Goal: Task Accomplishment & Management: Use online tool/utility

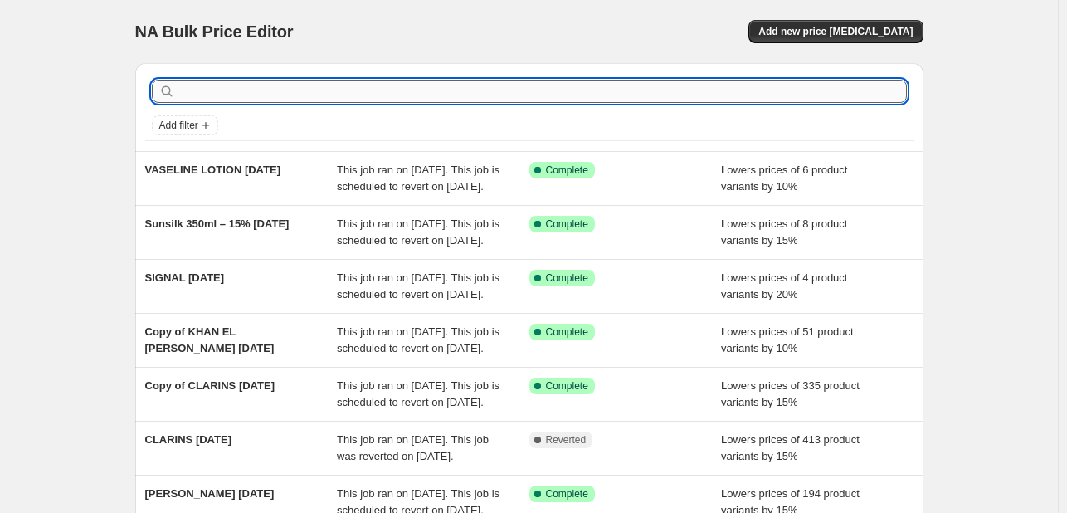
click at [329, 99] on input "text" at bounding box center [542, 91] width 729 height 23
type input "abh"
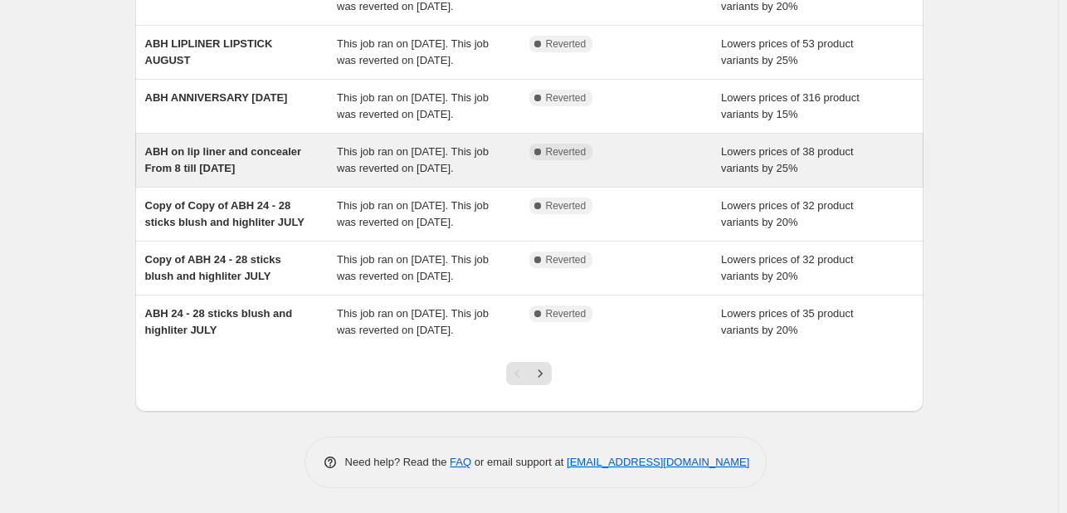
scroll to position [456, 0]
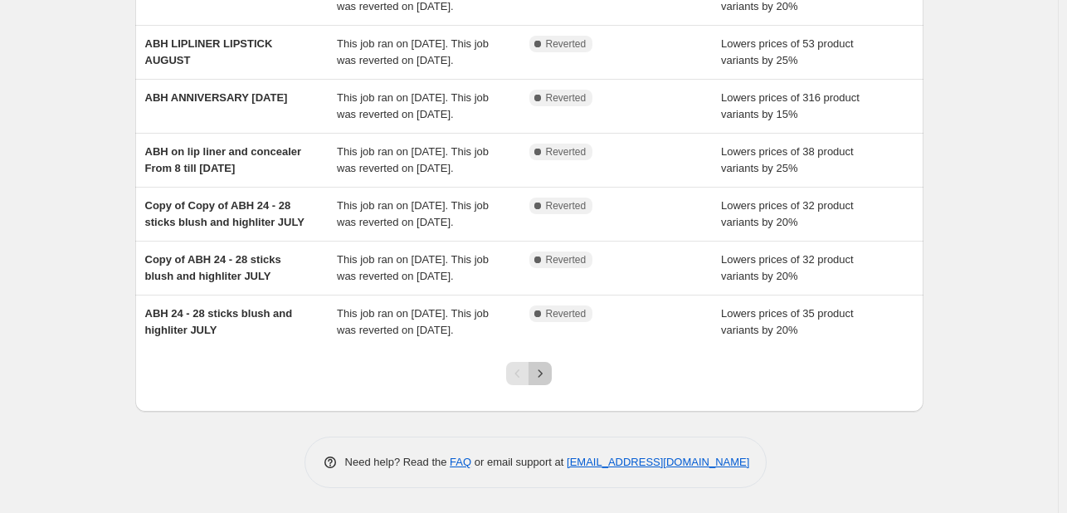
click at [552, 376] on button "Next" at bounding box center [540, 373] width 23 height 23
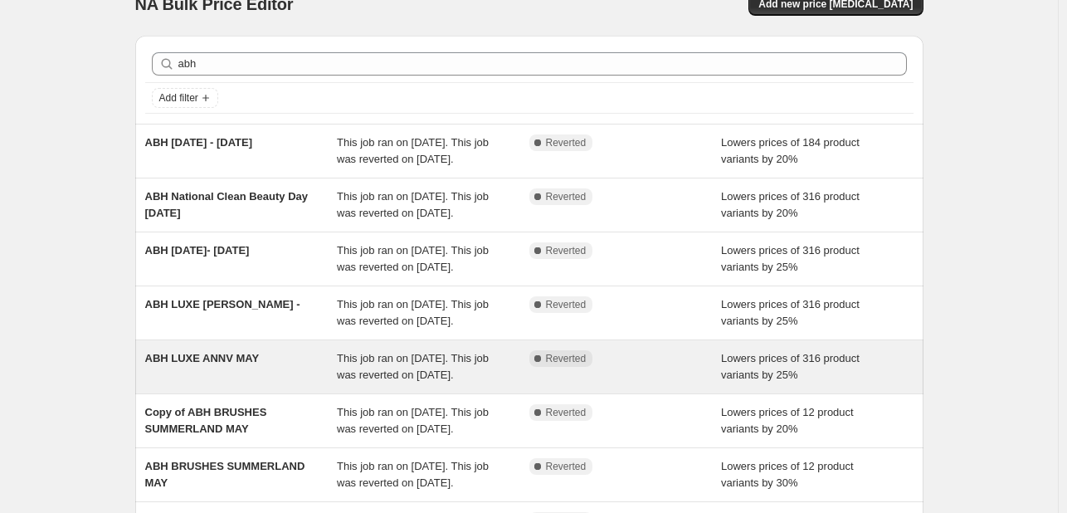
scroll to position [0, 0]
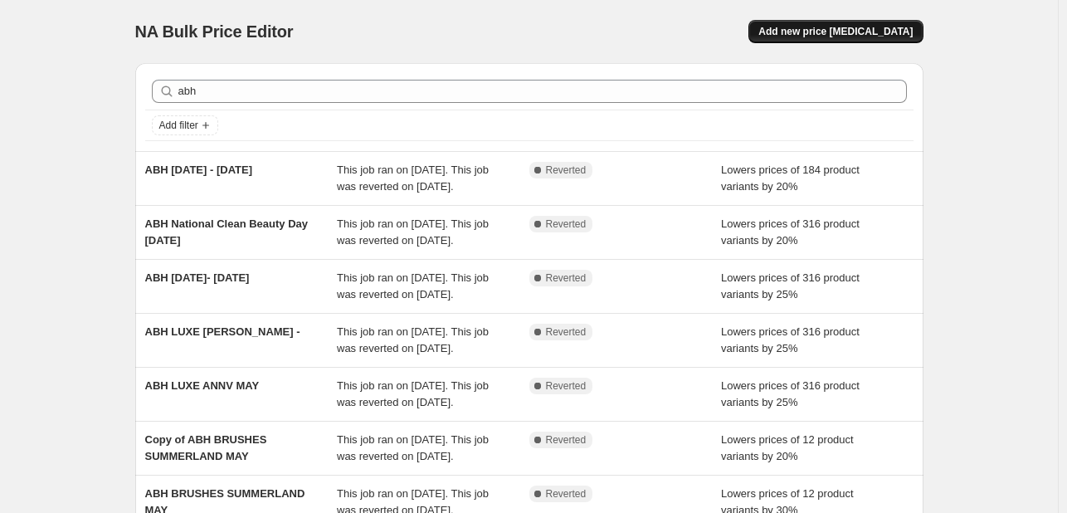
click at [861, 28] on span "Add new price change job" at bounding box center [836, 31] width 154 height 13
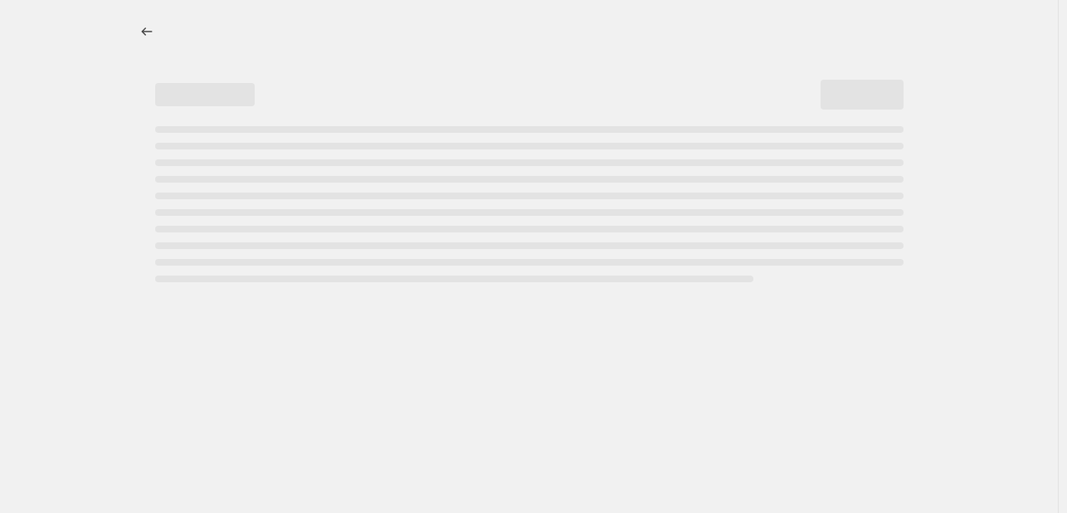
select select "percentage"
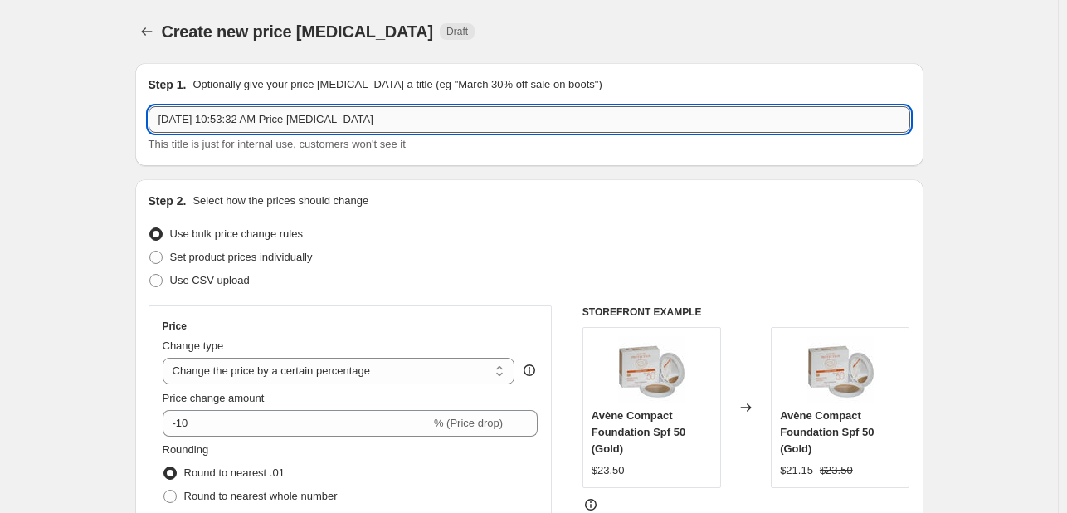
click at [345, 117] on input "Oct 15, 2025, 10:53:32 AM Price change job" at bounding box center [530, 119] width 762 height 27
type input "ABH EYESHADOW PALLETE EXCL MINIS OCT25"
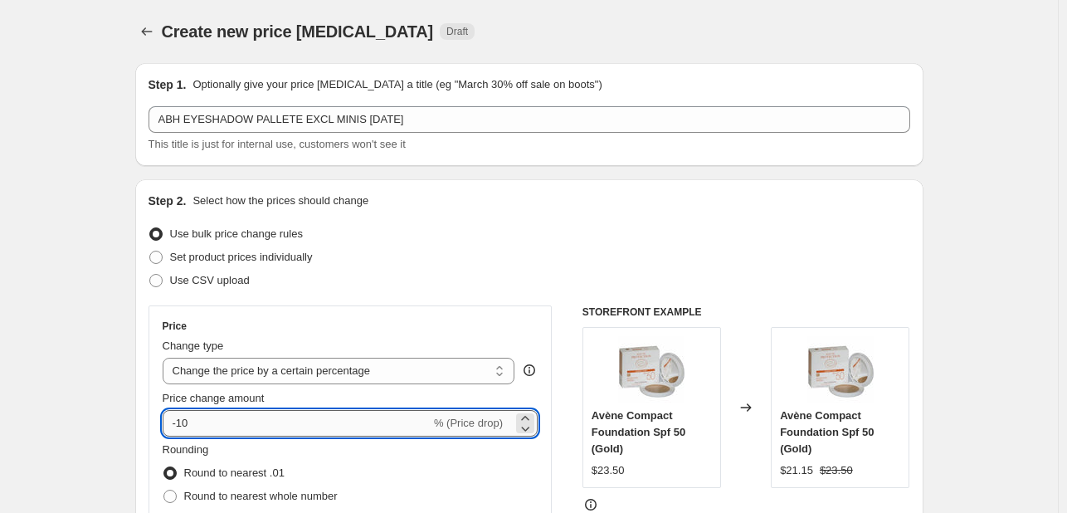
click at [198, 426] on input "-10" at bounding box center [297, 423] width 268 height 27
type input "-1"
type input "-25"
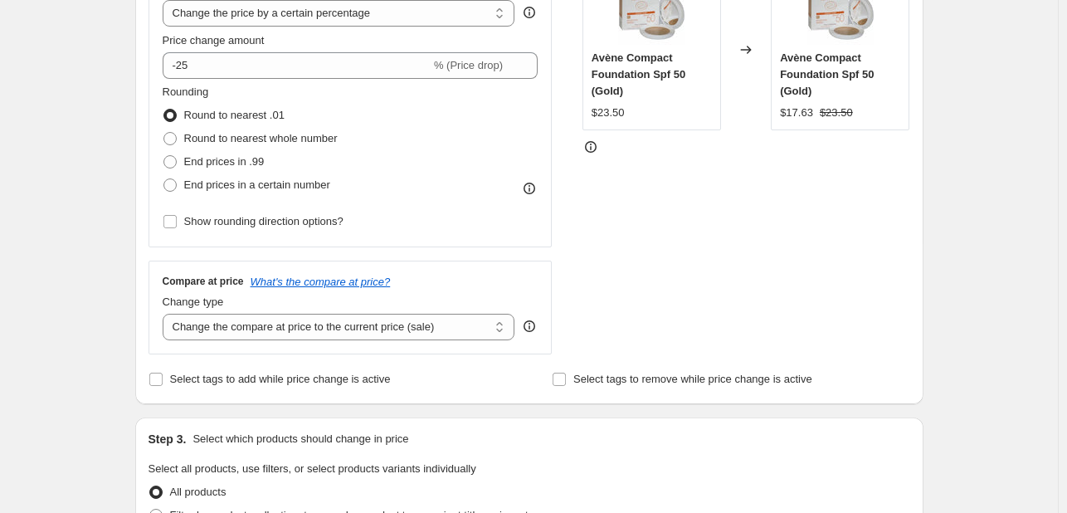
scroll to position [415, 0]
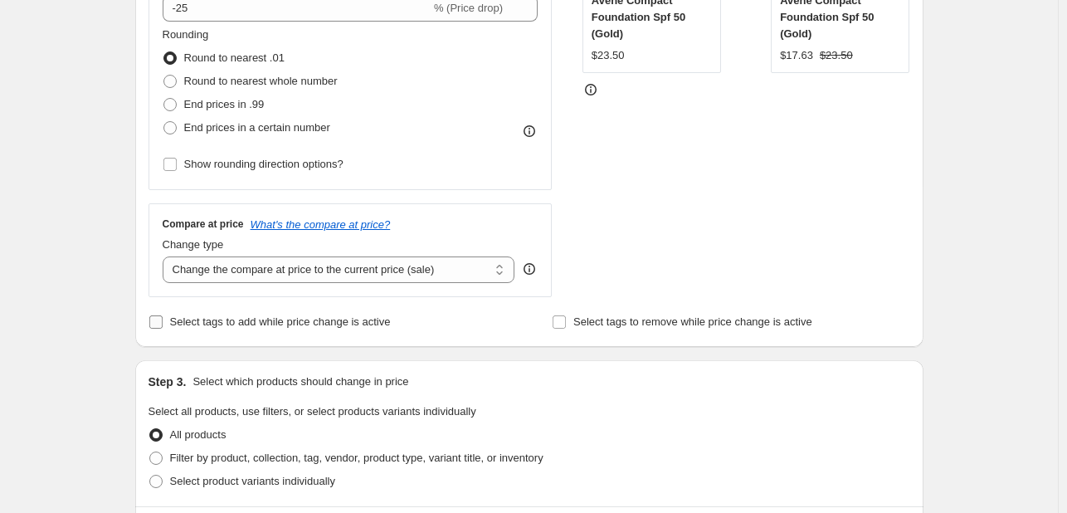
click at [222, 320] on span "Select tags to add while price change is active" at bounding box center [280, 321] width 221 height 12
click at [163, 320] on input "Select tags to add while price change is active" at bounding box center [155, 321] width 13 height 13
checkbox input "true"
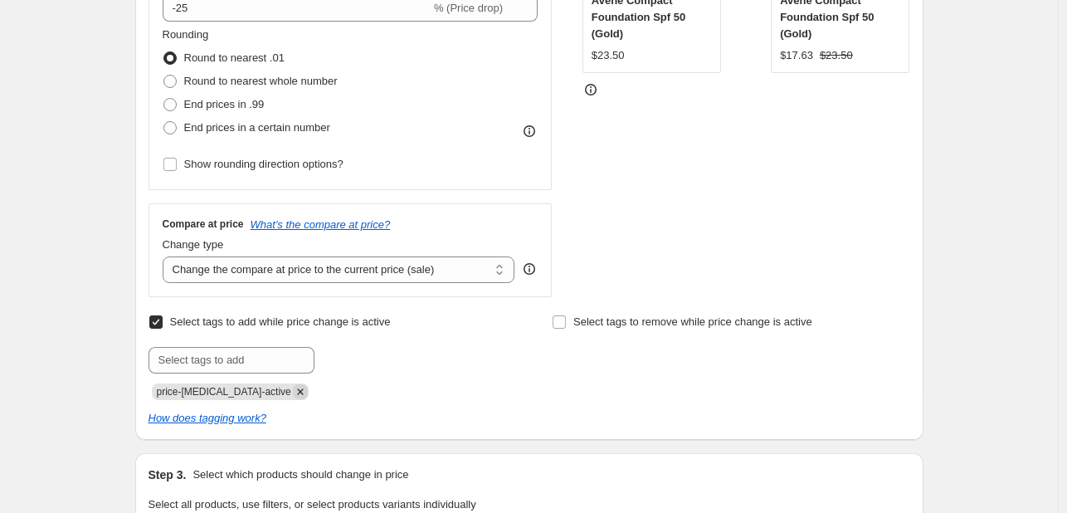
click at [297, 390] on icon "Remove price-change-job-active" at bounding box center [300, 391] width 6 height 6
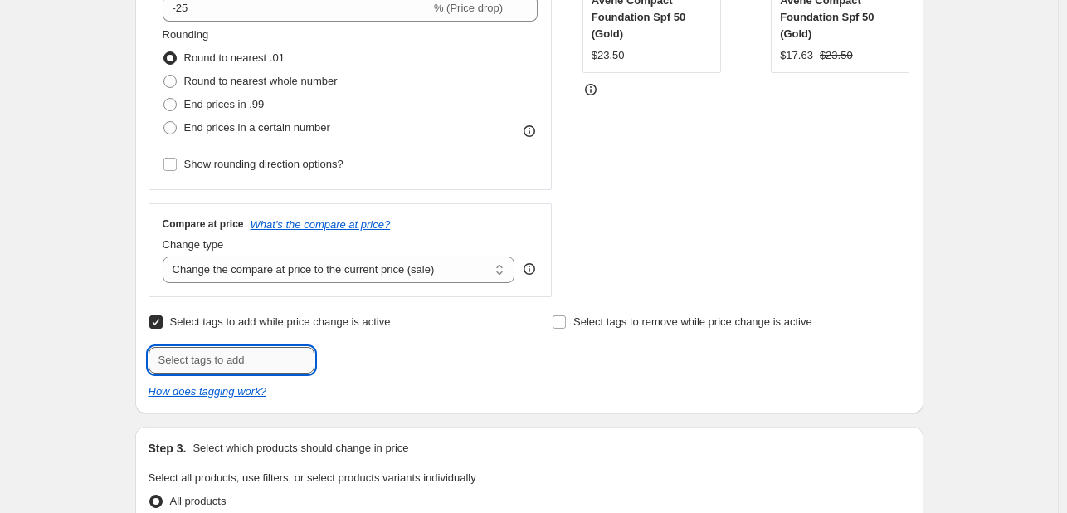
click at [291, 357] on input "text" at bounding box center [232, 360] width 166 height 27
type input "OCT25"
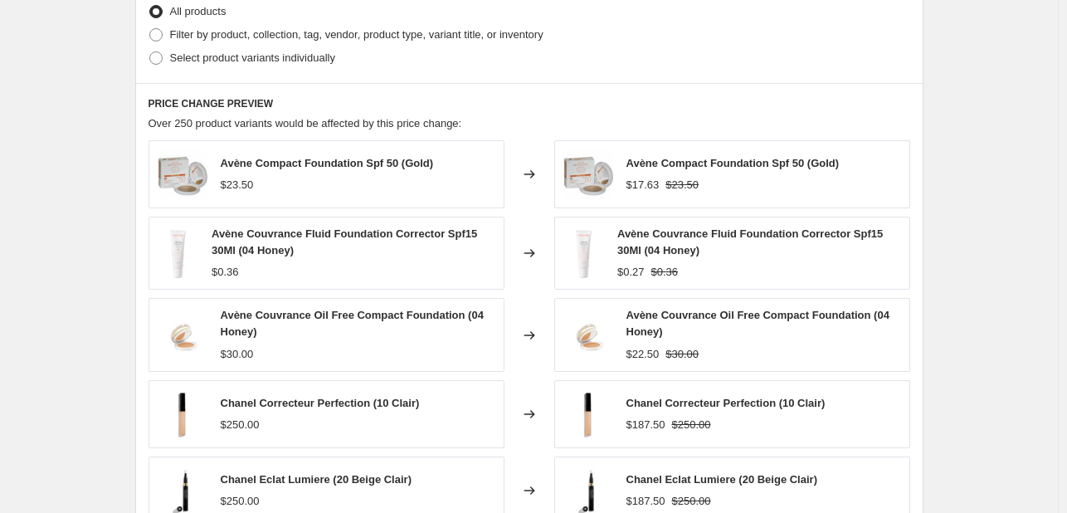
scroll to position [913, 0]
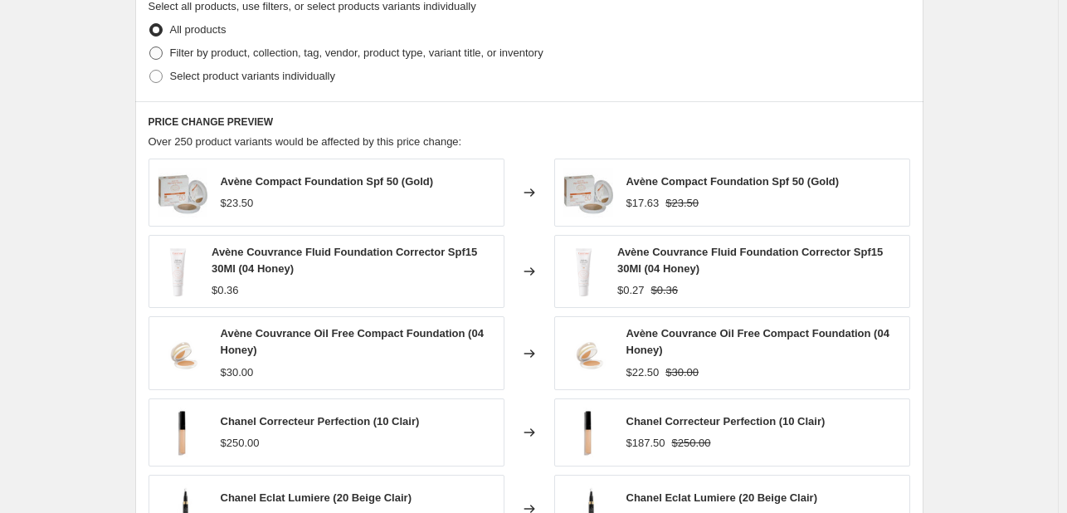
click at [331, 47] on span "Filter by product, collection, tag, vendor, product type, variant title, or inv…" at bounding box center [356, 52] width 373 height 12
click at [150, 47] on input "Filter by product, collection, tag, vendor, product type, variant title, or inv…" at bounding box center [149, 46] width 1 height 1
radio input "true"
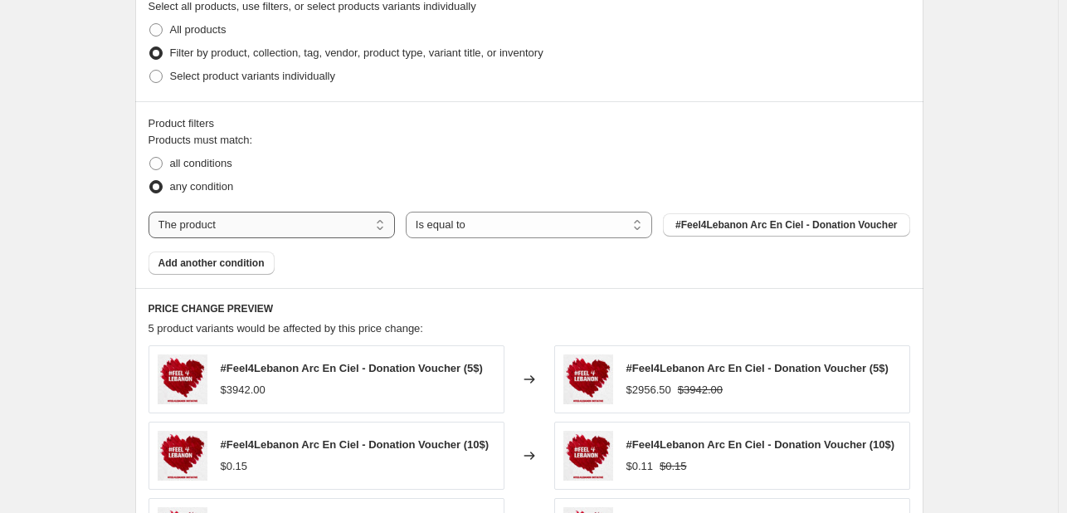
click at [332, 224] on select "The product The product's collection The product's tag The product's vendor The…" at bounding box center [272, 225] width 247 height 27
select select "tag"
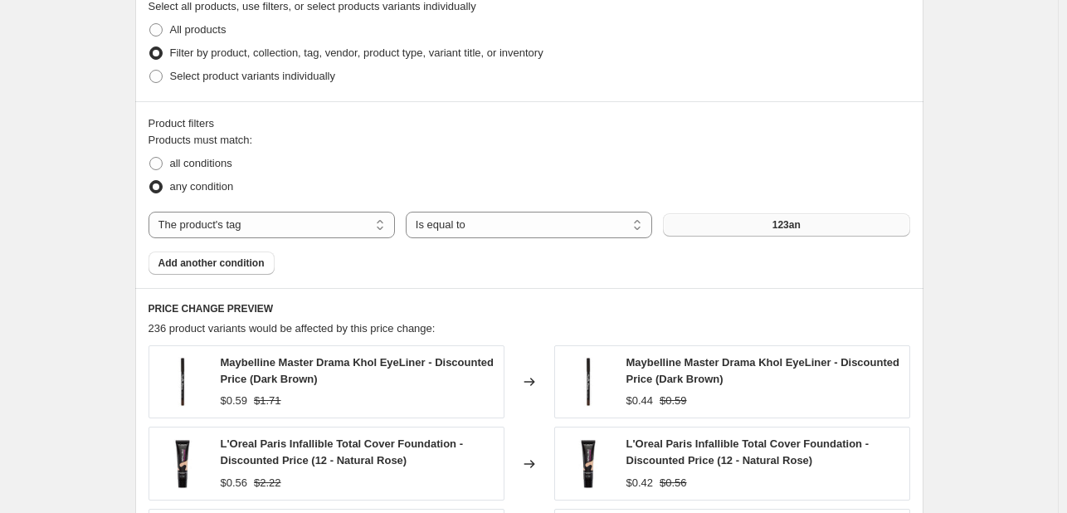
click at [765, 236] on button "123an" at bounding box center [786, 224] width 247 height 23
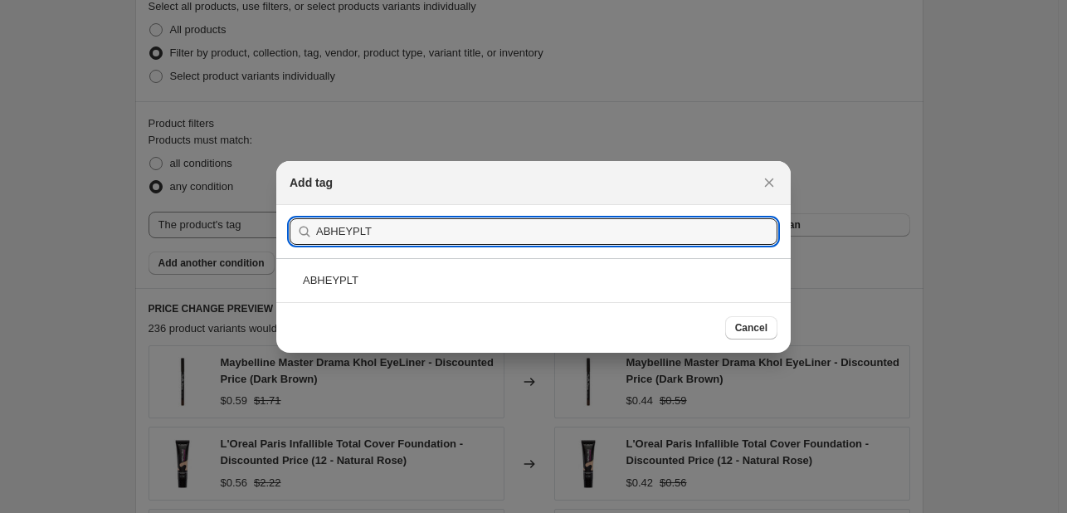
type input "ABHEYPLT"
click at [563, 273] on div "ABHEYPLT" at bounding box center [533, 280] width 515 height 44
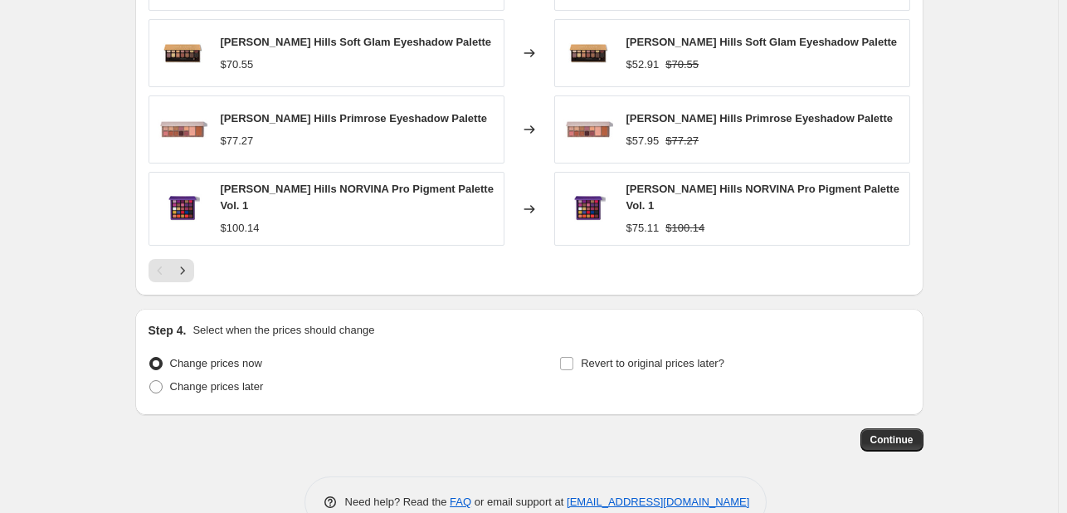
scroll to position [1435, 0]
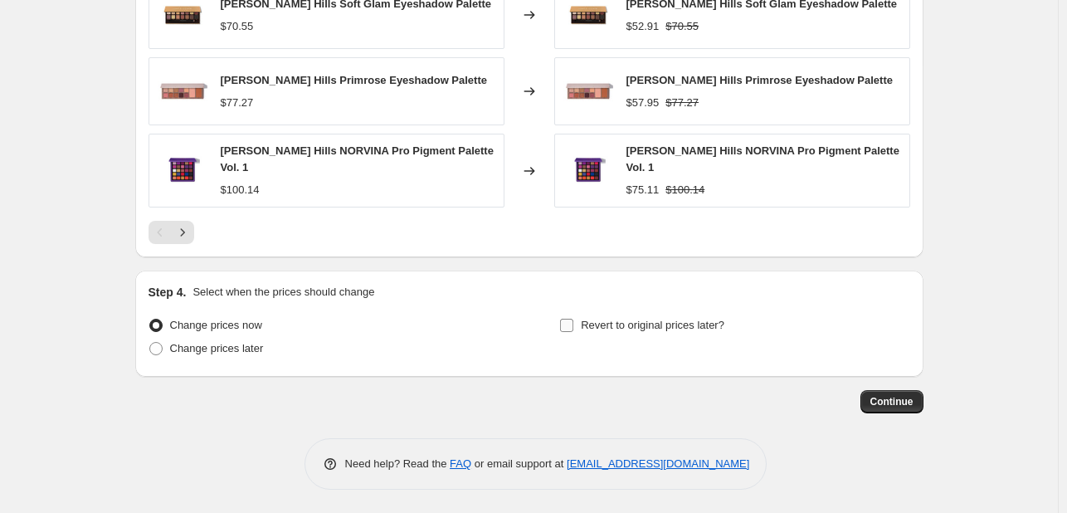
click at [610, 330] on span "Revert to original prices later?" at bounding box center [653, 325] width 144 height 12
click at [574, 330] on input "Revert to original prices later?" at bounding box center [566, 325] width 13 height 13
checkbox input "true"
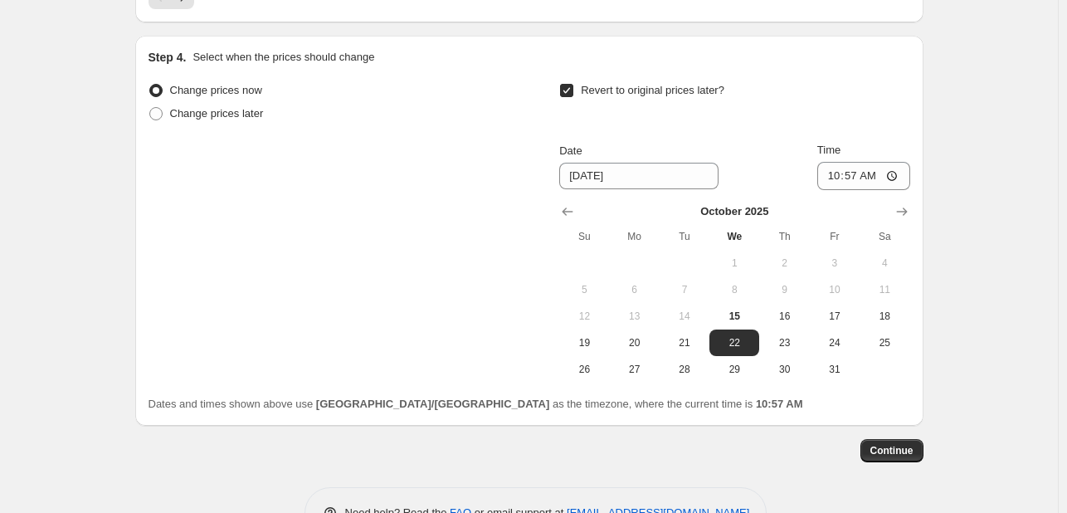
scroll to position [1719, 0]
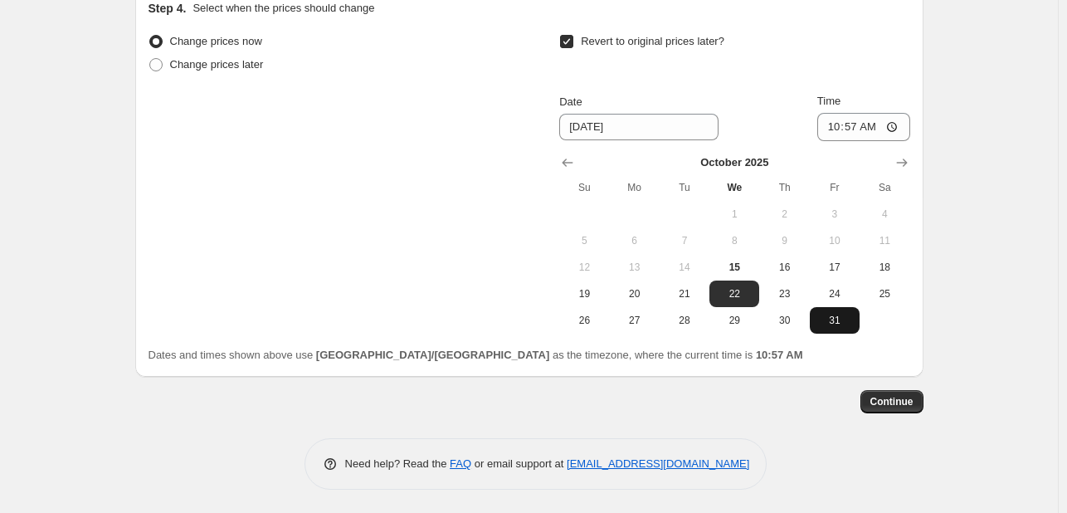
click at [838, 324] on span "31" at bounding box center [835, 320] width 37 height 13
type input "10/31/2025"
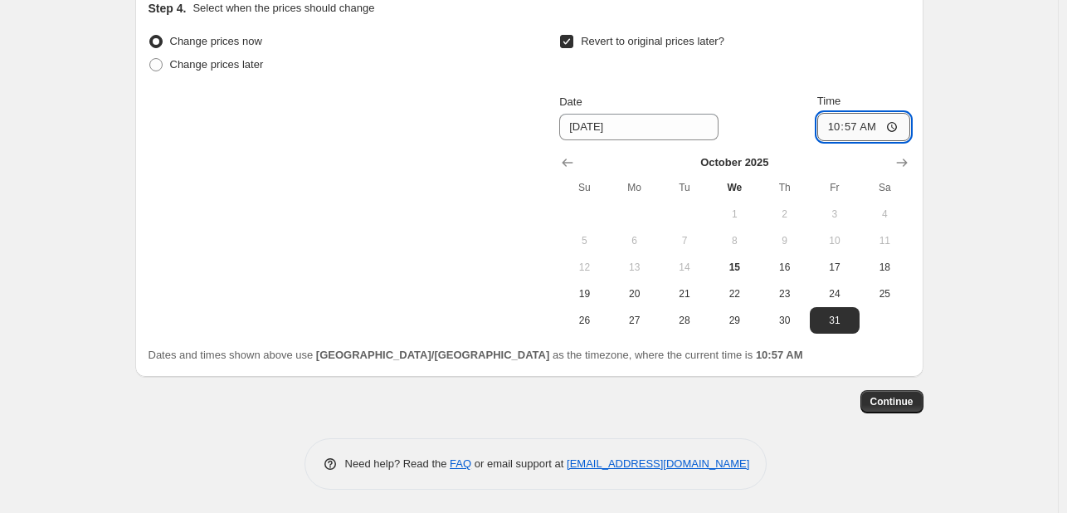
click at [827, 132] on input "10:57" at bounding box center [864, 127] width 93 height 28
type input "23:57"
click at [901, 411] on button "Continue" at bounding box center [892, 401] width 63 height 23
click at [885, 405] on span "Continue" at bounding box center [892, 401] width 43 height 13
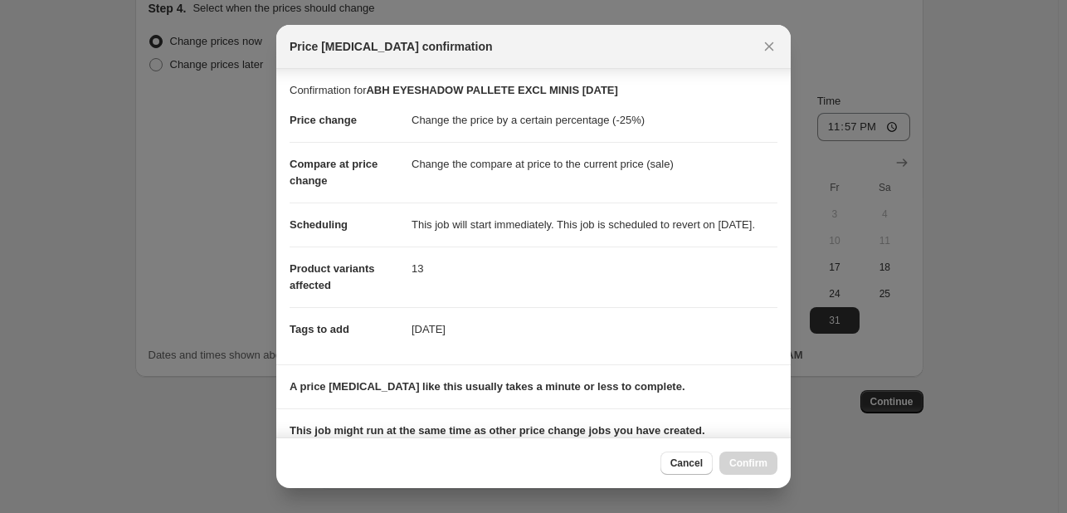
scroll to position [245, 0]
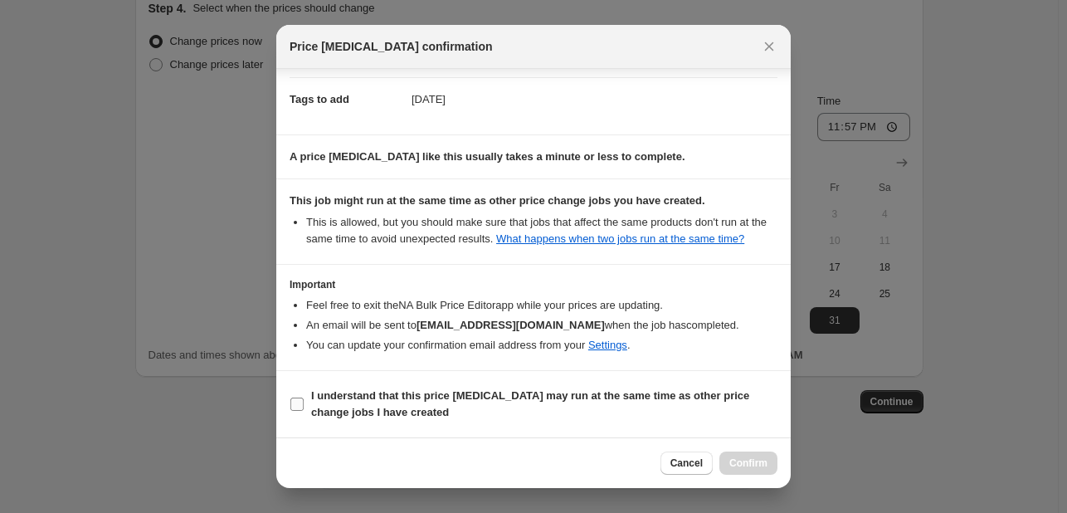
click at [643, 405] on span "I understand that this price change job may run at the same time as other price…" at bounding box center [544, 404] width 466 height 33
click at [304, 405] on input "I understand that this price change job may run at the same time as other price…" at bounding box center [296, 404] width 13 height 13
checkbox input "true"
click at [758, 471] on button "Confirm" at bounding box center [749, 463] width 58 height 23
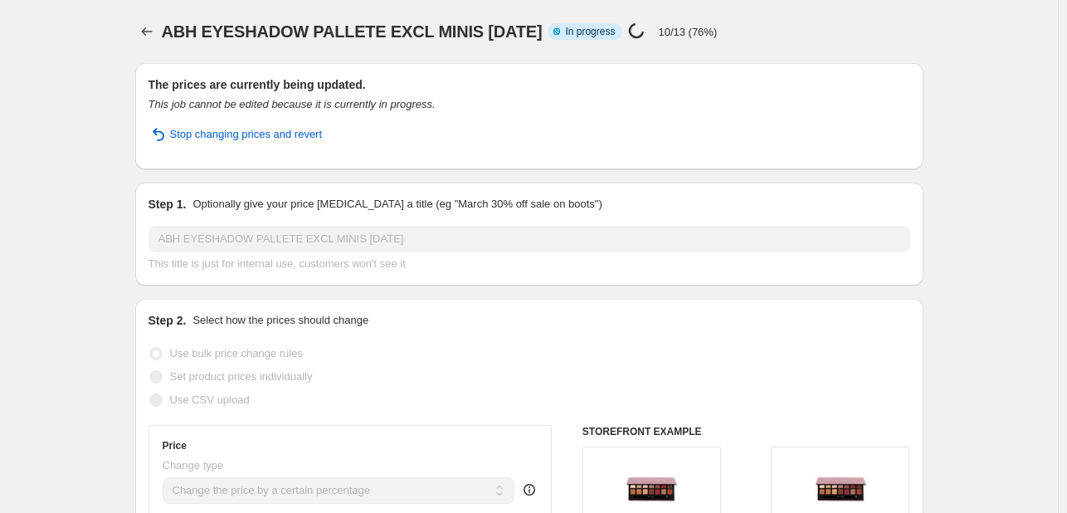
select select "percentage"
select select "tag"
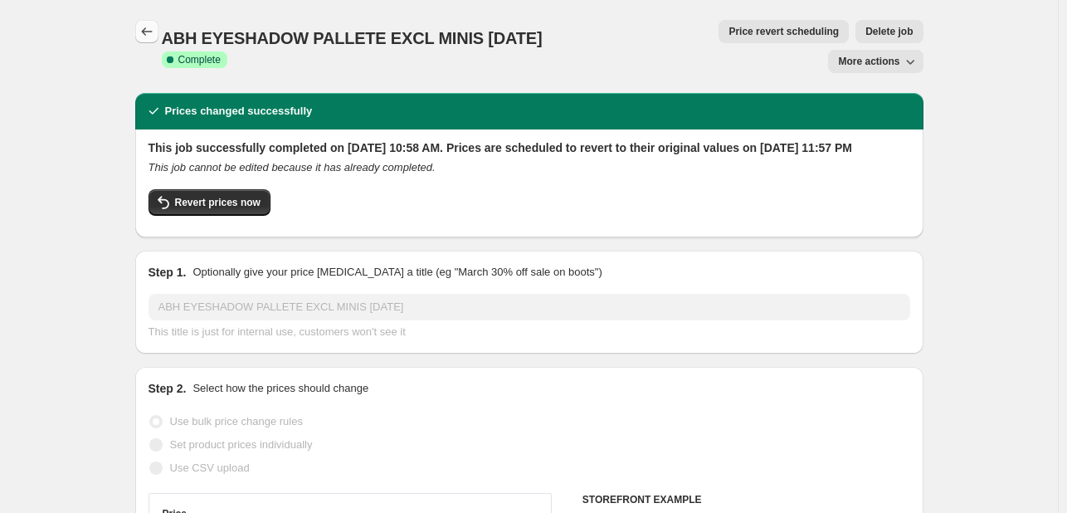
click at [153, 27] on icon "Price change jobs" at bounding box center [147, 31] width 17 height 17
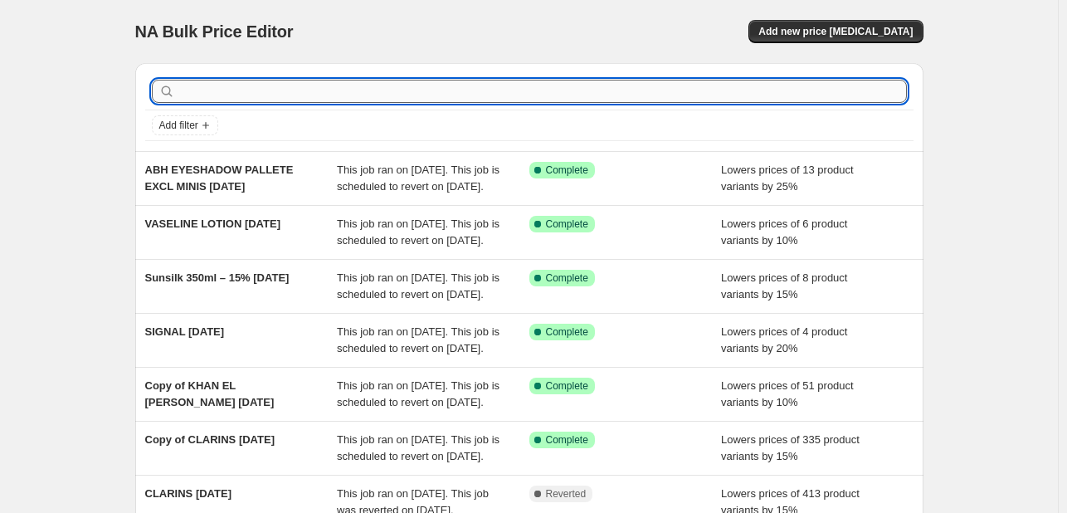
click at [330, 86] on input "text" at bounding box center [542, 91] width 729 height 23
type input "MIELLE"
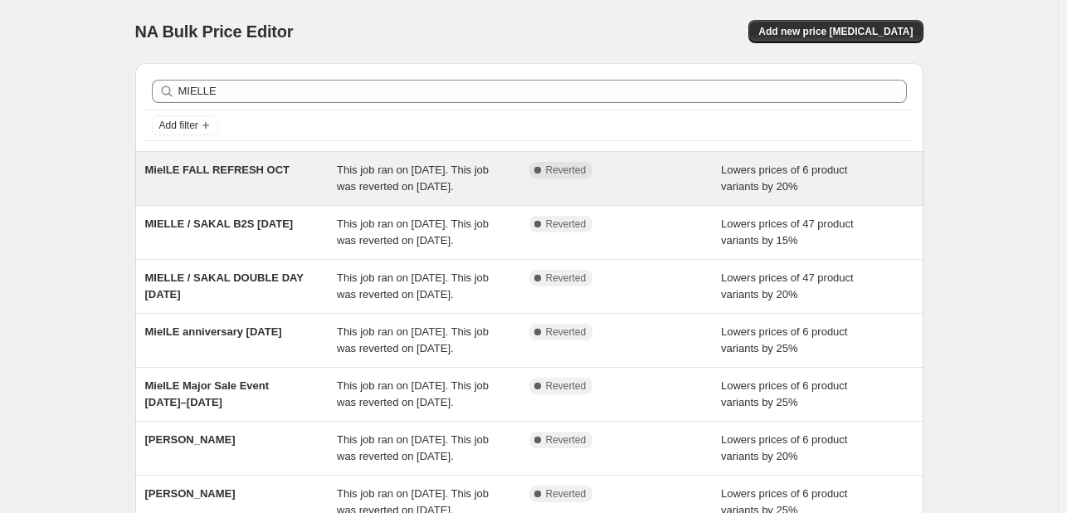
click at [538, 192] on div "Complete Reverted" at bounding box center [626, 178] width 193 height 33
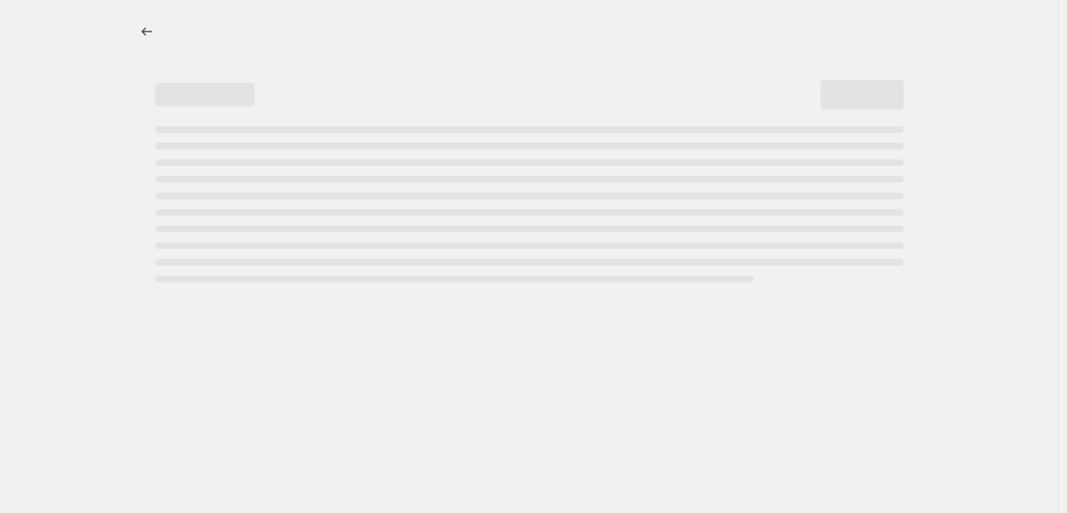
select select "percentage"
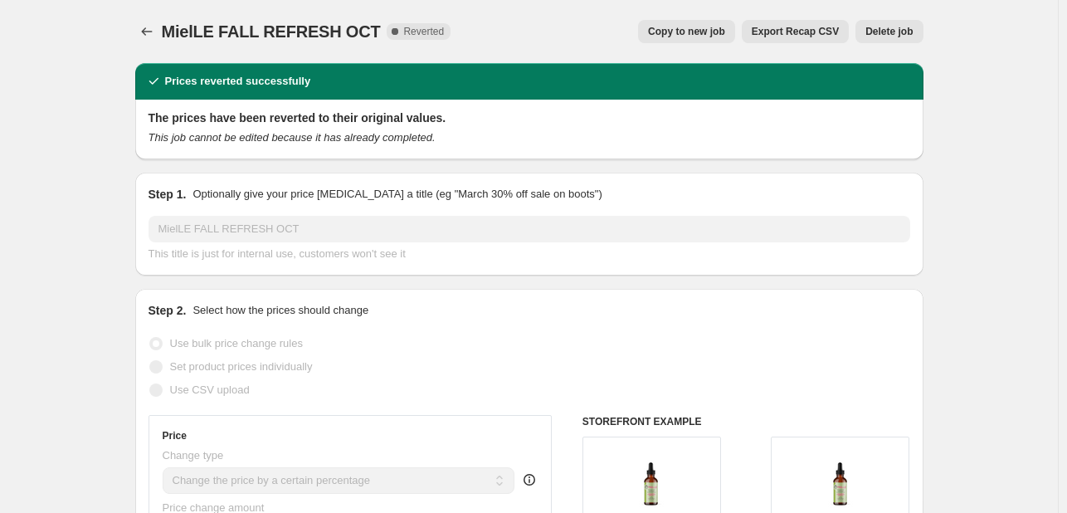
click at [699, 35] on span "Copy to new job" at bounding box center [686, 31] width 77 height 13
select select "percentage"
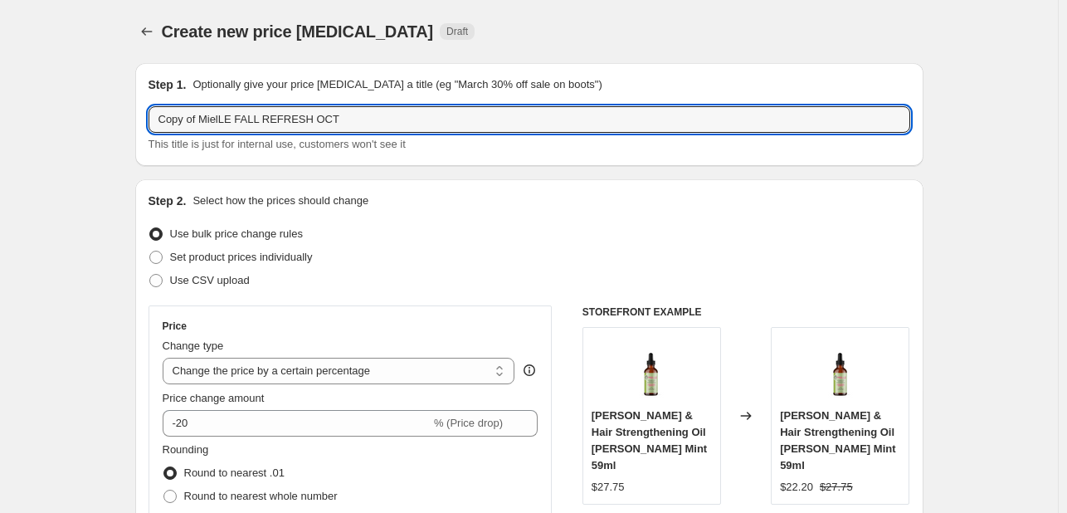
drag, startPoint x: 205, startPoint y: 120, endPoint x: 107, endPoint y: 121, distance: 97.9
drag, startPoint x: 196, startPoint y: 117, endPoint x: 357, endPoint y: 117, distance: 161.0
click at [357, 117] on input "MielLE FALL REFRESH OCT" at bounding box center [530, 119] width 762 height 27
type input "MielLE CATCH22 OCT 22-28"
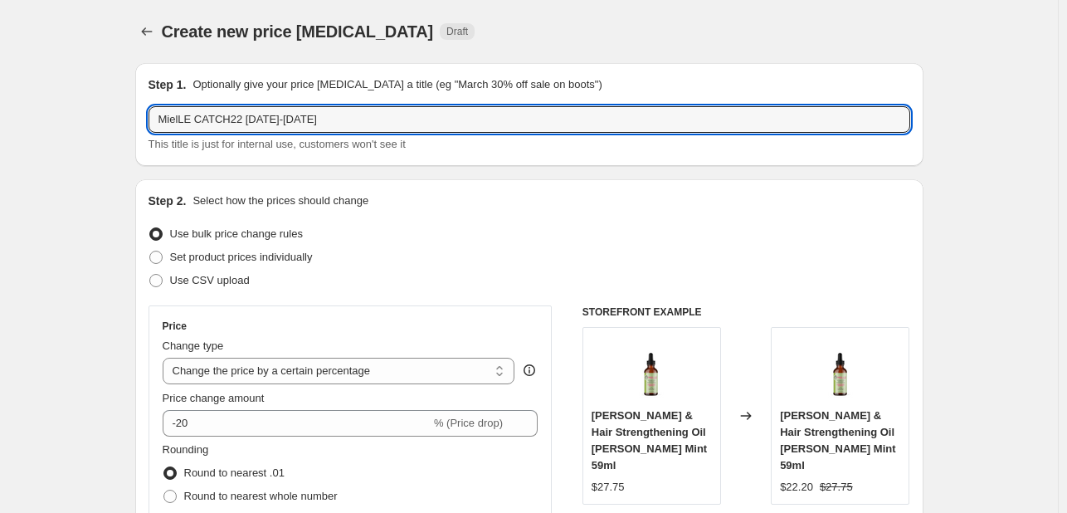
click at [249, 439] on div "Price Change type Change the price to a certain amount Change the price by a ce…" at bounding box center [351, 455] width 376 height 271
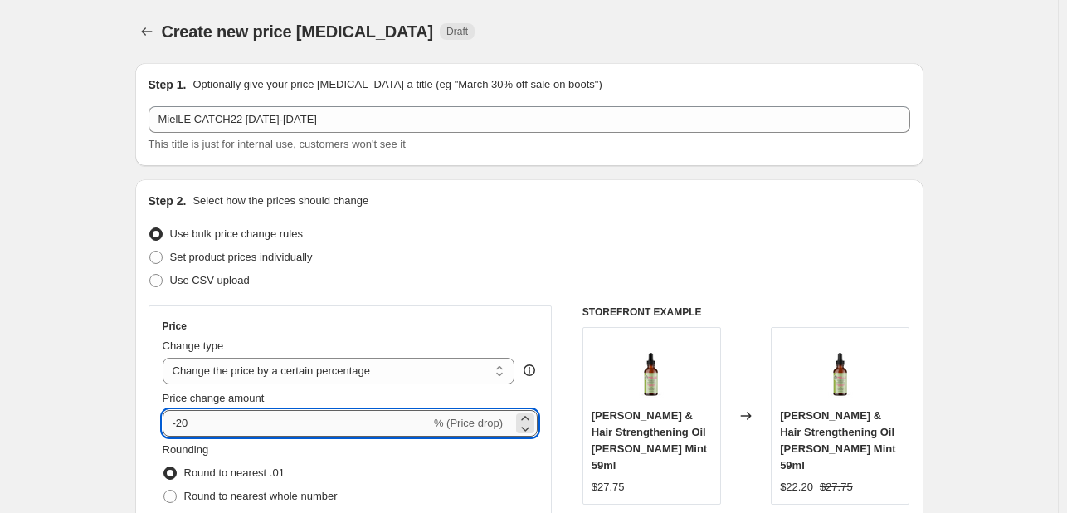
click at [243, 426] on input "-20" at bounding box center [297, 423] width 268 height 27
type input "-22"
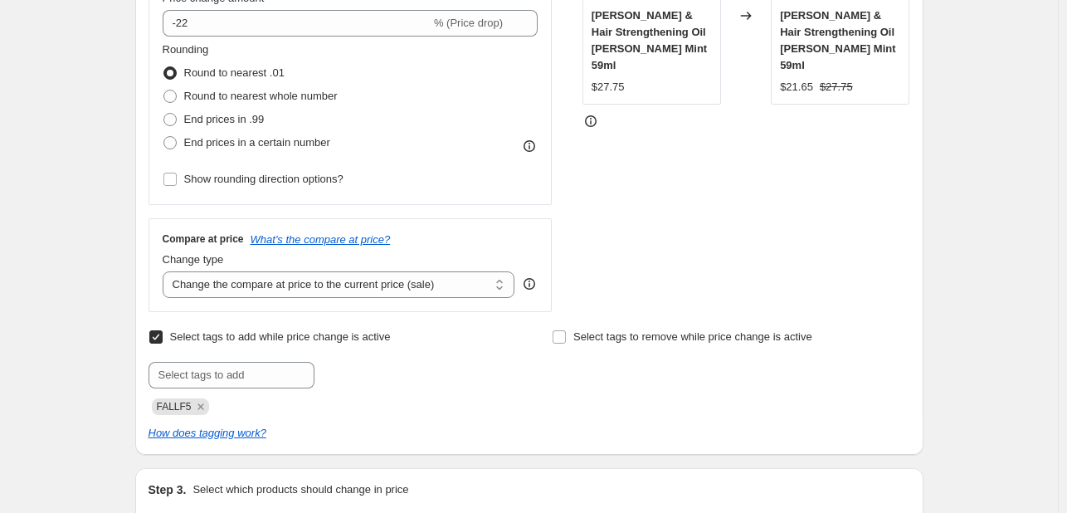
scroll to position [498, 0]
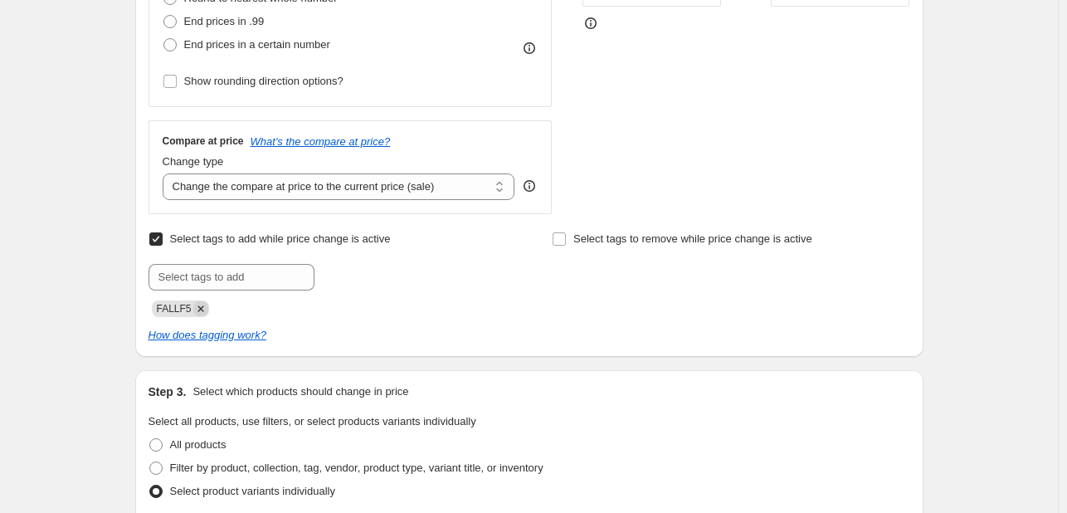
click at [203, 311] on icon "Remove FALLF5" at bounding box center [200, 308] width 15 height 15
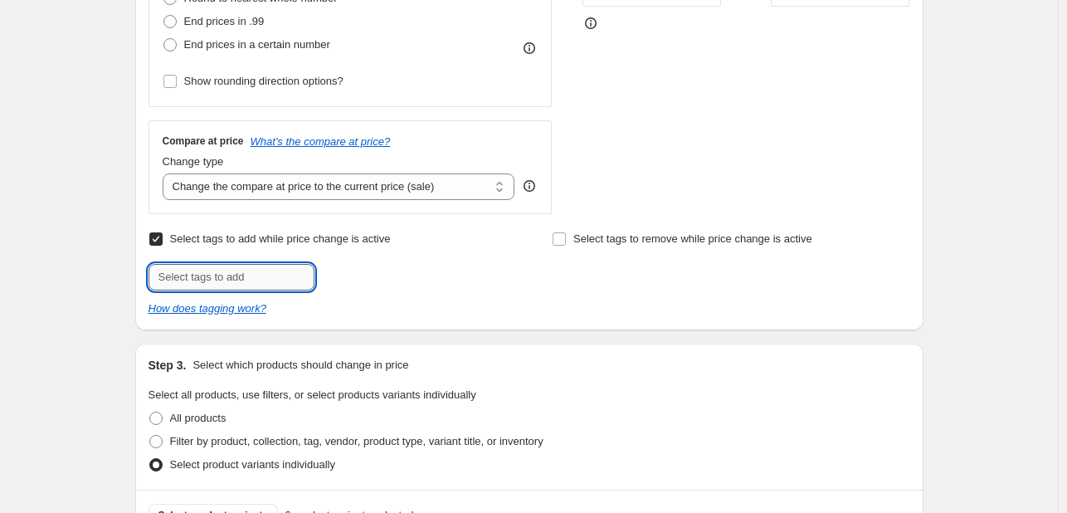
click at [212, 278] on input "text" at bounding box center [232, 277] width 166 height 27
paste input "CATCH1025"
type input "CATCH1025"
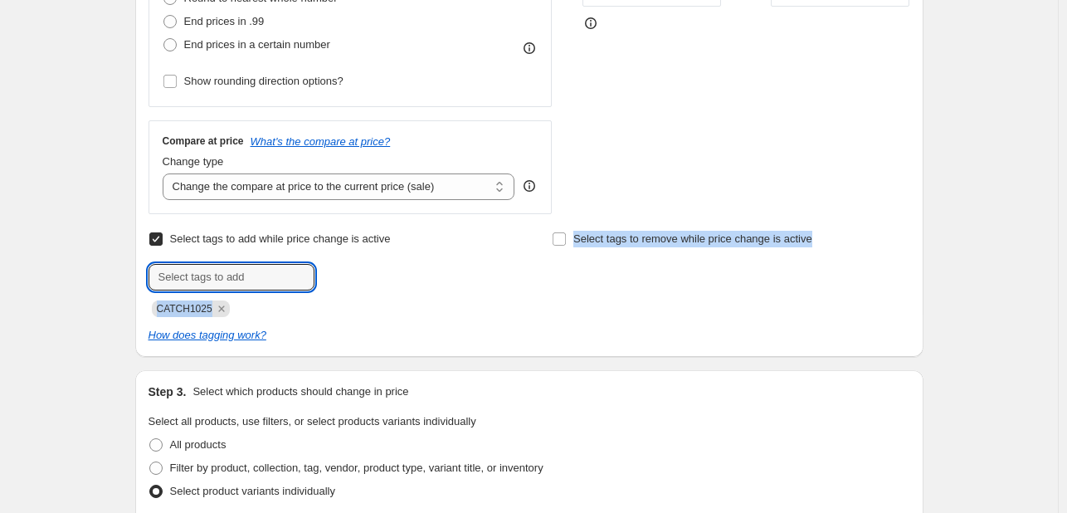
click at [93, 319] on div "Create new price change job. This page is ready Create new price change job Dra…" at bounding box center [529, 414] width 1058 height 1824
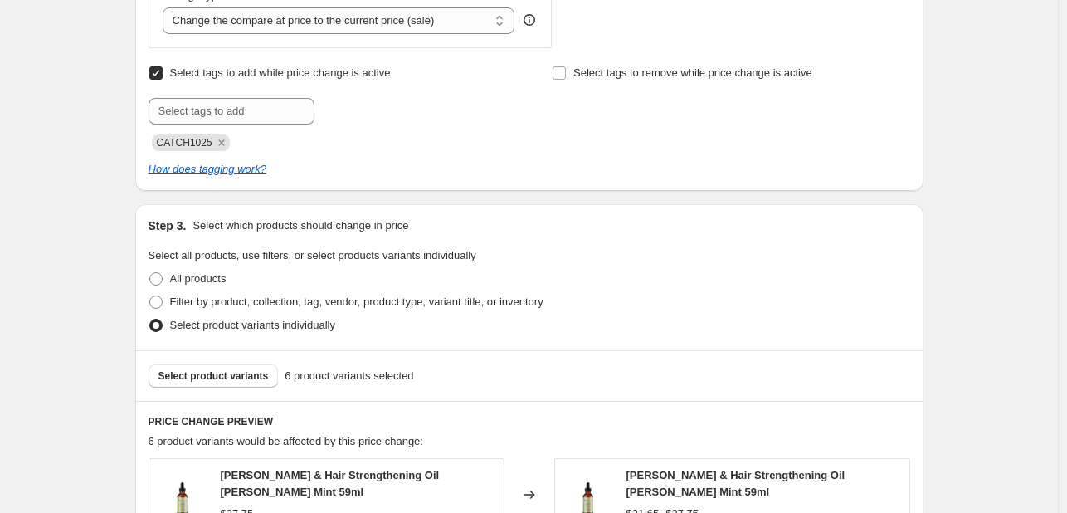
click at [97, 315] on div "Create new price change job. This page is ready Create new price change job Dra…" at bounding box center [529, 248] width 1058 height 1824
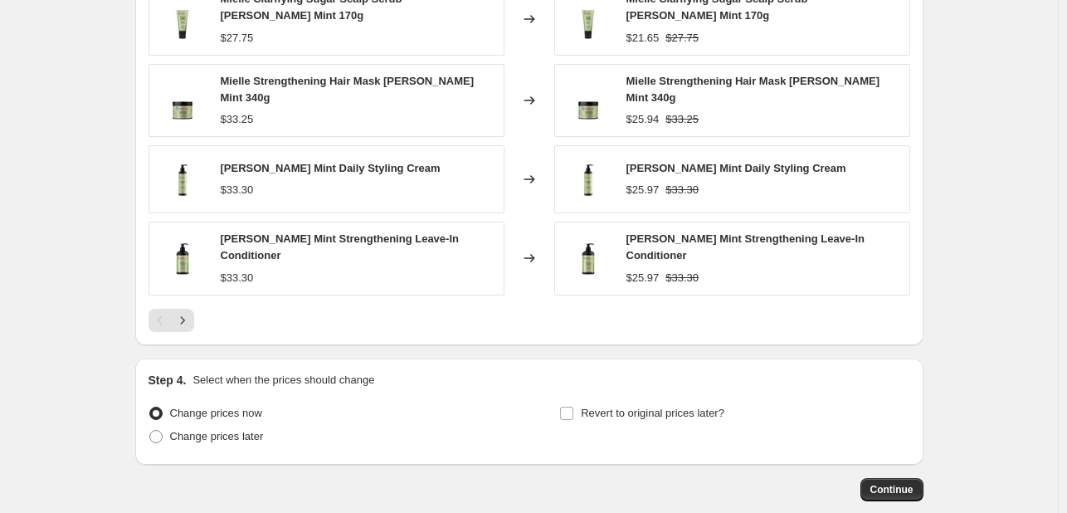
scroll to position [1245, 0]
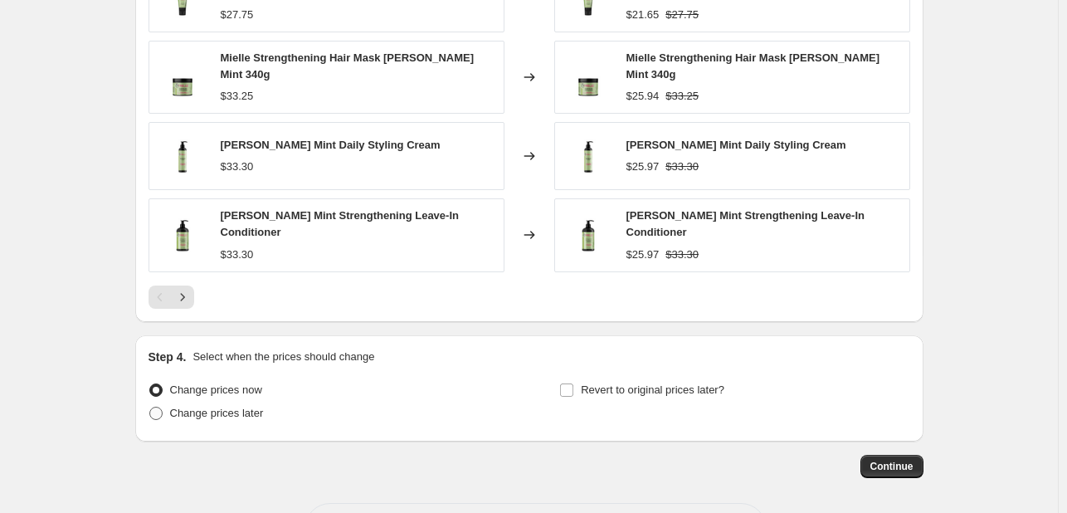
click at [259, 412] on span "Change prices later" at bounding box center [217, 413] width 94 height 12
click at [150, 408] on input "Change prices later" at bounding box center [149, 407] width 1 height 1
radio input "true"
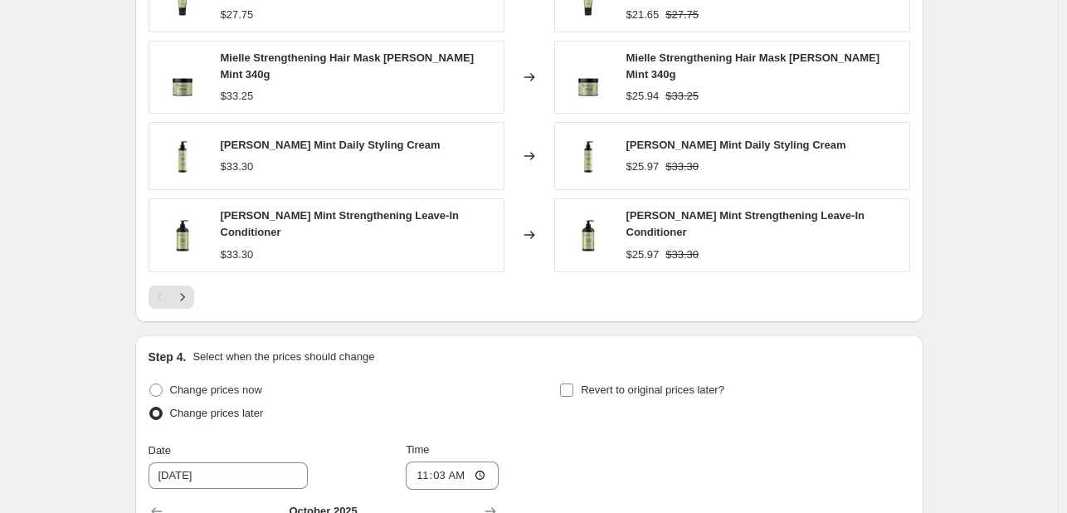
click at [632, 383] on span "Revert to original prices later?" at bounding box center [653, 389] width 144 height 12
click at [574, 383] on input "Revert to original prices later?" at bounding box center [566, 389] width 13 height 13
checkbox input "true"
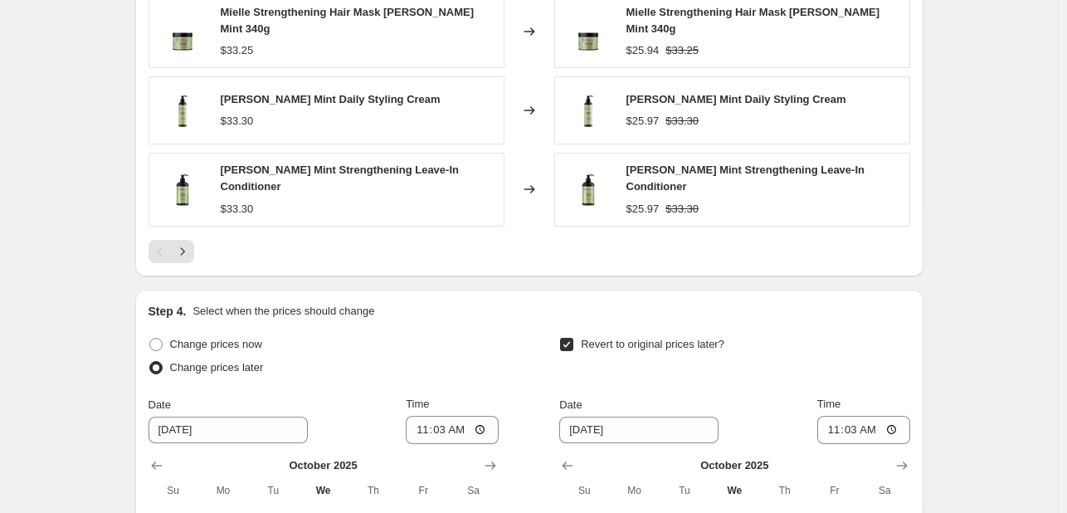
scroll to position [1494, 0]
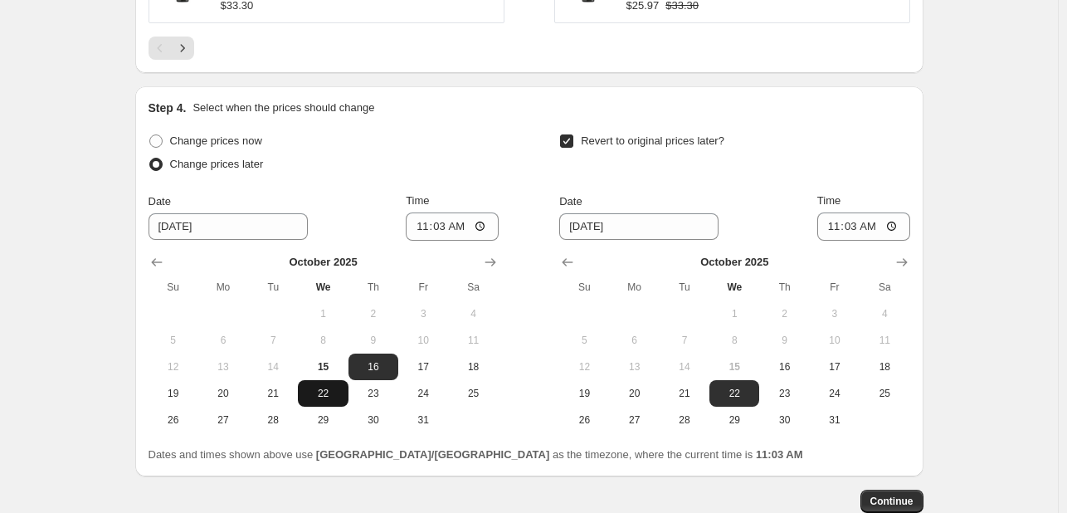
click at [325, 389] on span "22" at bounding box center [323, 393] width 37 height 13
type input "10/22/2025"
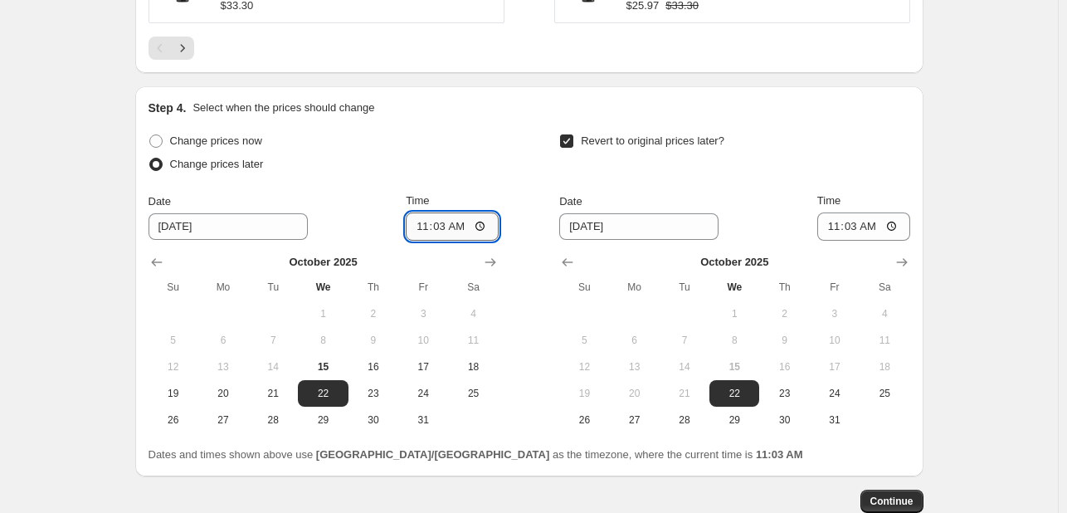
click at [418, 225] on input "11:03" at bounding box center [452, 226] width 93 height 28
type input "08:00"
click at [682, 414] on span "28" at bounding box center [684, 419] width 37 height 13
type input "10/28/2025"
click at [424, 217] on input "08:00" at bounding box center [452, 226] width 93 height 28
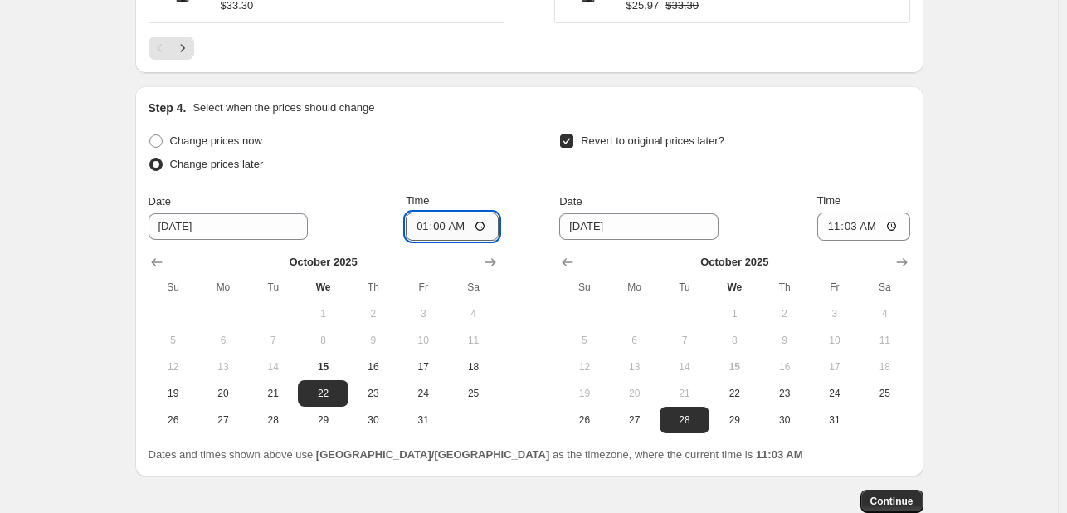
type input "00:00"
click at [831, 216] on input "11:03" at bounding box center [864, 226] width 93 height 28
type input "11:55"
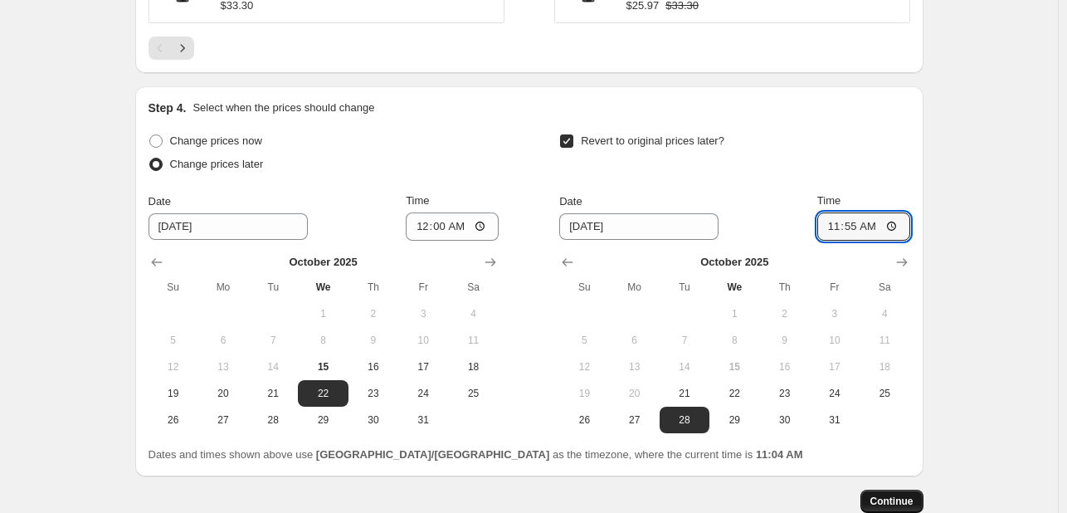
click at [891, 490] on button "Continue" at bounding box center [892, 501] width 63 height 23
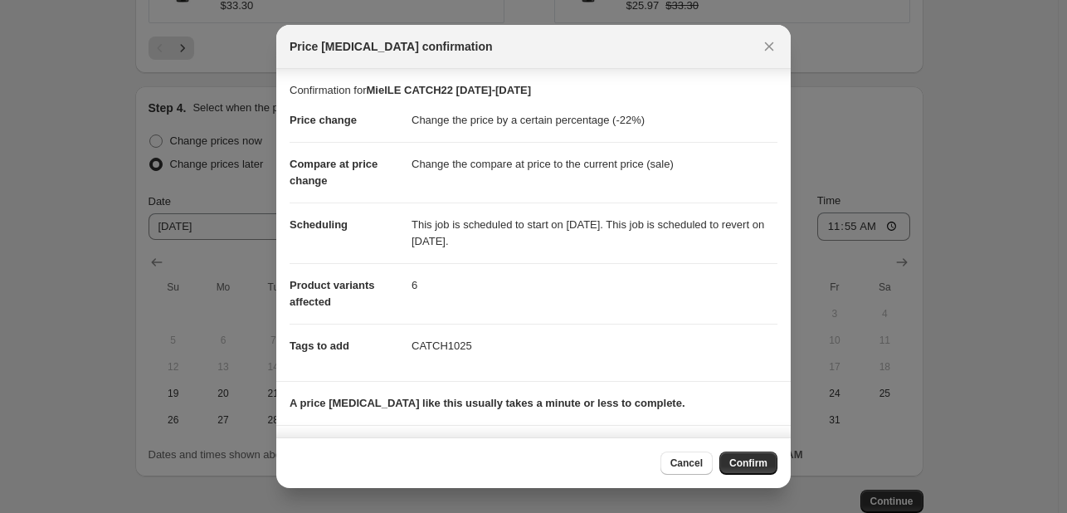
scroll to position [72, 0]
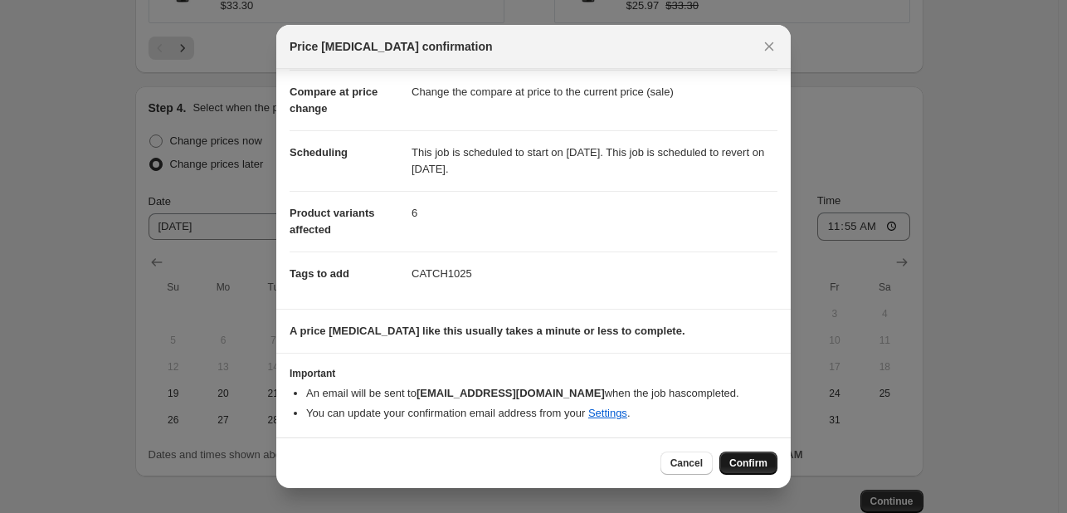
click at [759, 463] on span "Confirm" at bounding box center [749, 462] width 38 height 13
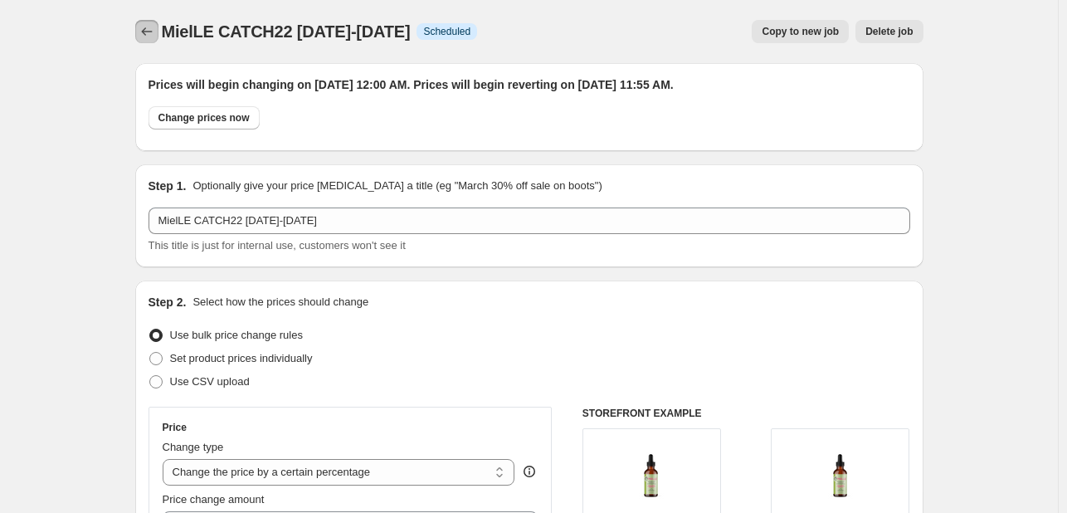
click at [149, 29] on icon "Price change jobs" at bounding box center [147, 31] width 17 height 17
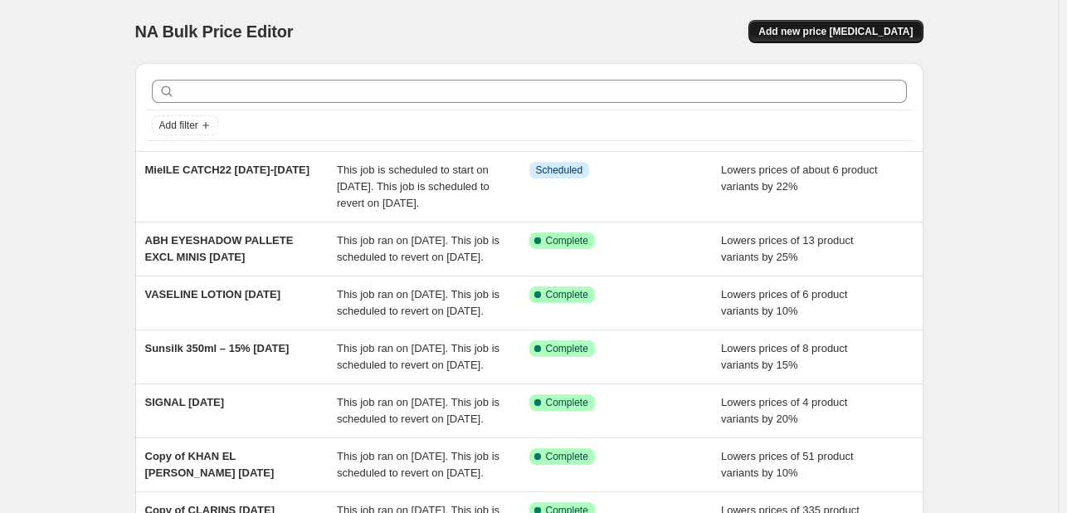
click at [814, 32] on span "Add new price change job" at bounding box center [836, 31] width 154 height 13
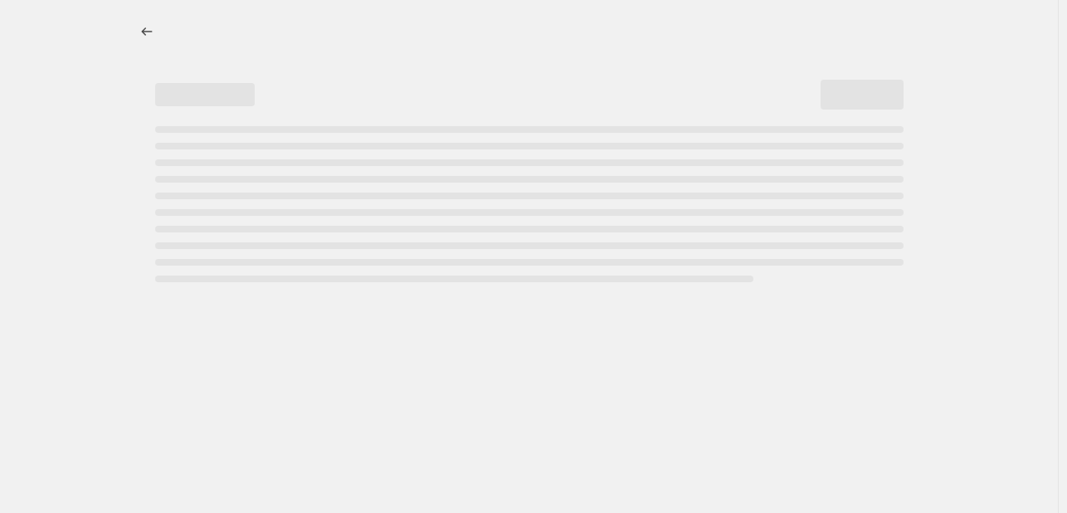
select select "percentage"
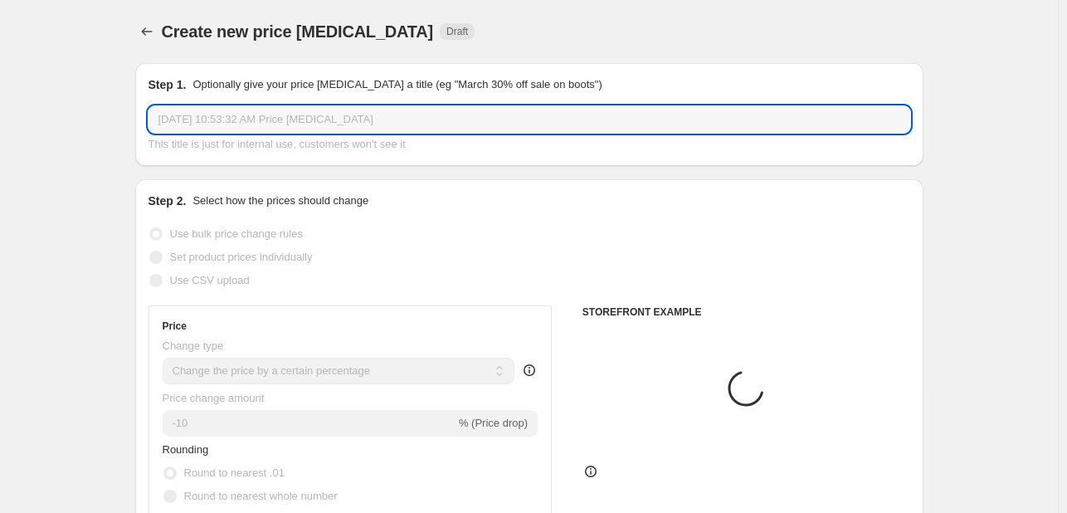
click at [487, 117] on input "Oct 15, 2025, 10:53:32 AM Price change job" at bounding box center [530, 119] width 762 height 27
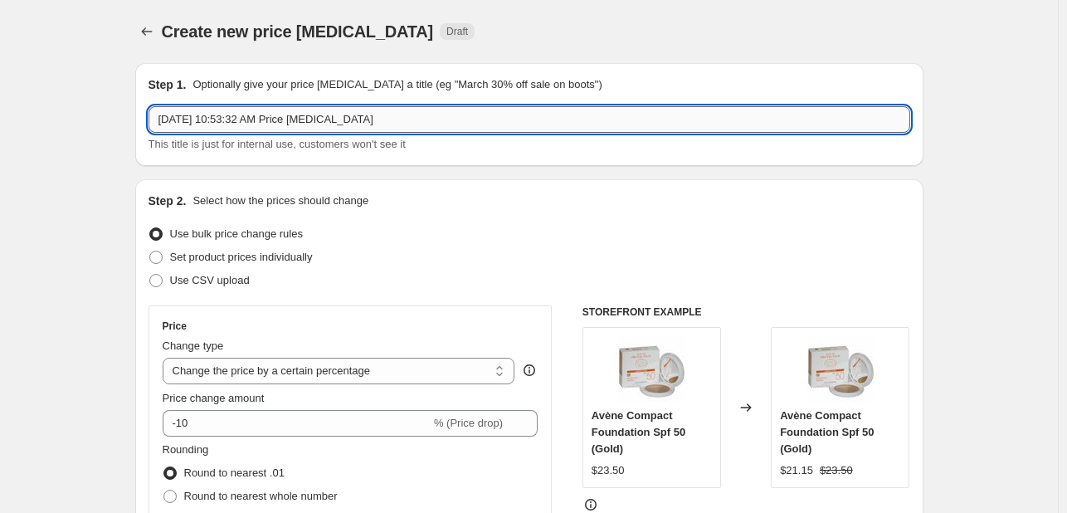
paste input "As I Am "Halloween Sale (Oct 29–31)""
click at [291, 123] on input "As I Am "Halloween Sale (Oct 29–31" at bounding box center [530, 119] width 762 height 27
click at [205, 114] on input "As I Am "Halloween Sale Oct 29–31" at bounding box center [530, 119] width 762 height 27
type input "As I Am Halloween Sale Oct 29–31"
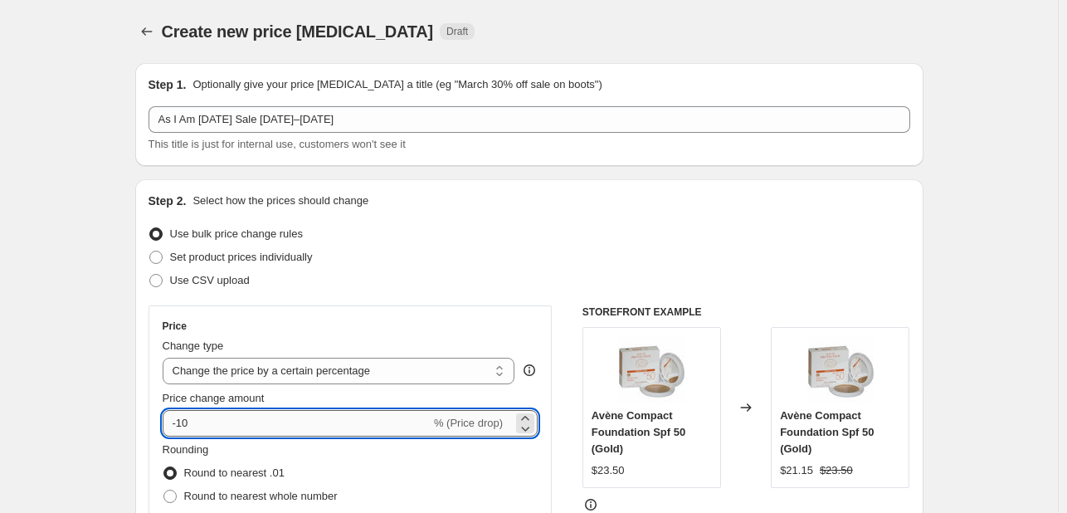
click at [283, 429] on input "-10" at bounding box center [297, 423] width 268 height 27
type input "-15"
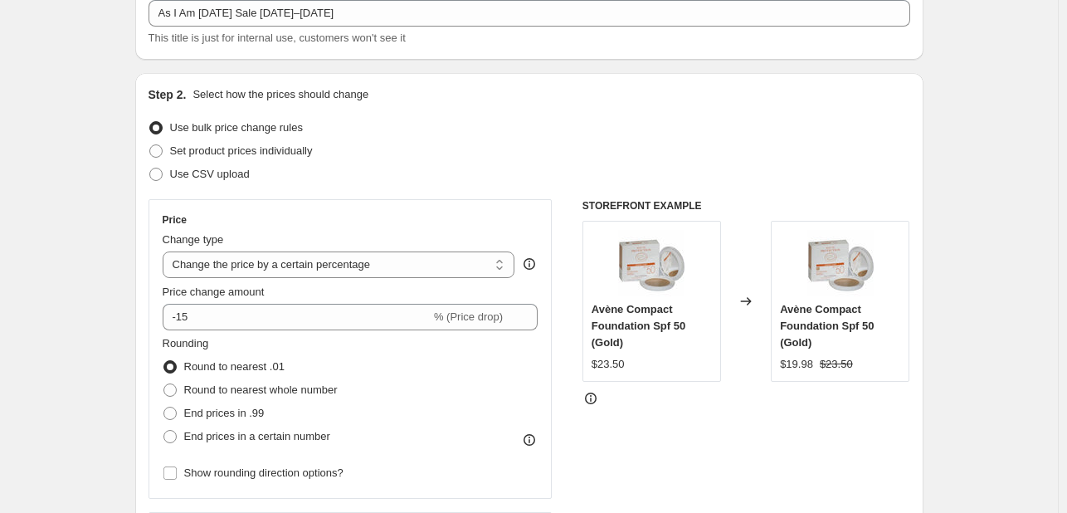
scroll to position [498, 0]
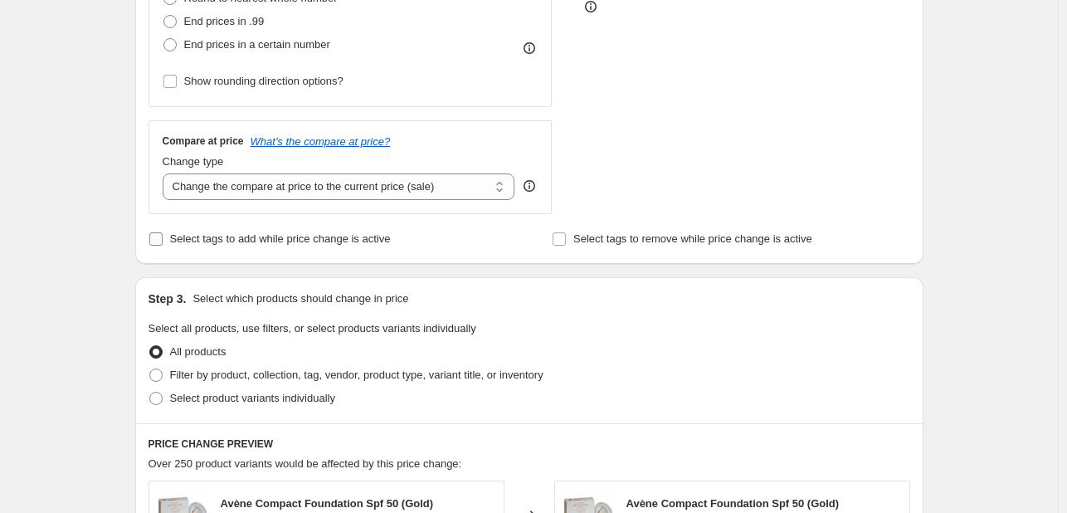
click at [186, 233] on span "Select tags to add while price change is active" at bounding box center [280, 238] width 221 height 12
click at [163, 233] on input "Select tags to add while price change is active" at bounding box center [155, 238] width 13 height 13
checkbox input "true"
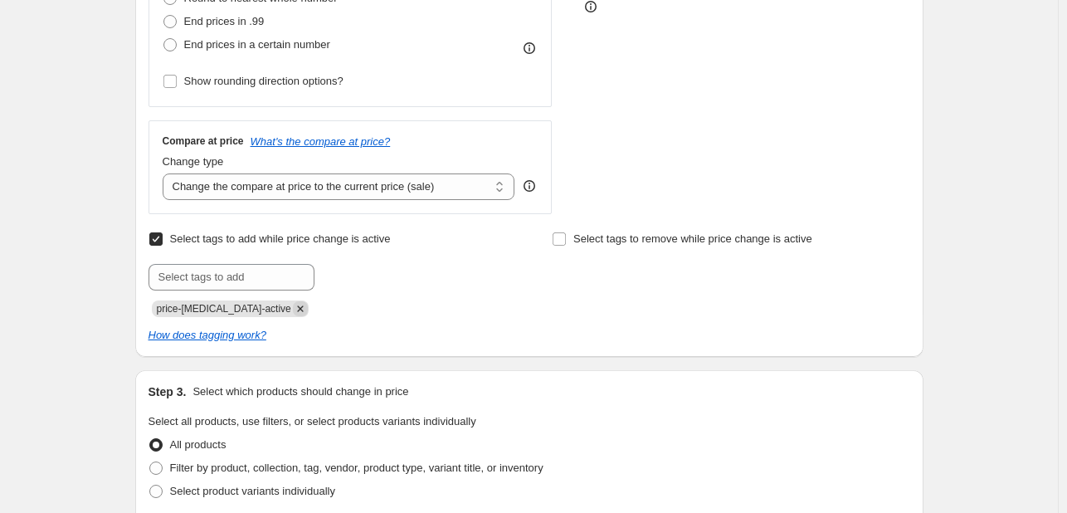
click at [297, 310] on icon "Remove price-change-job-active" at bounding box center [300, 308] width 6 height 6
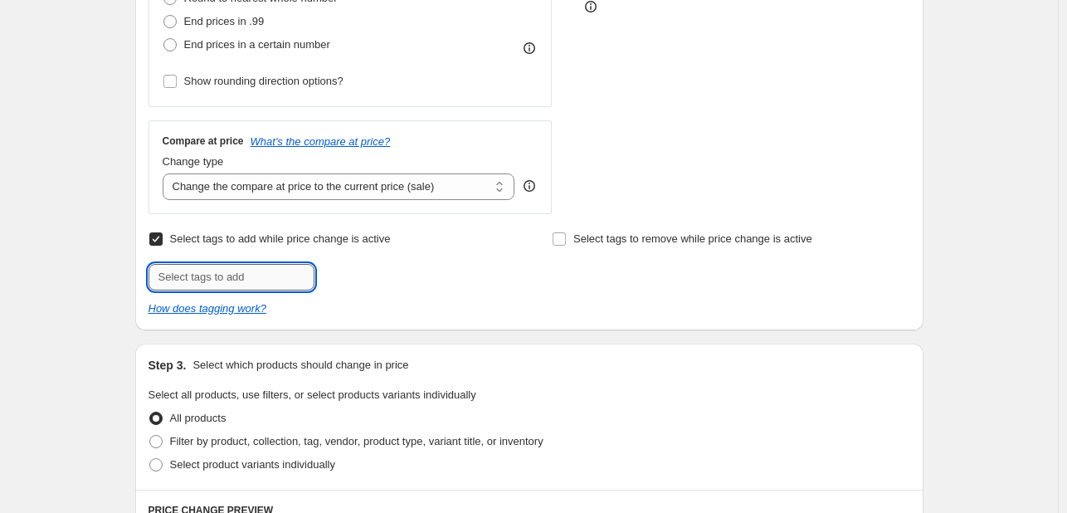
click at [266, 274] on input "text" at bounding box center [232, 277] width 166 height 27
type input "SPOOKY"
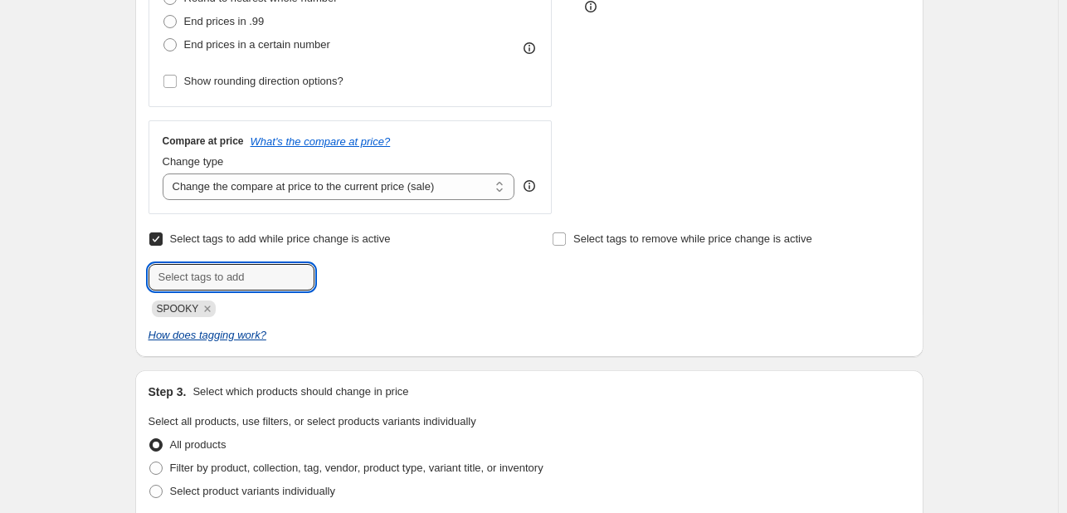
click at [212, 305] on icon "Remove SPOOKY" at bounding box center [207, 308] width 15 height 15
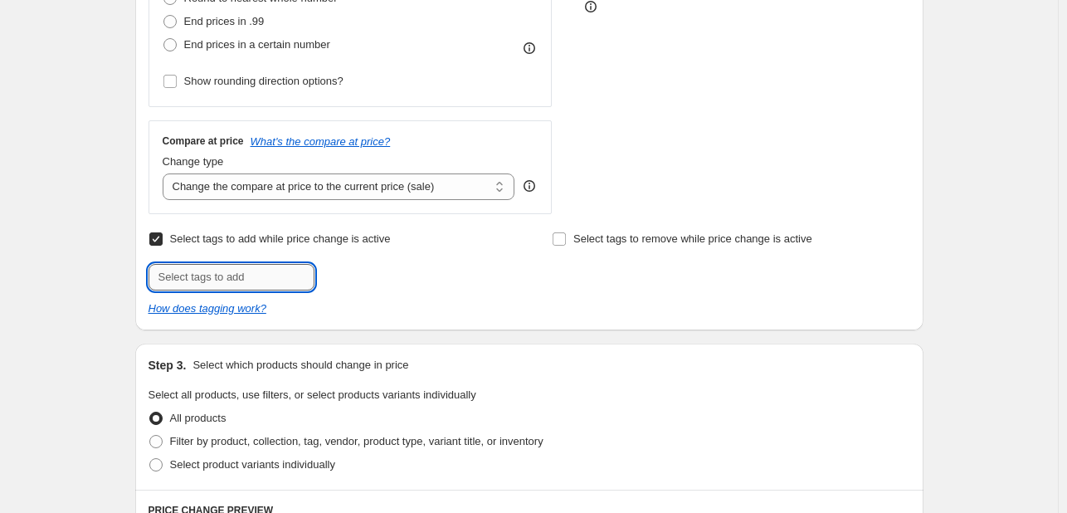
click at [213, 279] on input "text" at bounding box center [232, 277] width 166 height 27
type input "SPOOKY25"
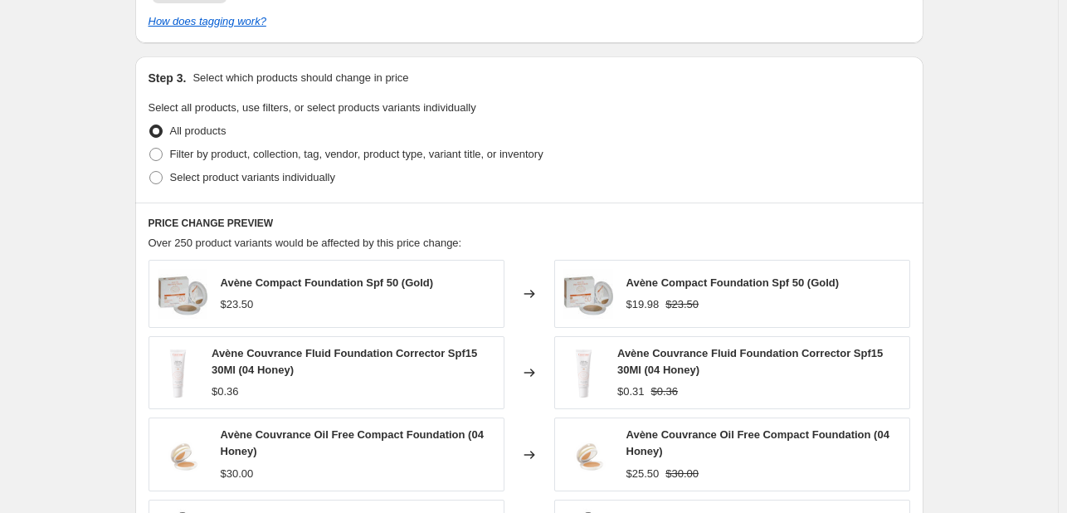
scroll to position [830, 0]
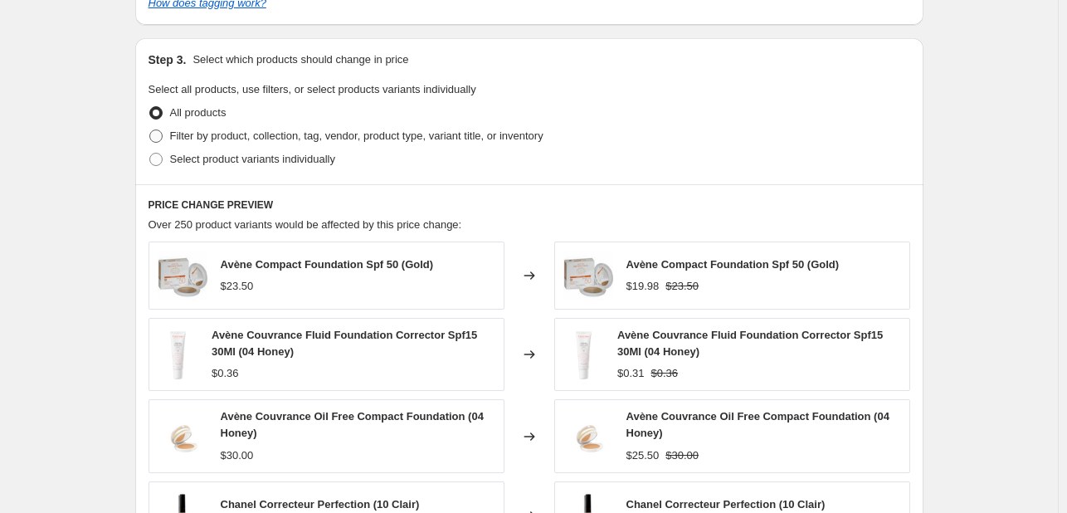
click at [330, 136] on span "Filter by product, collection, tag, vendor, product type, variant title, or inv…" at bounding box center [356, 135] width 373 height 12
click at [150, 130] on input "Filter by product, collection, tag, vendor, product type, variant title, or inv…" at bounding box center [149, 129] width 1 height 1
radio input "true"
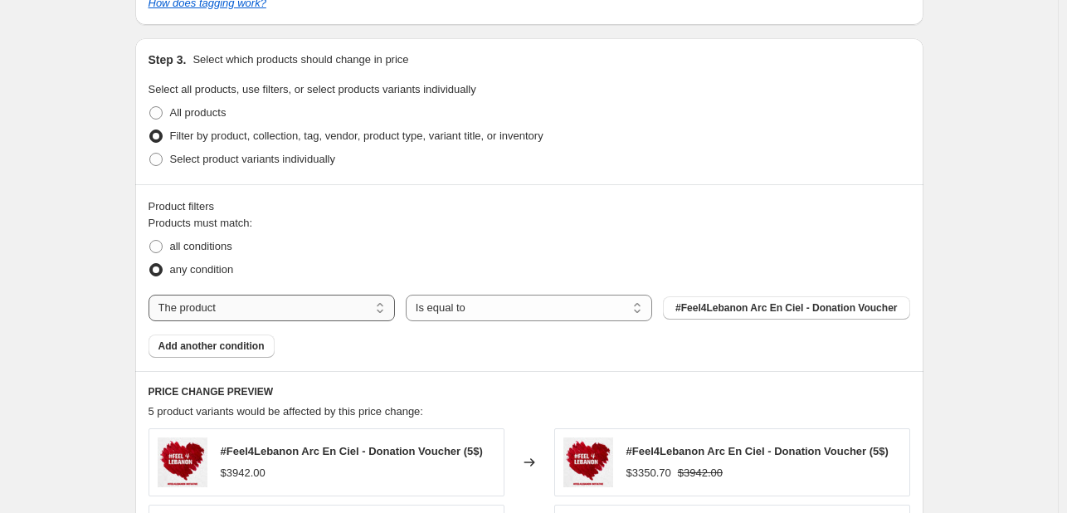
click at [358, 309] on select "The product The product's collection The product's tag The product's vendor The…" at bounding box center [272, 308] width 247 height 27
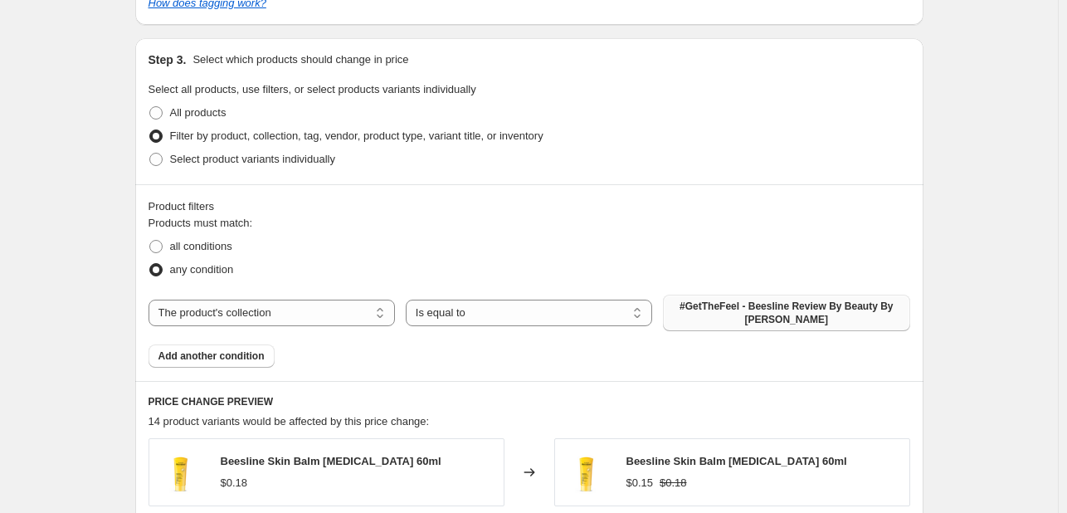
click at [732, 305] on span "#GetTheFeel - Beesline Review By Beauty By Lama" at bounding box center [786, 313] width 227 height 27
click at [325, 293] on div "Products must match: all conditions any condition The product The product's col…" at bounding box center [530, 291] width 762 height 153
click at [325, 300] on select "The product The product's collection The product's tag The product's vendor The…" at bounding box center [272, 313] width 247 height 27
select select "vendor"
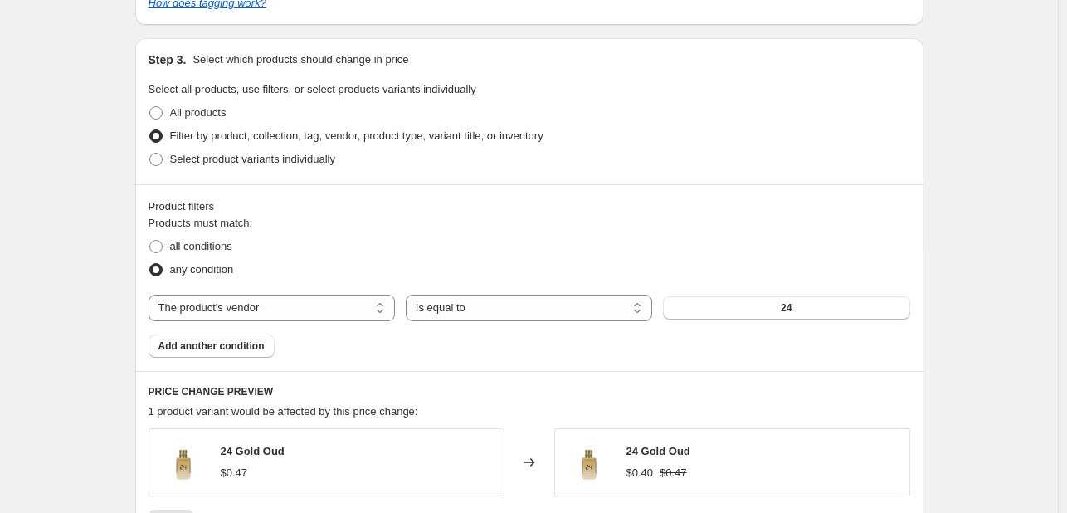
click at [830, 310] on button "24" at bounding box center [786, 307] width 247 height 23
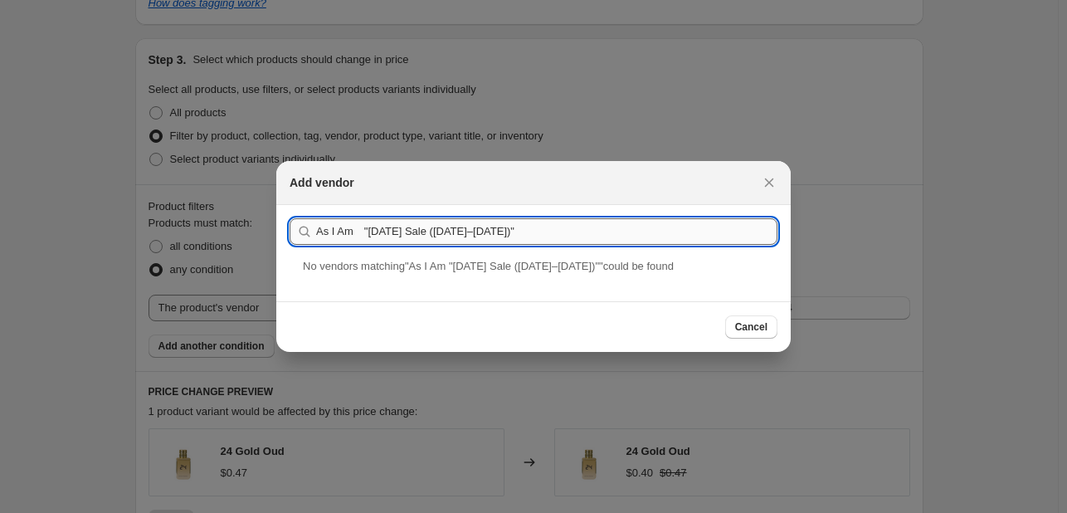
click at [354, 227] on input "As I Am "Halloween Sale (Oct 29–31)"" at bounding box center [546, 231] width 461 height 27
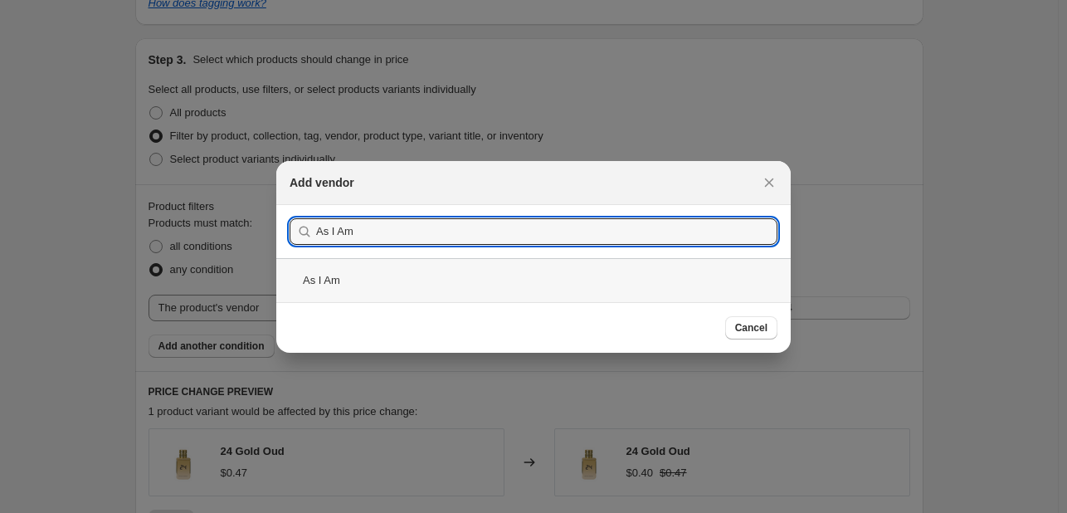
type input "As I Am"
click at [561, 282] on div "As I Am" at bounding box center [533, 280] width 515 height 44
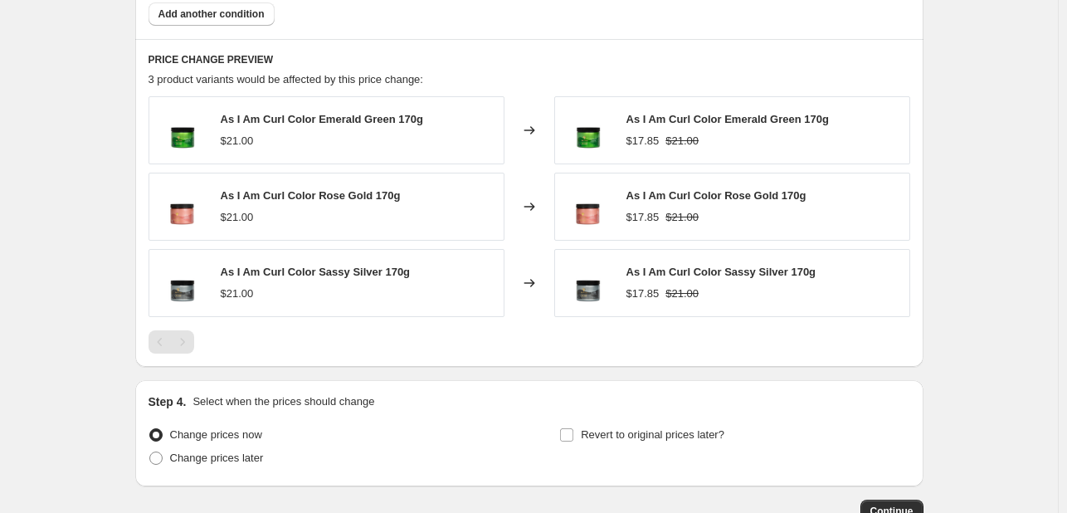
scroll to position [1272, 0]
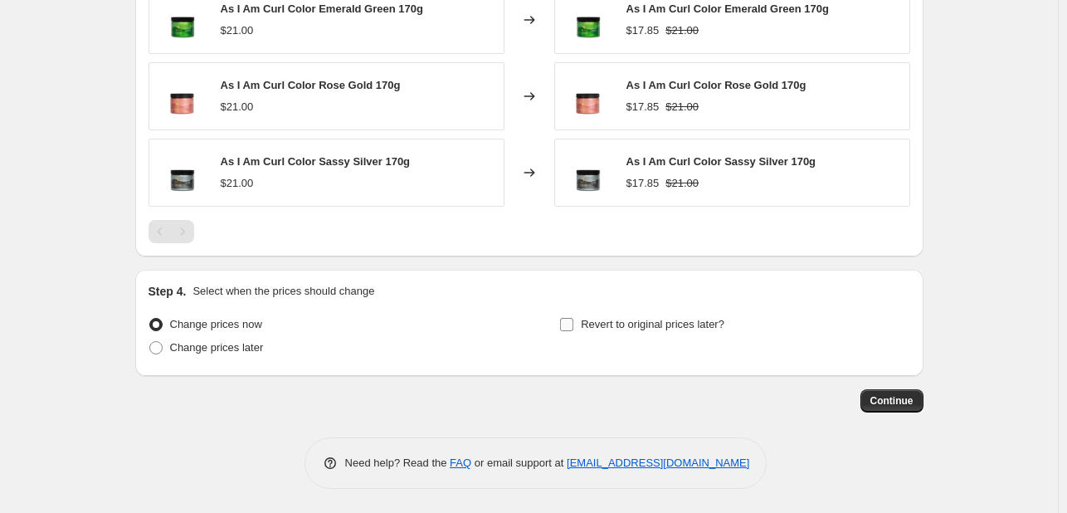
click at [631, 320] on span "Revert to original prices later?" at bounding box center [653, 324] width 144 height 12
click at [574, 320] on input "Revert to original prices later?" at bounding box center [566, 324] width 13 height 13
checkbox input "true"
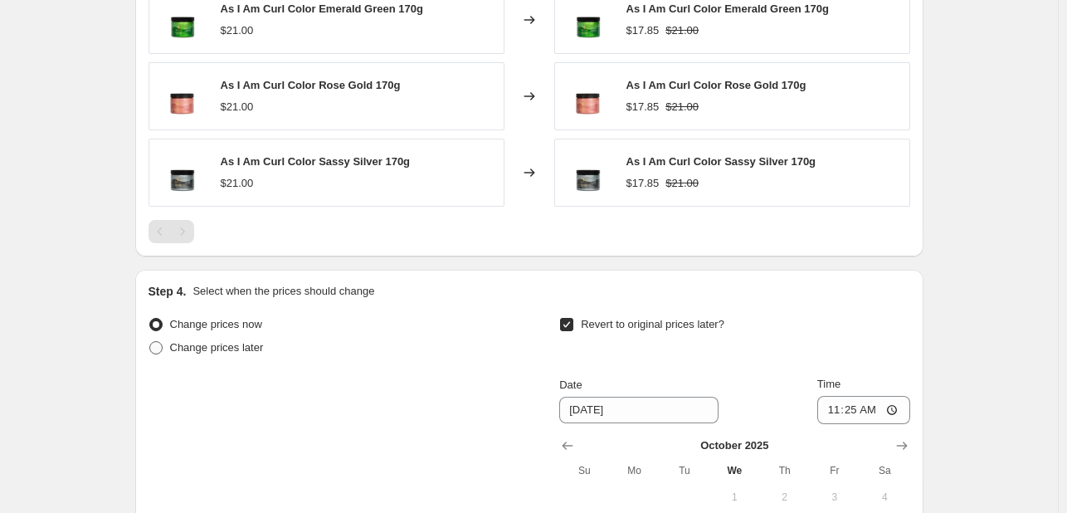
click at [245, 339] on span "Change prices later" at bounding box center [217, 347] width 94 height 17
click at [150, 341] on input "Change prices later" at bounding box center [149, 341] width 1 height 1
radio input "true"
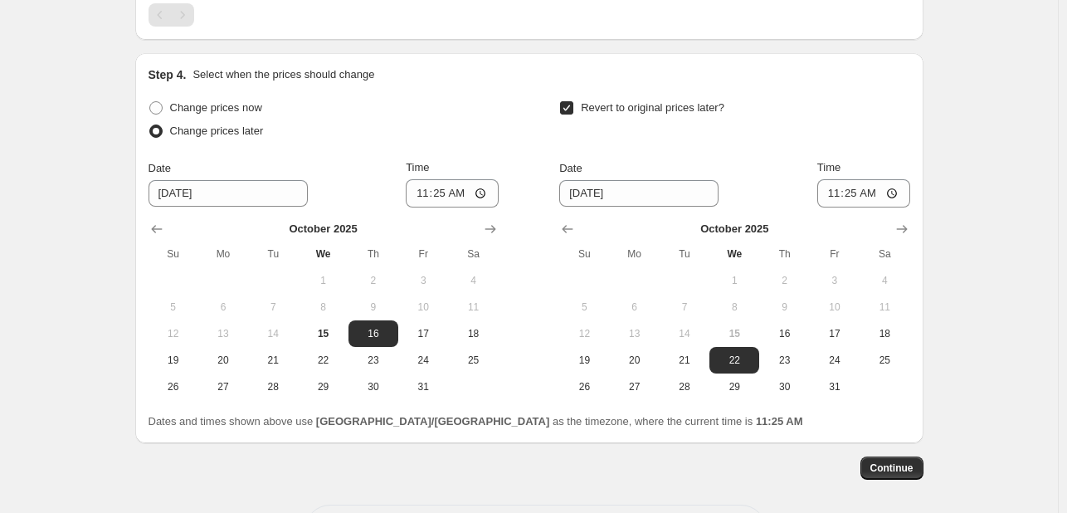
scroll to position [1556, 0]
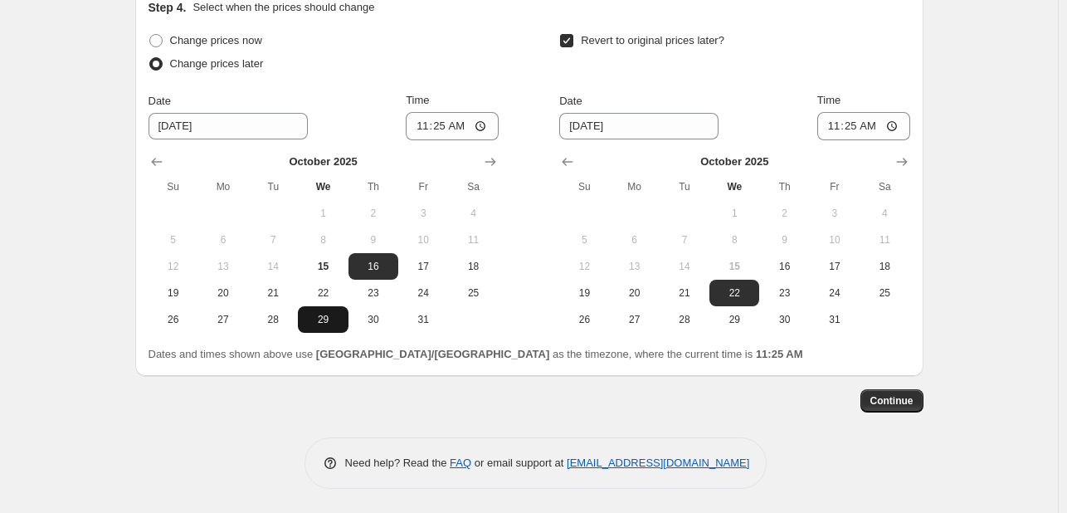
click at [322, 320] on span "29" at bounding box center [323, 319] width 37 height 13
type input "10/29/2025"
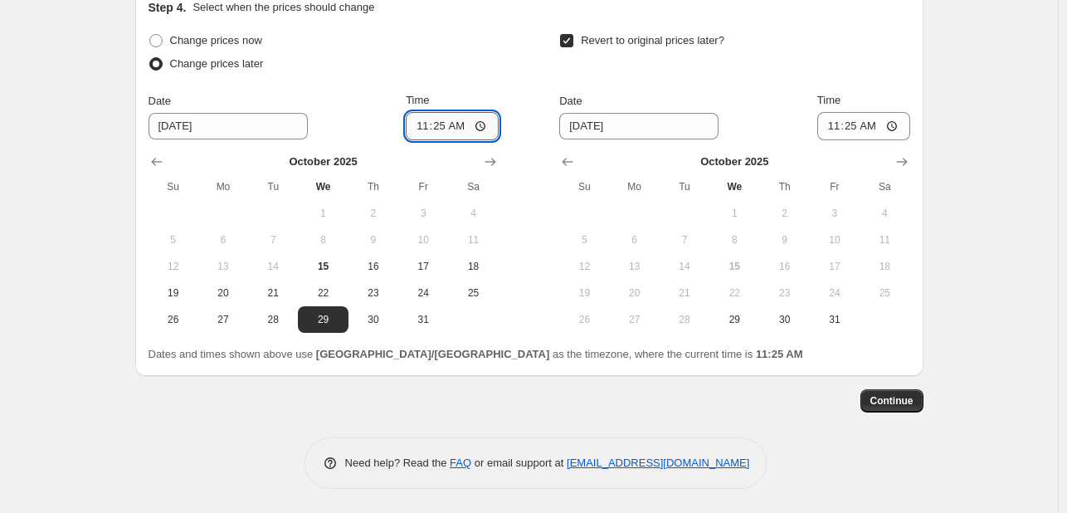
click at [425, 129] on input "11:25" at bounding box center [452, 126] width 93 height 28
type input "00:00"
click at [833, 320] on span "31" at bounding box center [835, 319] width 37 height 13
type input "10/31/2025"
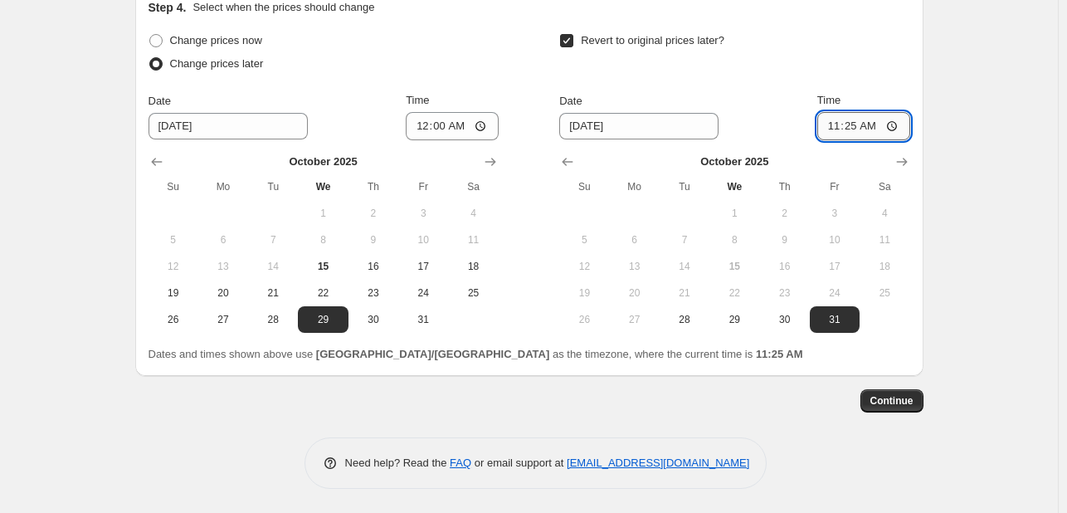
click at [830, 129] on input "11:25" at bounding box center [864, 126] width 93 height 28
click at [850, 129] on input "11:25" at bounding box center [864, 126] width 93 height 28
type input "23:55"
click at [907, 394] on span "Continue" at bounding box center [892, 400] width 43 height 13
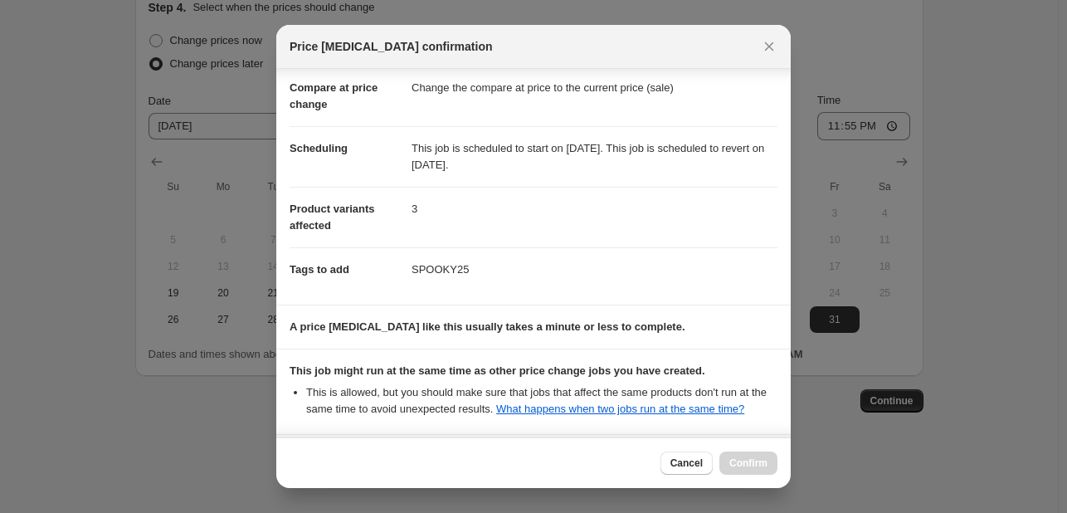
scroll to position [225, 0]
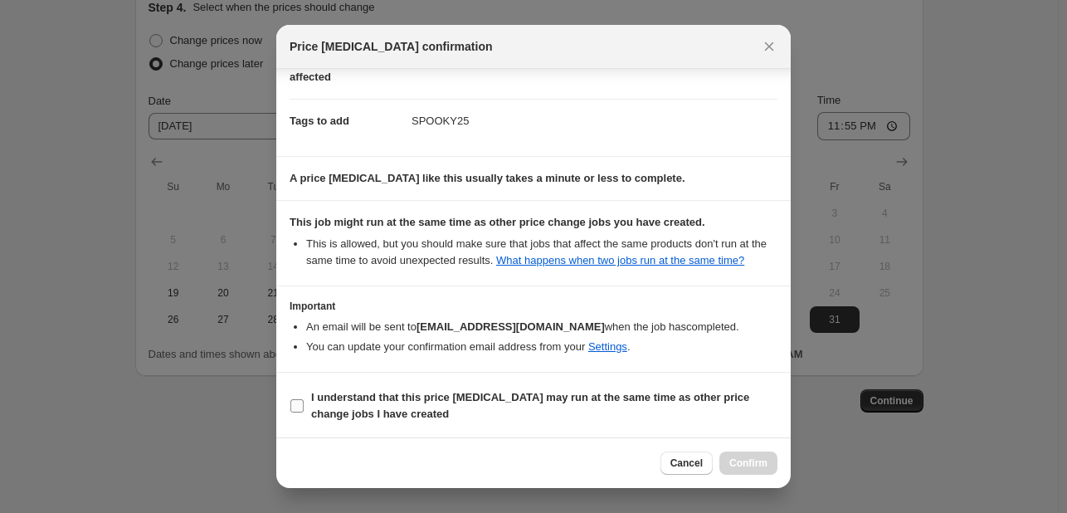
click at [732, 412] on span "I understand that this price change job may run at the same time as other price…" at bounding box center [544, 405] width 466 height 33
click at [304, 412] on input "I understand that this price change job may run at the same time as other price…" at bounding box center [296, 405] width 13 height 13
checkbox input "true"
click at [749, 457] on span "Confirm" at bounding box center [749, 462] width 38 height 13
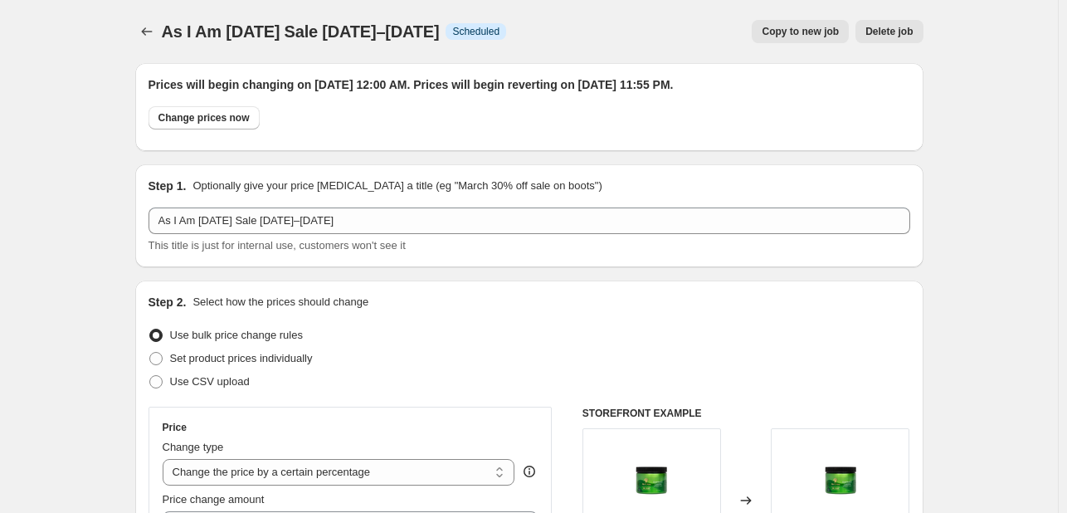
click at [156, 22] on button "Price change jobs" at bounding box center [146, 31] width 23 height 23
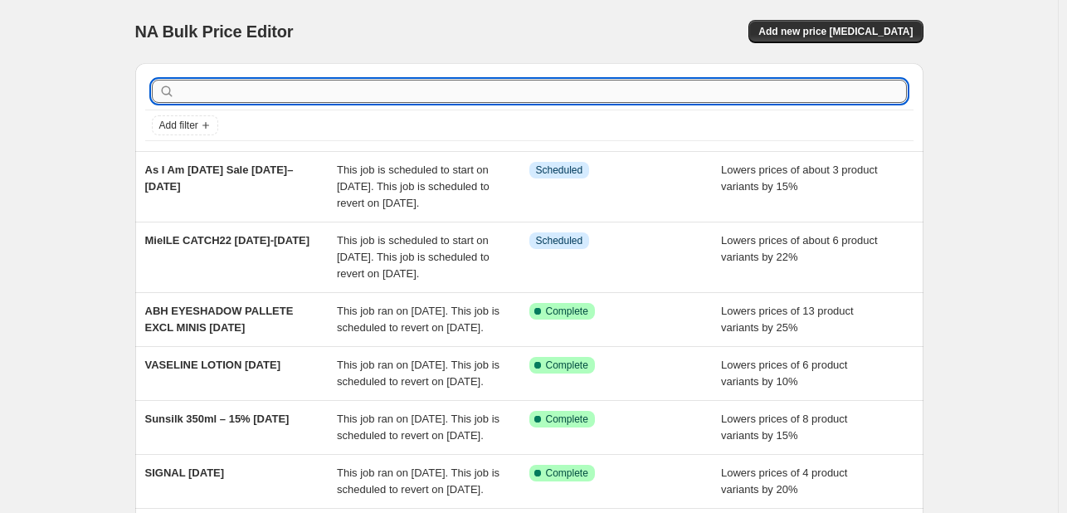
click at [216, 88] on input "text" at bounding box center [542, 91] width 729 height 23
type input "lagoon"
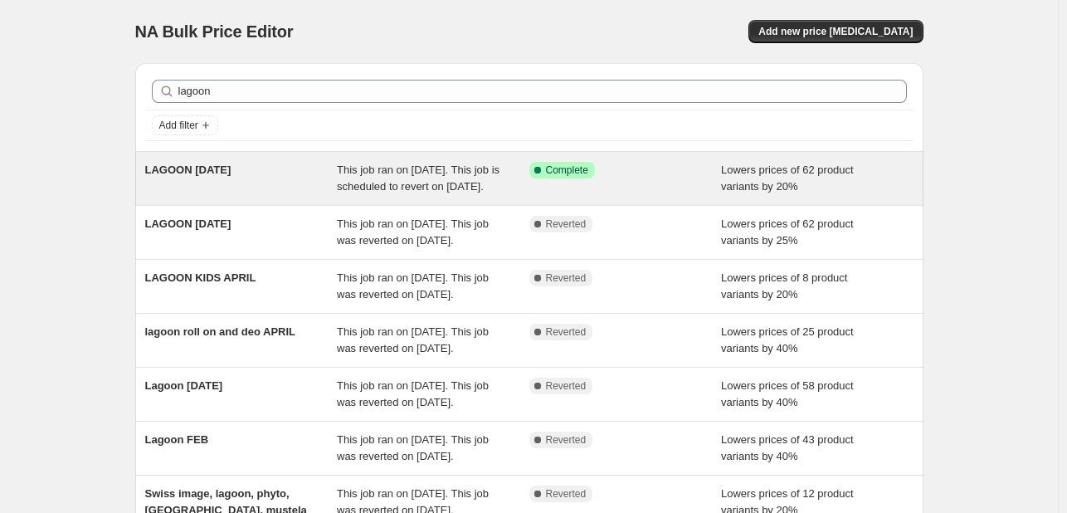
click at [316, 183] on div "LAGOON OCT25" at bounding box center [241, 178] width 193 height 33
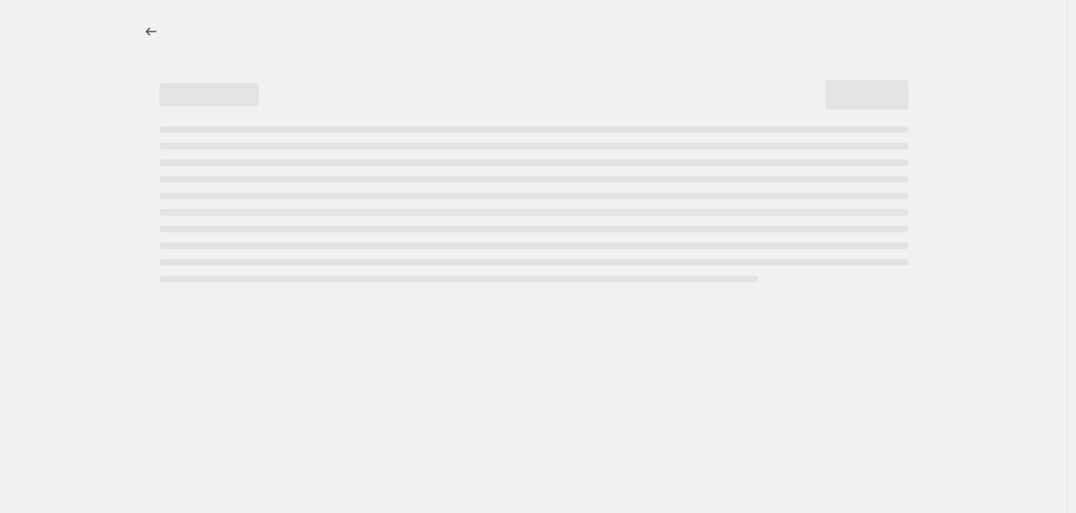
select select "percentage"
select select "tag"
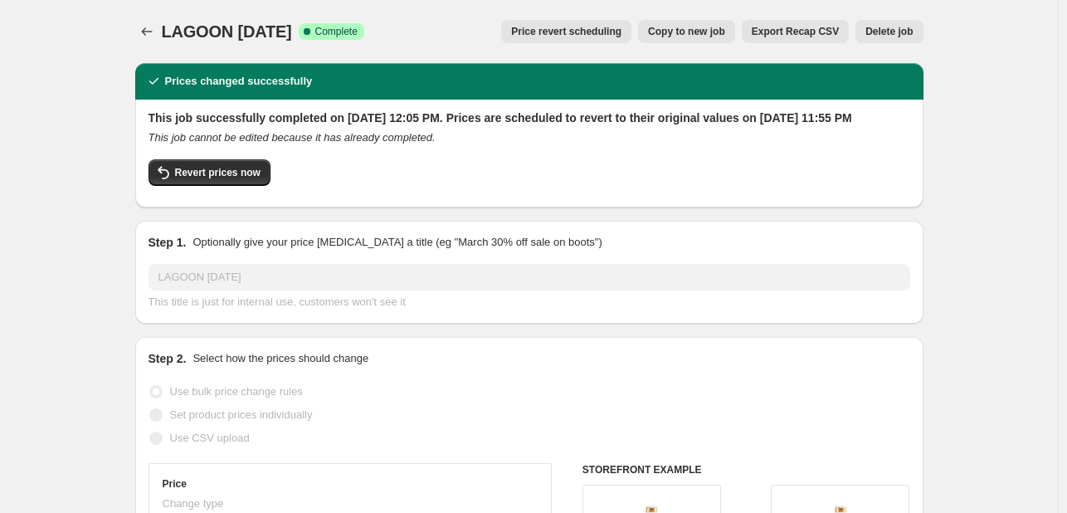
click at [549, 37] on span "Price revert scheduling" at bounding box center [566, 31] width 110 height 13
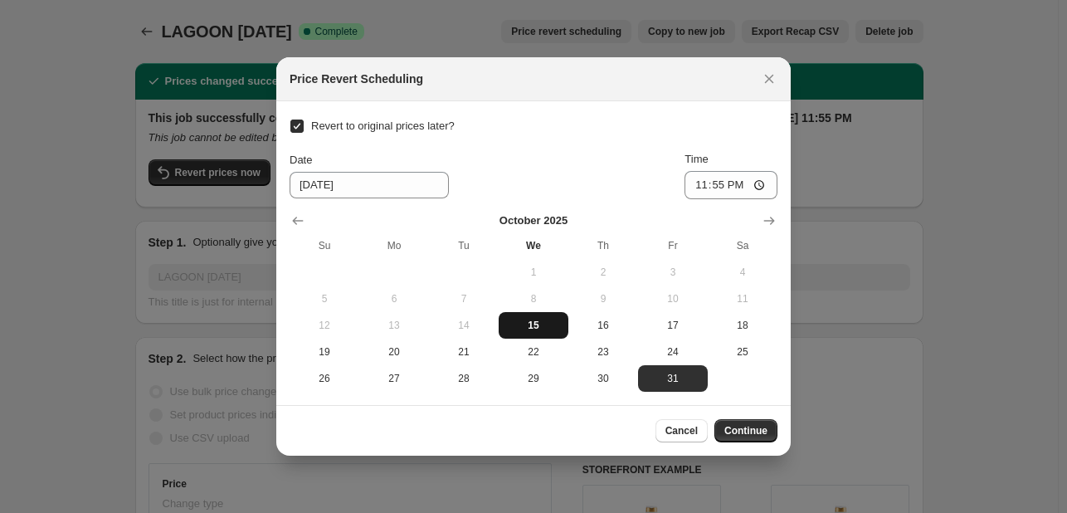
click at [528, 325] on span "15" at bounding box center [533, 325] width 56 height 13
type input "10/15/2025"
click at [758, 427] on span "Continue" at bounding box center [746, 430] width 43 height 13
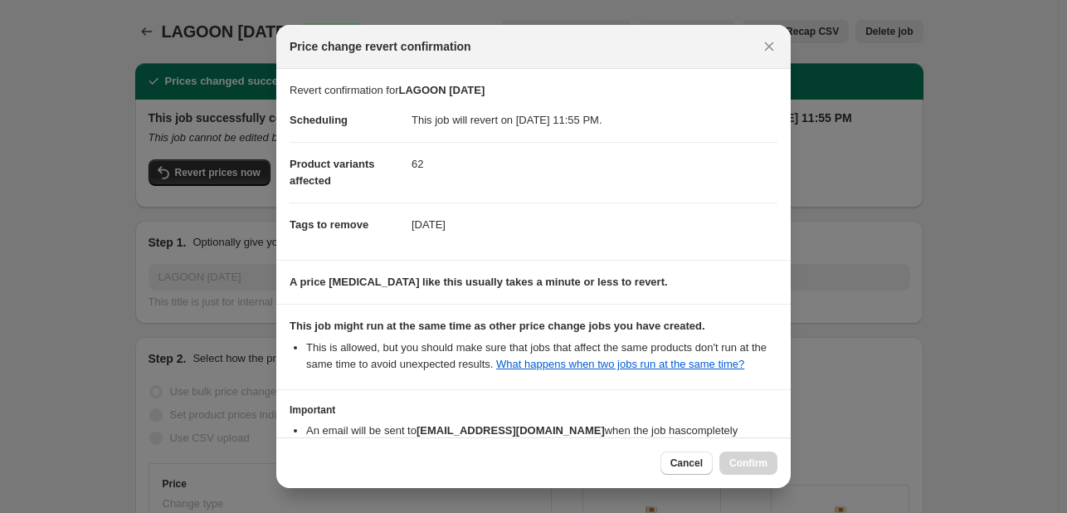
scroll to position [124, 0]
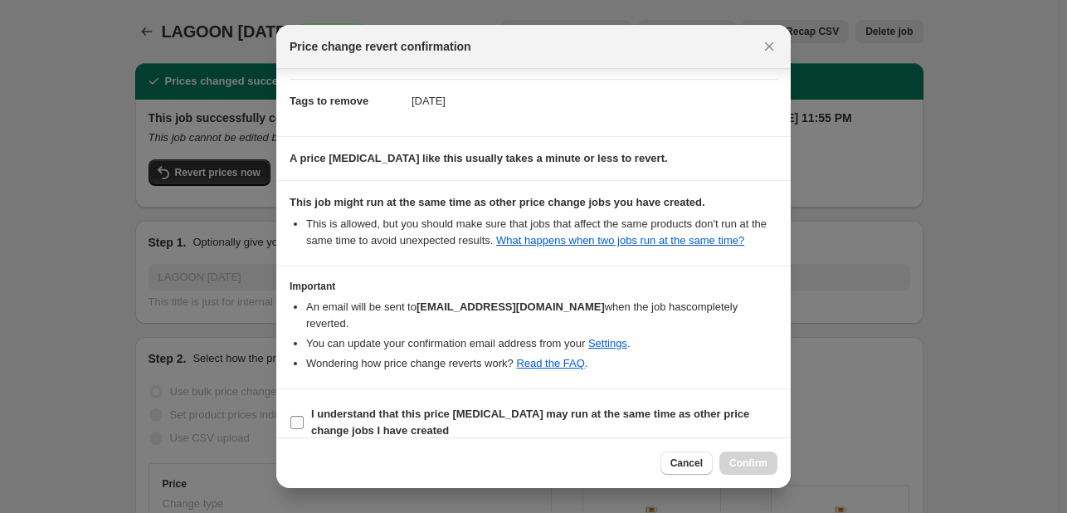
click at [724, 408] on b "I understand that this price change job may run at the same time as other price…" at bounding box center [530, 422] width 438 height 29
click at [304, 416] on input "I understand that this price change job may run at the same time as other price…" at bounding box center [296, 422] width 13 height 13
checkbox input "true"
click at [751, 466] on span "Confirm" at bounding box center [749, 462] width 38 height 13
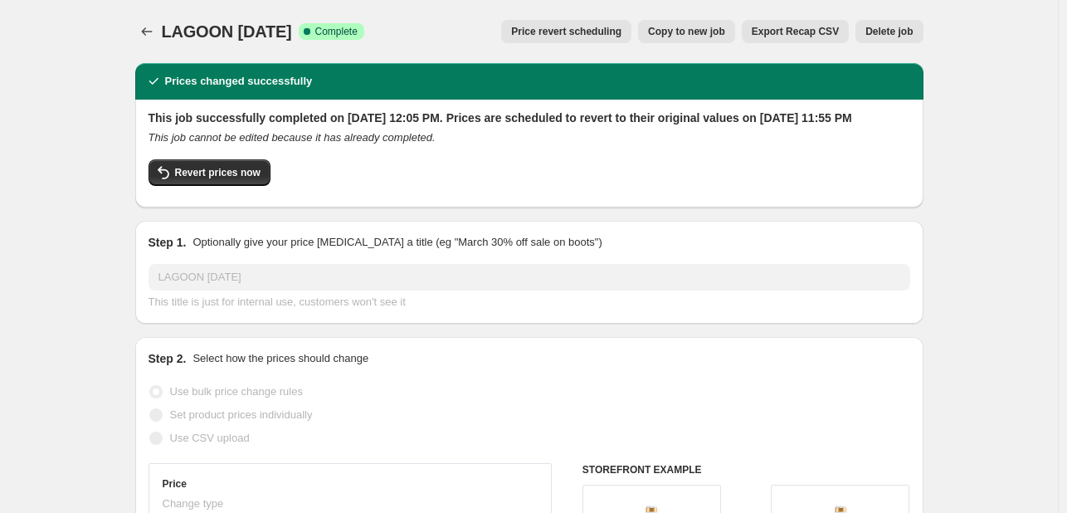
click at [169, 17] on div "LAGOON OCT25. This page is ready LAGOON OCT25 Success Complete Complete Price r…" at bounding box center [529, 31] width 788 height 63
click at [162, 24] on div at bounding box center [148, 31] width 27 height 23
click at [159, 33] on button "Price change jobs" at bounding box center [146, 31] width 23 height 23
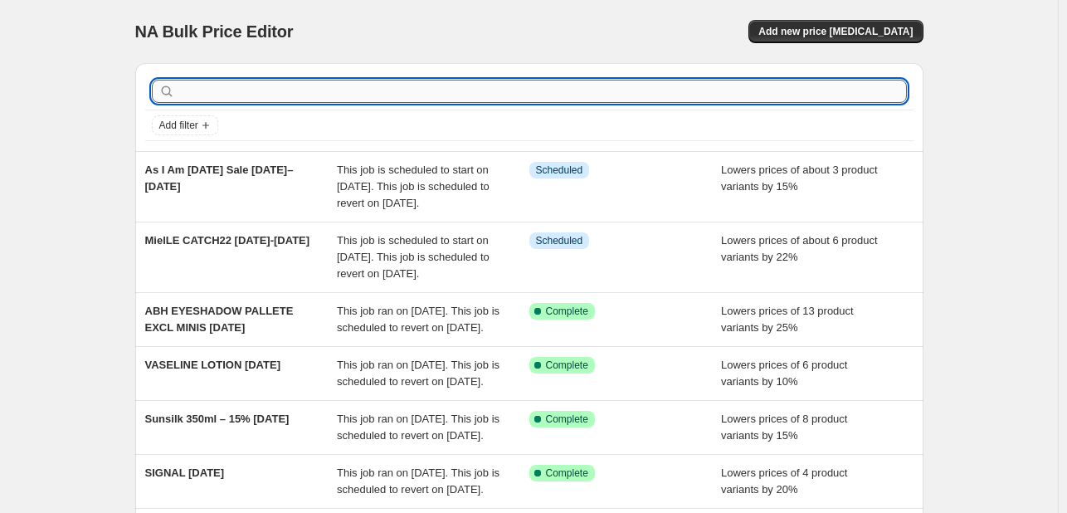
click at [249, 81] on input "text" at bounding box center [542, 91] width 729 height 23
paste input "Zeena"
type input "Zeena"
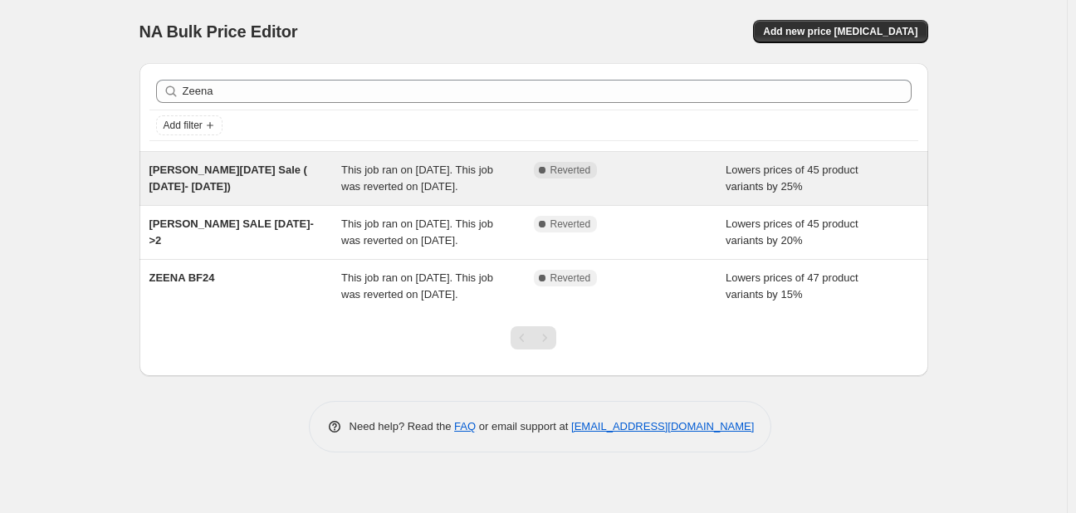
click at [369, 164] on span "This job ran on April 17, 2025. This job was reverted on April 22, 2025." at bounding box center [417, 178] width 152 height 29
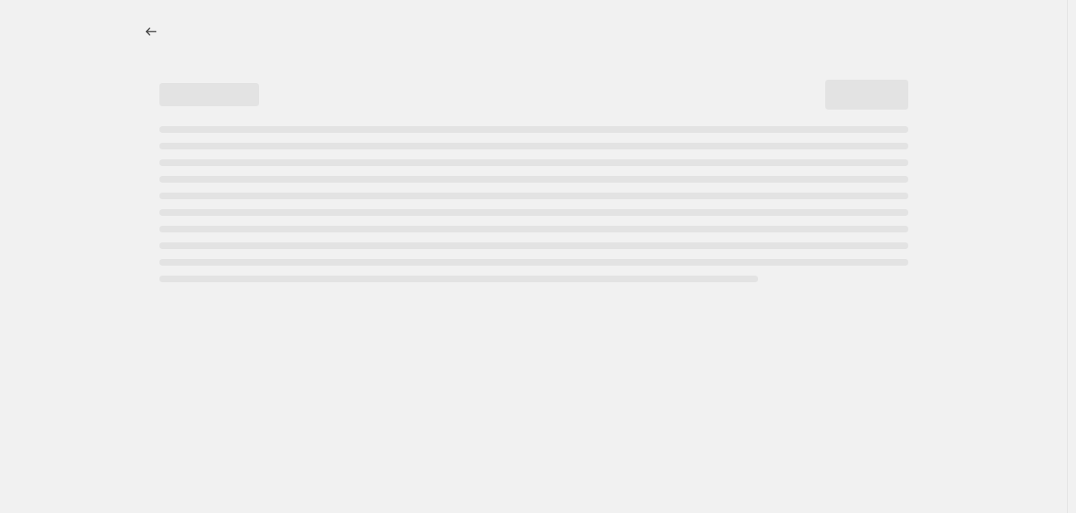
select select "percentage"
select select "tag"
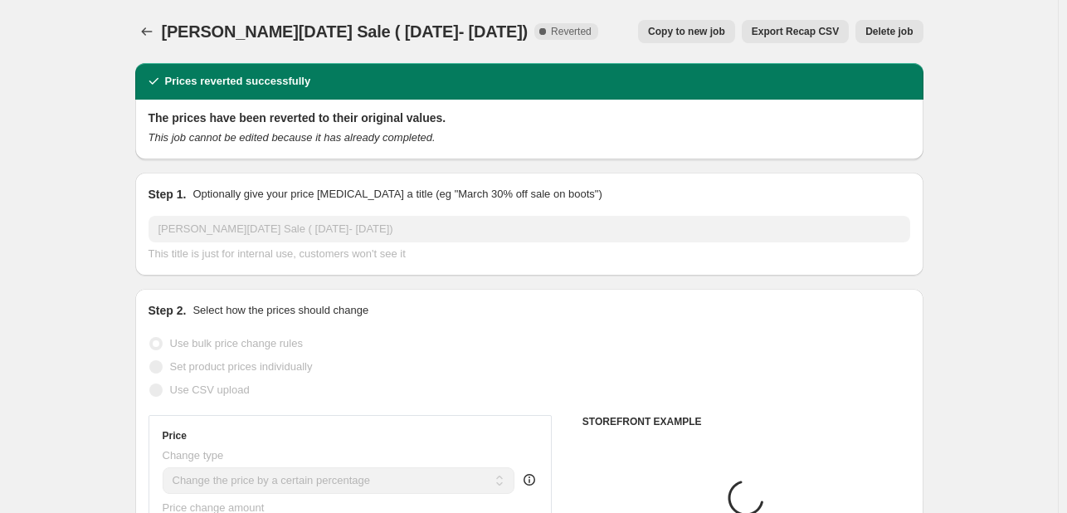
click at [691, 33] on span "Copy to new job" at bounding box center [686, 31] width 77 height 13
select select "percentage"
select select "tag"
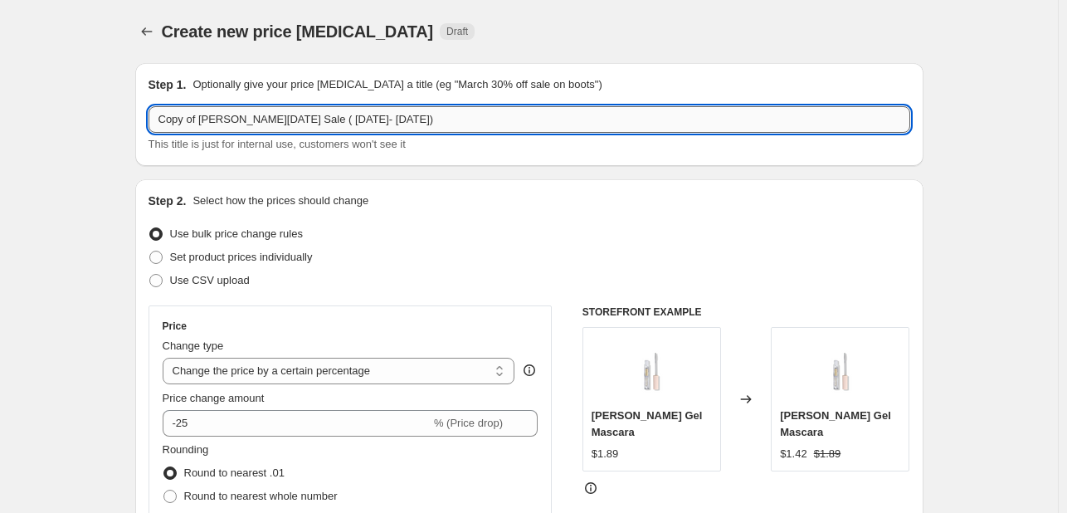
click at [255, 126] on input "Copy of ZEENA Easter Sale ( 17- 22nd April)" at bounding box center [530, 119] width 762 height 27
paste input "Zeena "Halloween Sale (Oct 29–31)""
type input "Zeena Halloween Sale Oct 29–31"
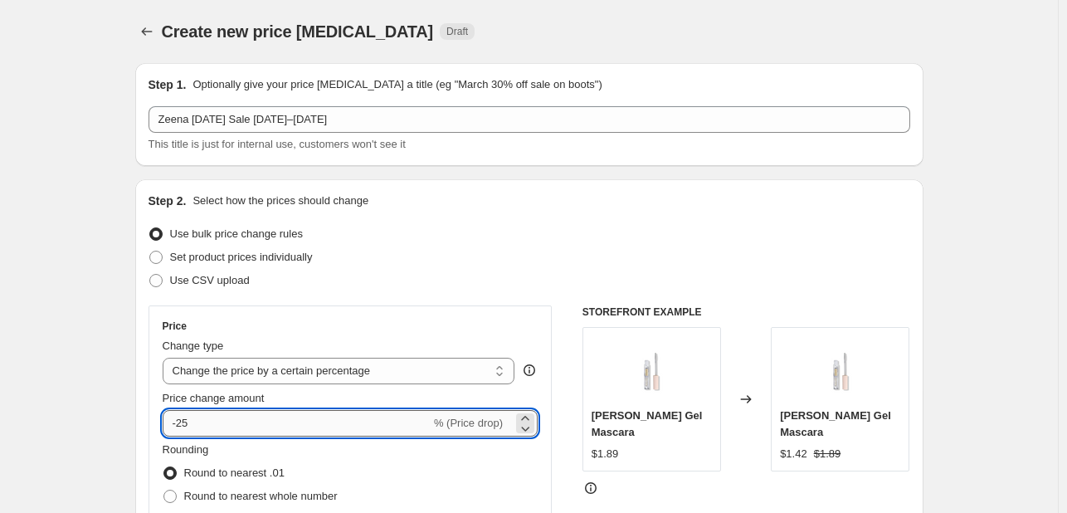
click at [267, 431] on input "-25" at bounding box center [297, 423] width 268 height 27
type input "-20"
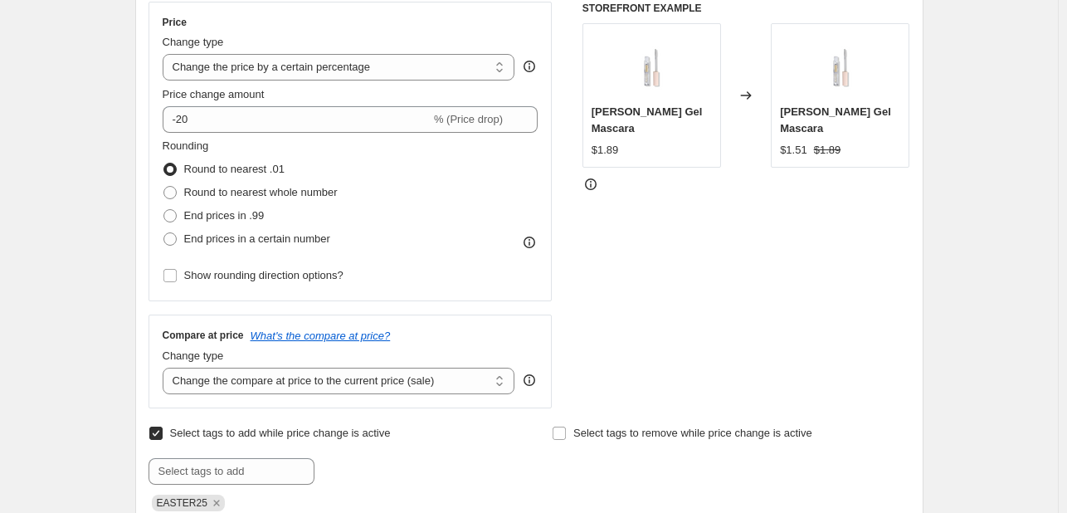
scroll to position [332, 0]
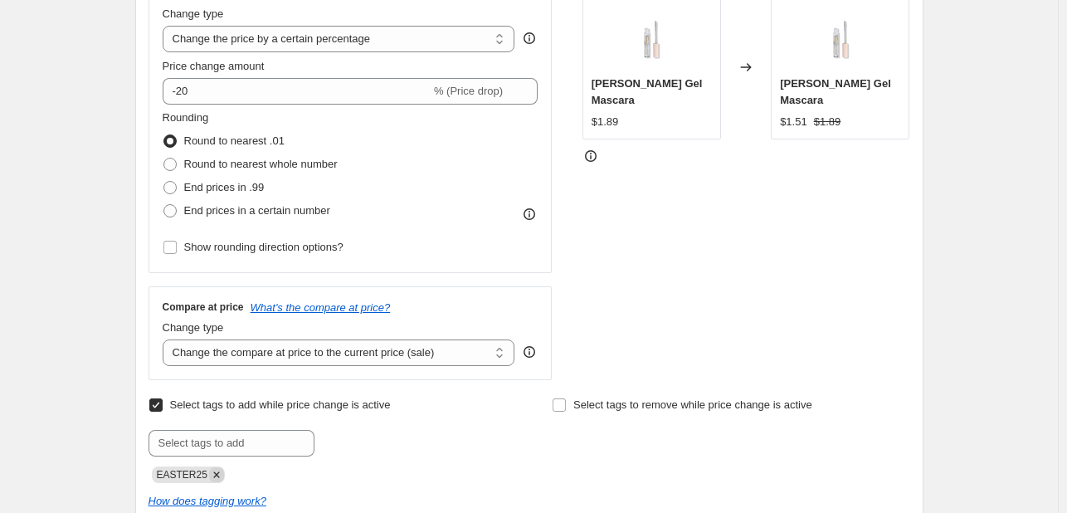
click at [215, 473] on icon "Remove EASTER25" at bounding box center [216, 474] width 6 height 6
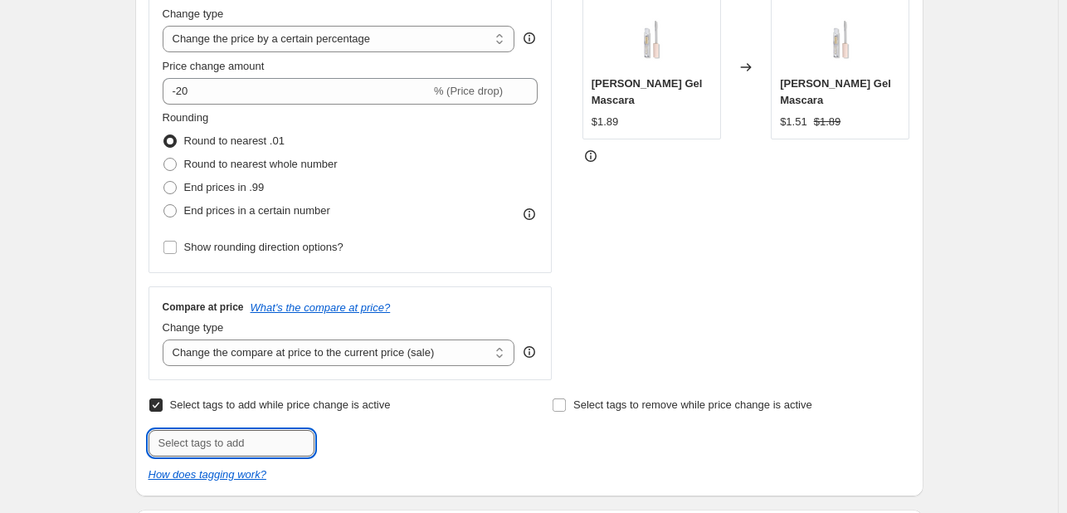
click at [212, 433] on input "text" at bounding box center [232, 443] width 166 height 27
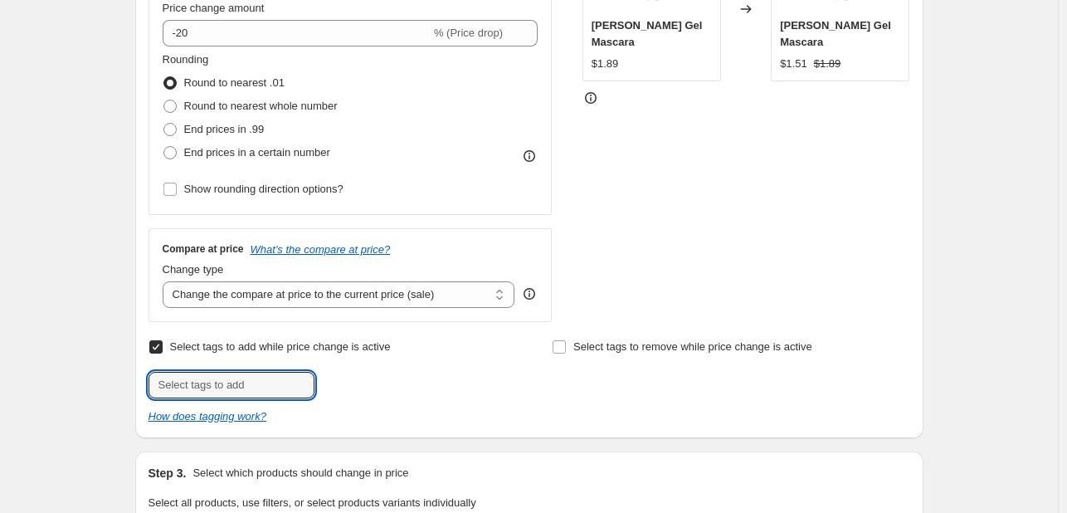
scroll to position [415, 0]
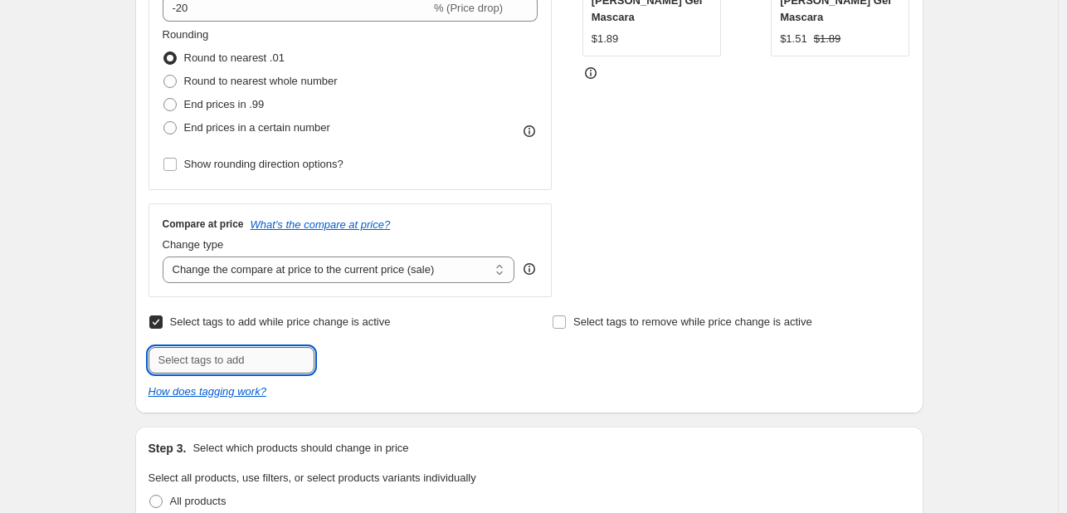
type input "A"
type input "SPOOKY25"
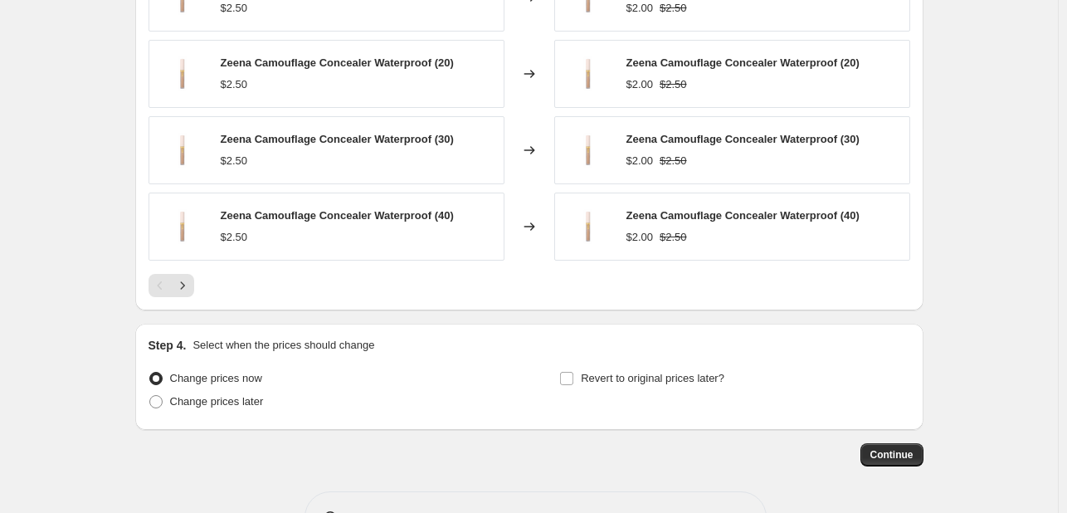
scroll to position [1424, 0]
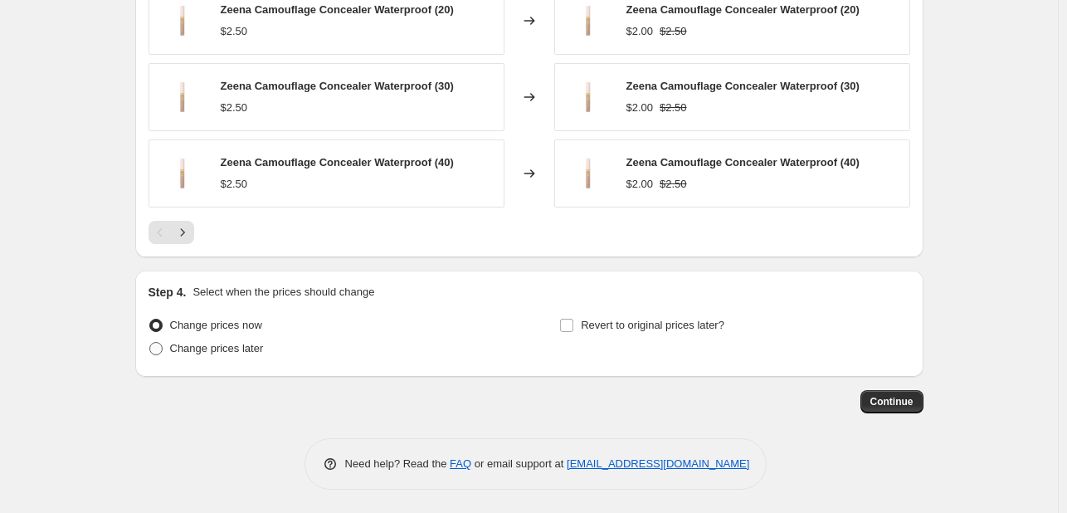
click at [249, 343] on span "Change prices later" at bounding box center [217, 348] width 94 height 12
click at [150, 343] on input "Change prices later" at bounding box center [149, 342] width 1 height 1
radio input "true"
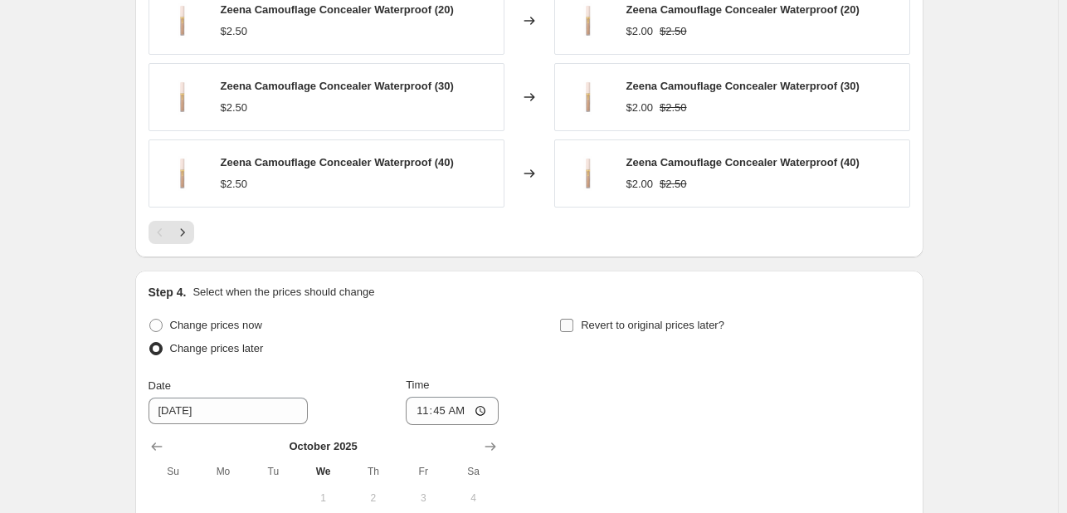
click at [587, 319] on span "Revert to original prices later?" at bounding box center [653, 325] width 144 height 12
click at [574, 319] on input "Revert to original prices later?" at bounding box center [566, 325] width 13 height 13
checkbox input "true"
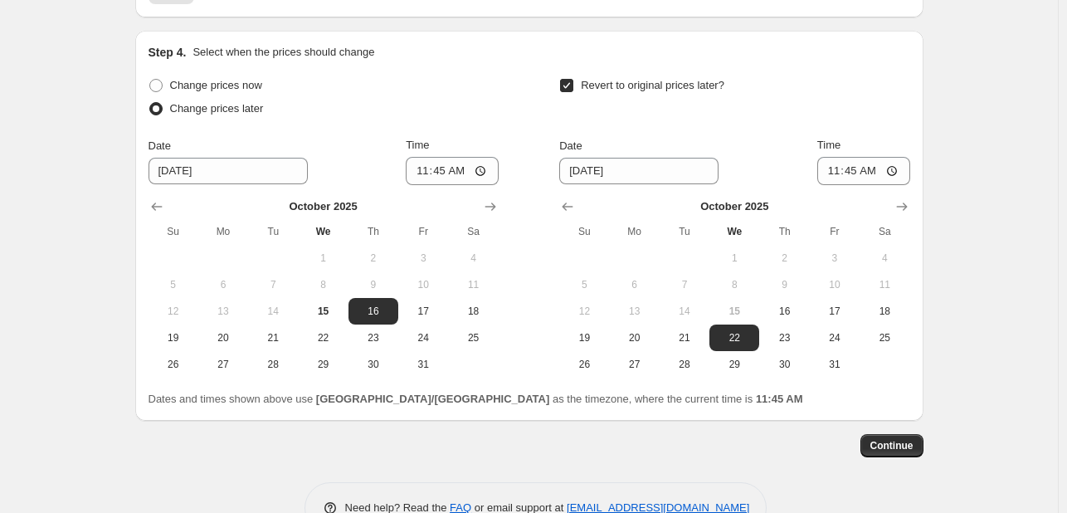
scroll to position [1673, 0]
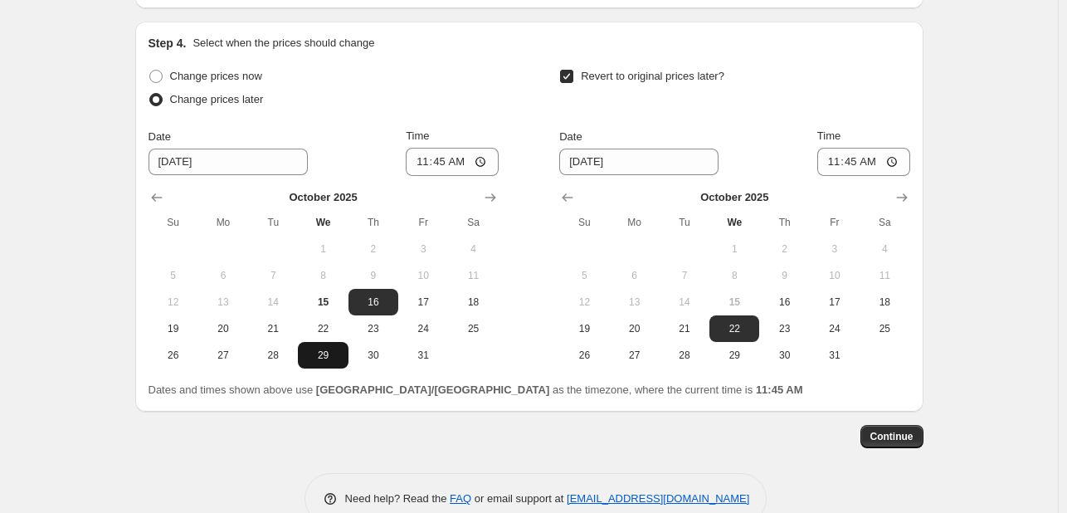
click at [325, 363] on button "29" at bounding box center [323, 355] width 50 height 27
type input "10/29/2025"
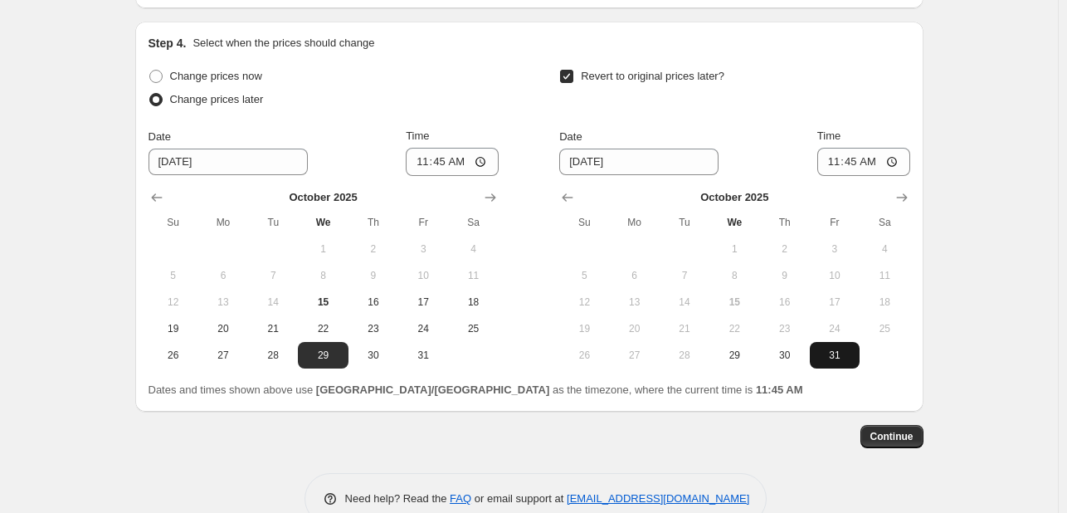
click at [836, 354] on span "31" at bounding box center [835, 355] width 37 height 13
type input "10/31/2025"
click at [427, 162] on input "11:45" at bounding box center [452, 162] width 93 height 28
type input "00:00"
click at [876, 157] on input "11:45" at bounding box center [864, 162] width 93 height 28
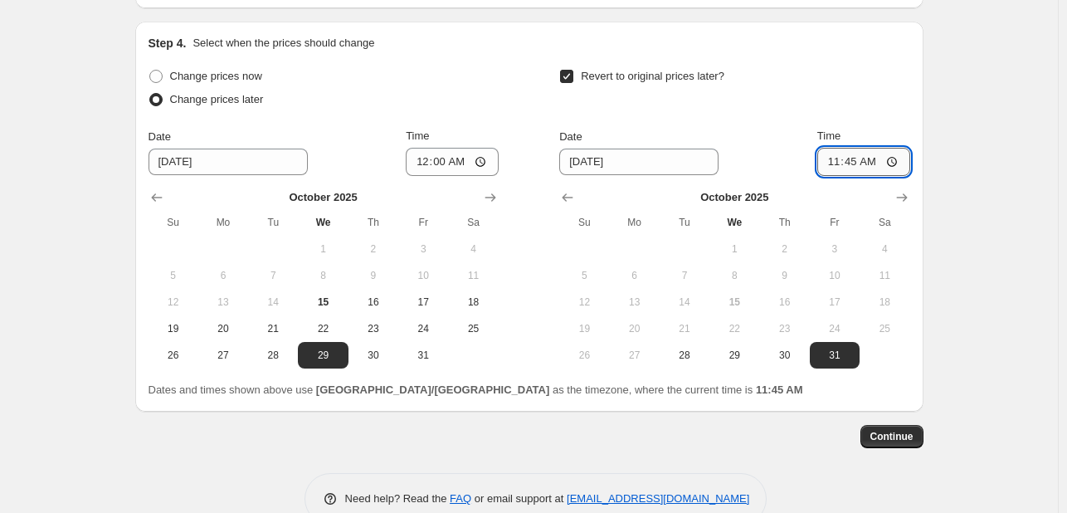
type input "23:45"
click at [913, 432] on span "Continue" at bounding box center [892, 436] width 43 height 13
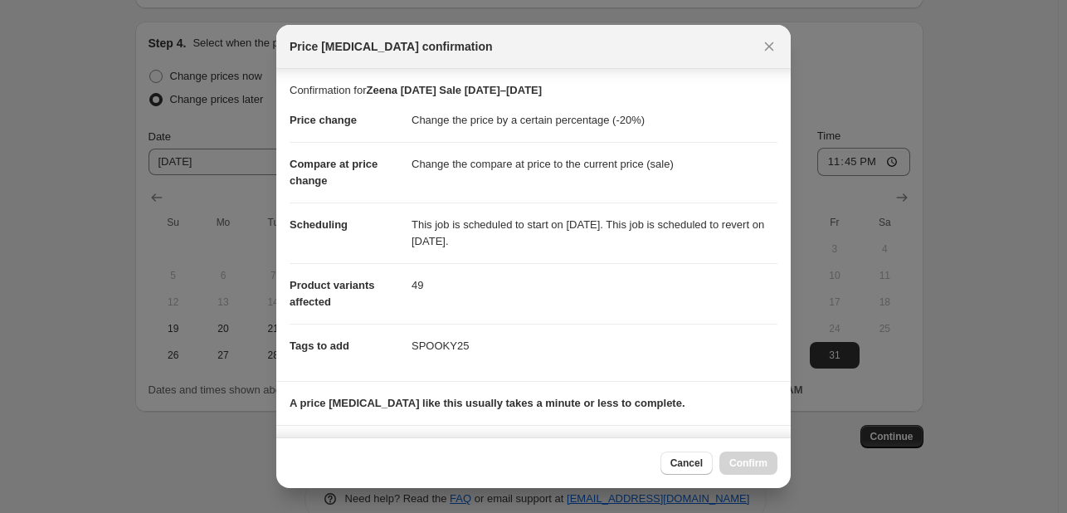
scroll to position [327, 0]
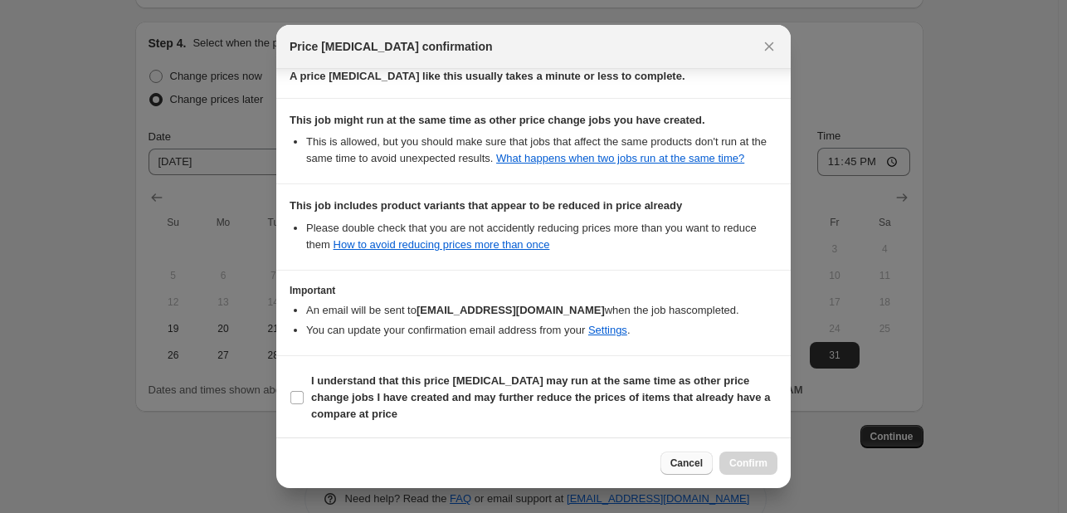
click at [686, 470] on button "Cancel" at bounding box center [687, 463] width 52 height 23
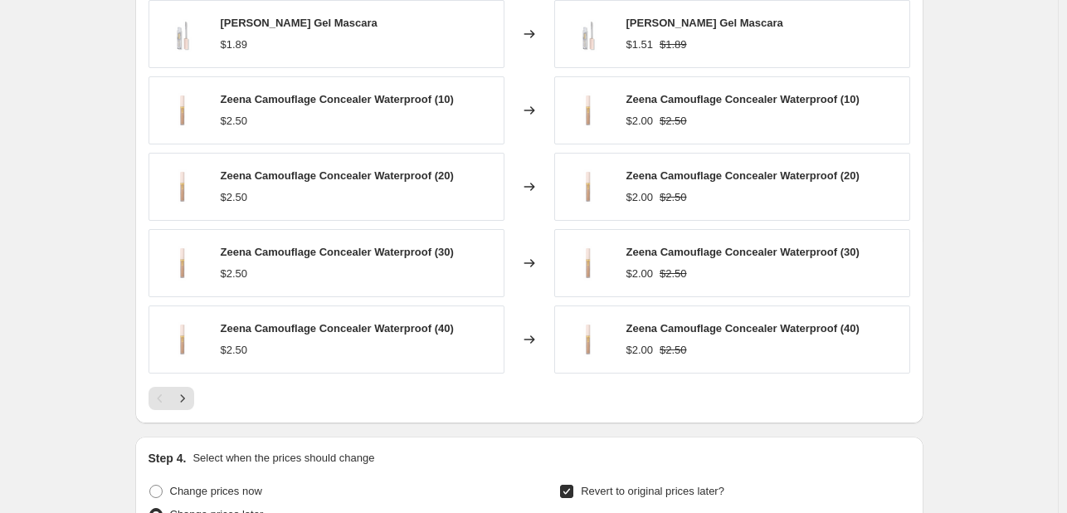
scroll to position [1175, 0]
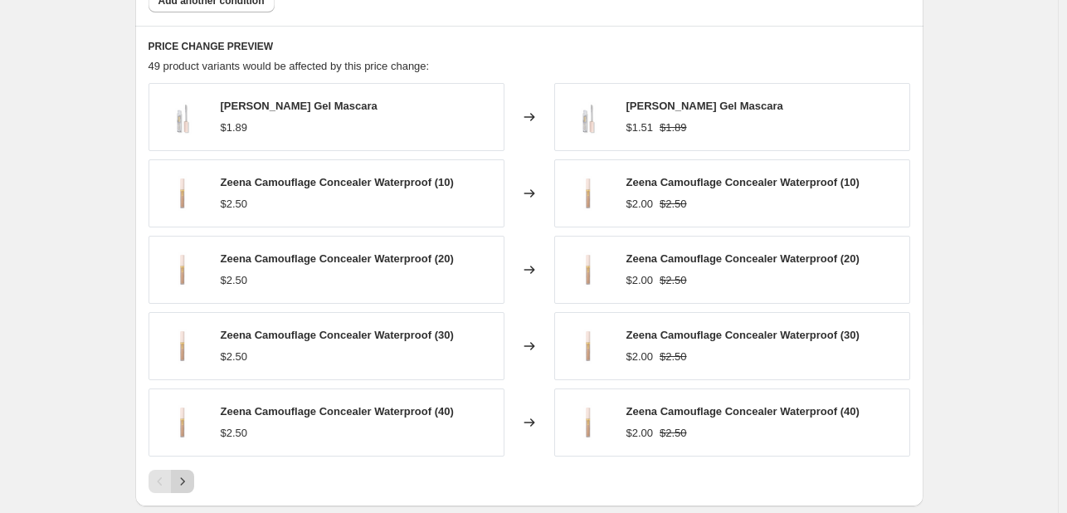
click at [194, 472] on button "Next" at bounding box center [182, 481] width 23 height 23
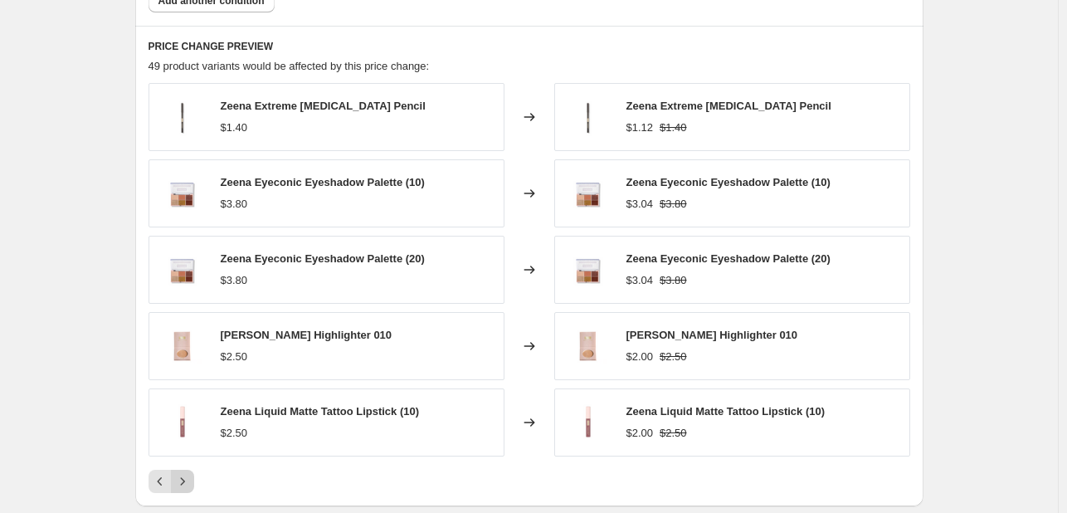
click at [194, 472] on button "Next" at bounding box center [182, 481] width 23 height 23
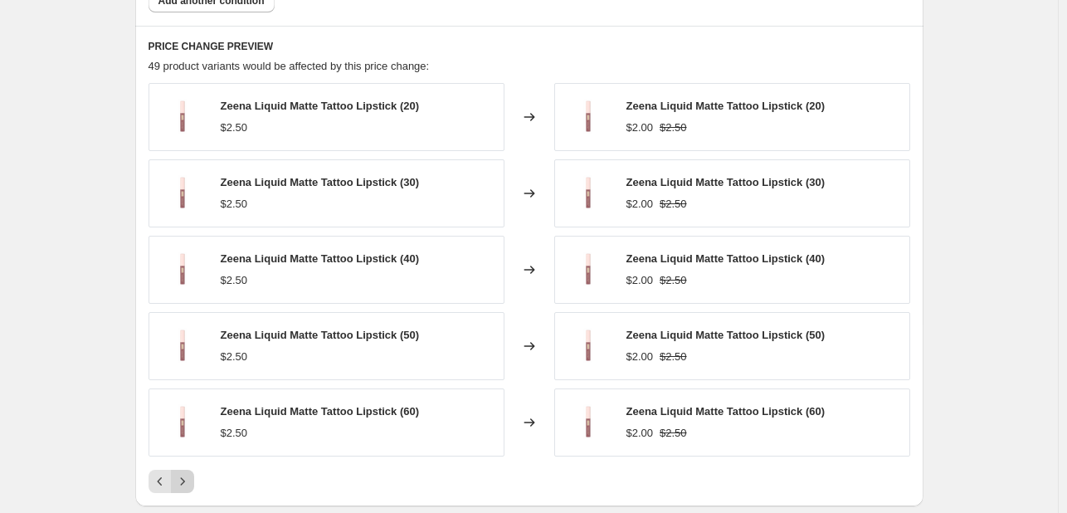
click at [194, 472] on button "Next" at bounding box center [182, 481] width 23 height 23
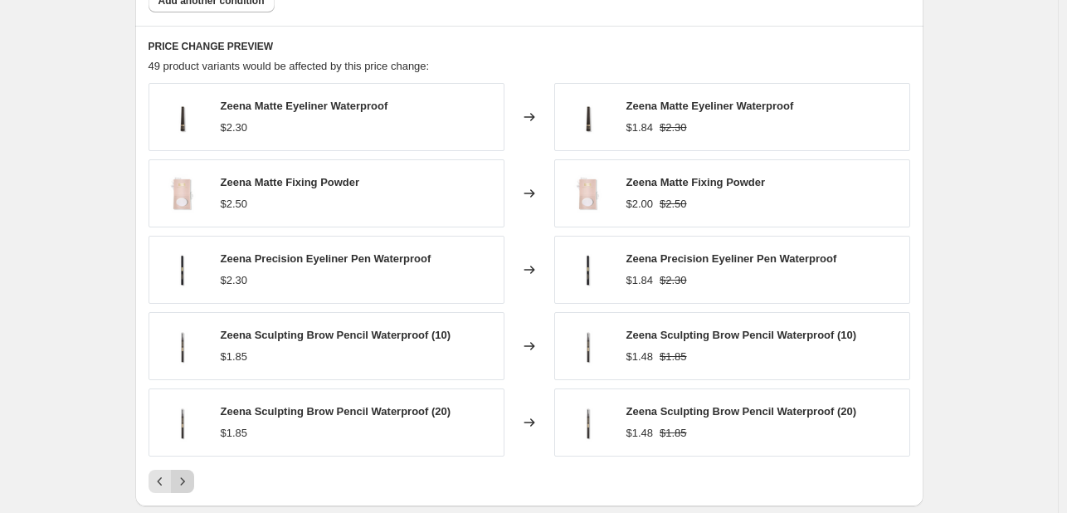
click at [194, 472] on button "Next" at bounding box center [182, 481] width 23 height 23
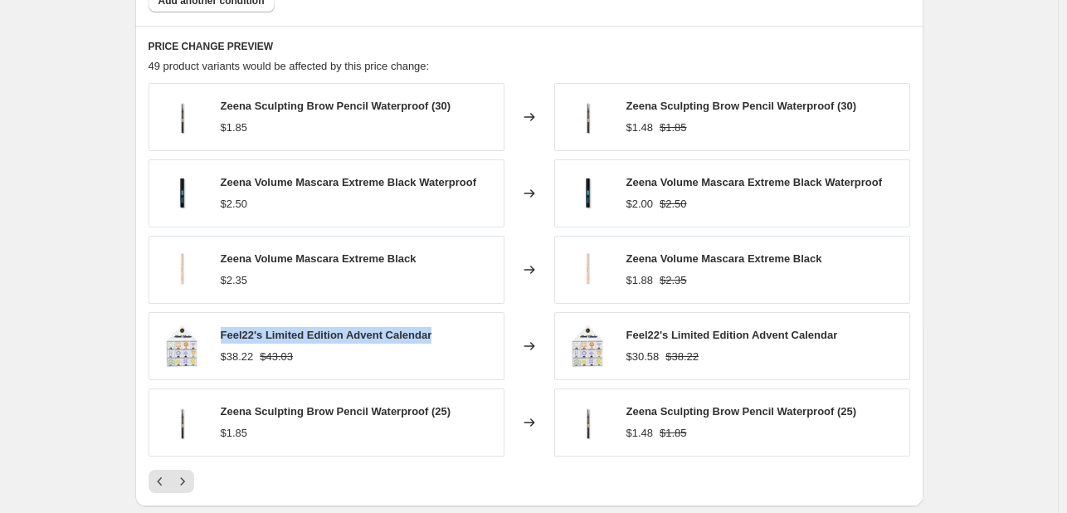
drag, startPoint x: 224, startPoint y: 331, endPoint x: 446, endPoint y: 339, distance: 221.8
click at [446, 339] on div "Feel22's Limited Edition Advent Calendar $38.22 $43.03" at bounding box center [327, 346] width 356 height 68
copy span "Feel22's Limited Edition Advent Calendar"
click at [184, 482] on icon "Next" at bounding box center [182, 480] width 4 height 7
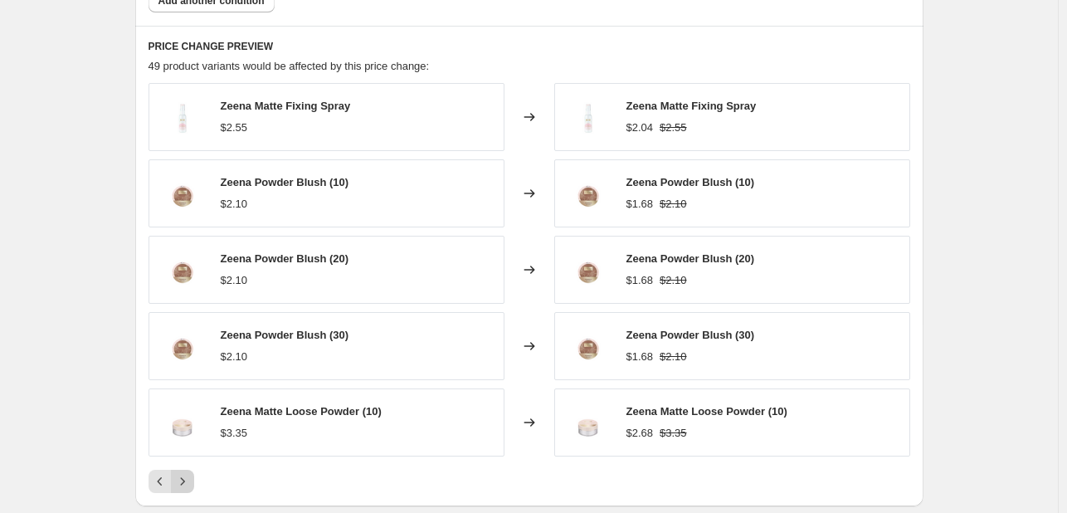
click at [188, 484] on icon "Next" at bounding box center [182, 481] width 17 height 17
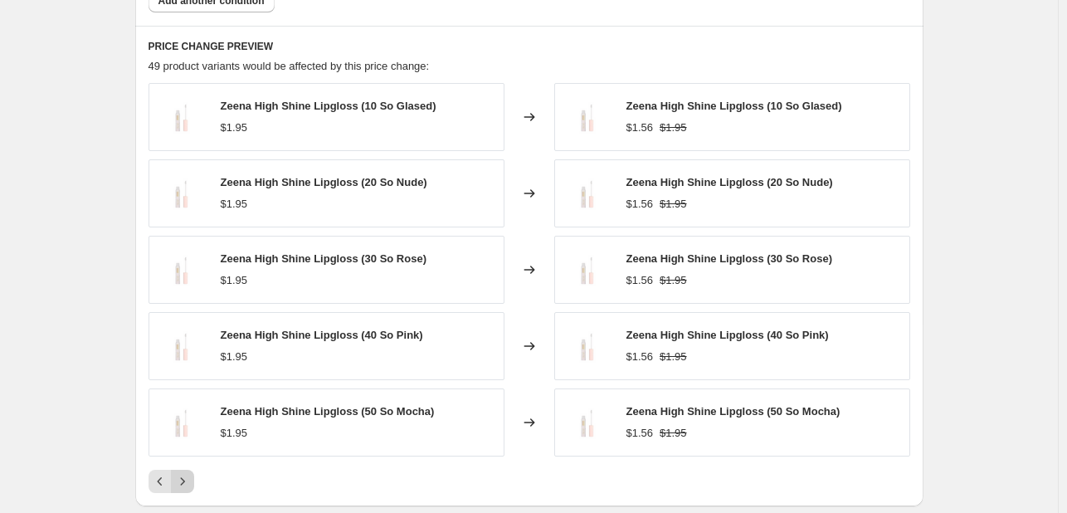
click at [191, 486] on icon "Next" at bounding box center [182, 481] width 17 height 17
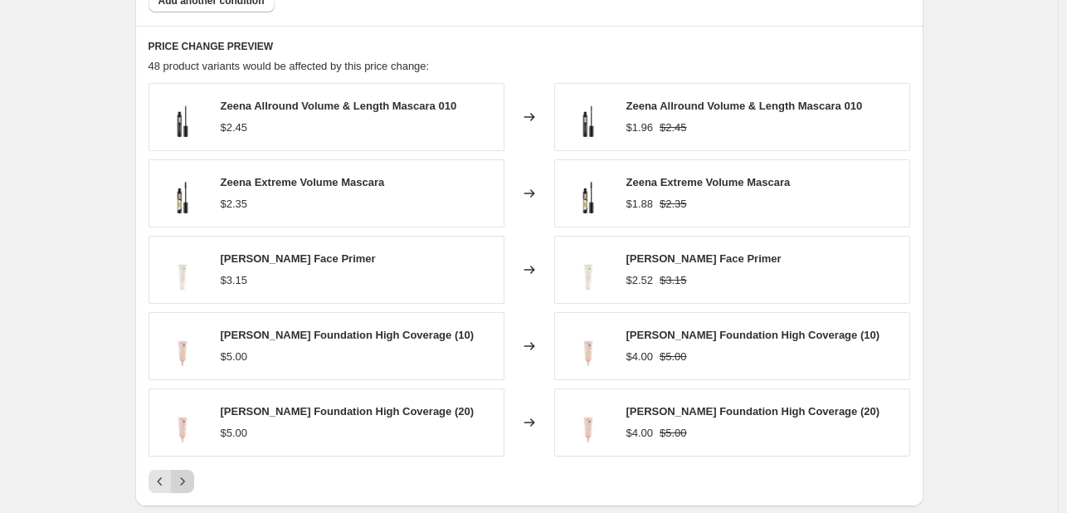
click at [194, 489] on button "Next" at bounding box center [182, 481] width 23 height 23
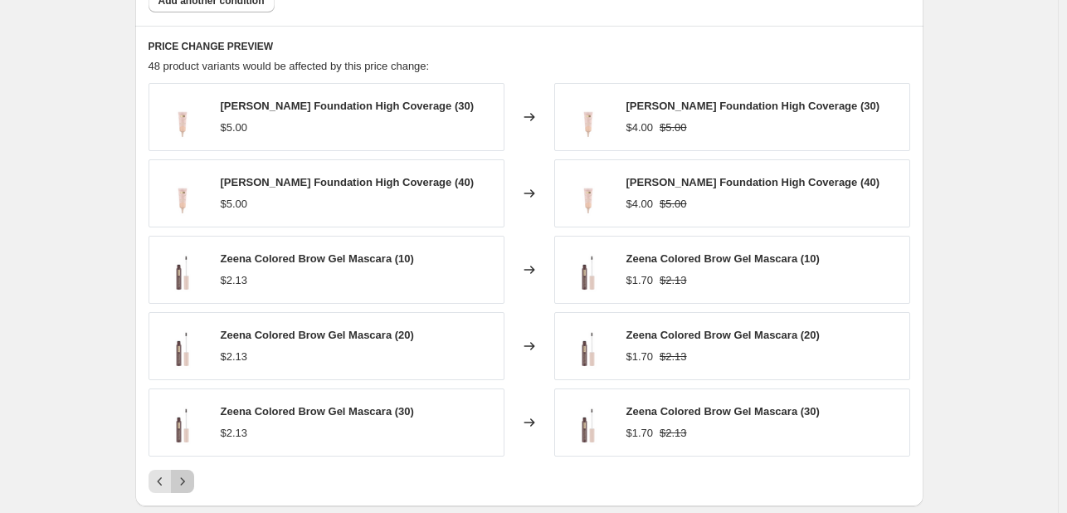
click at [194, 489] on button "Next" at bounding box center [182, 481] width 23 height 23
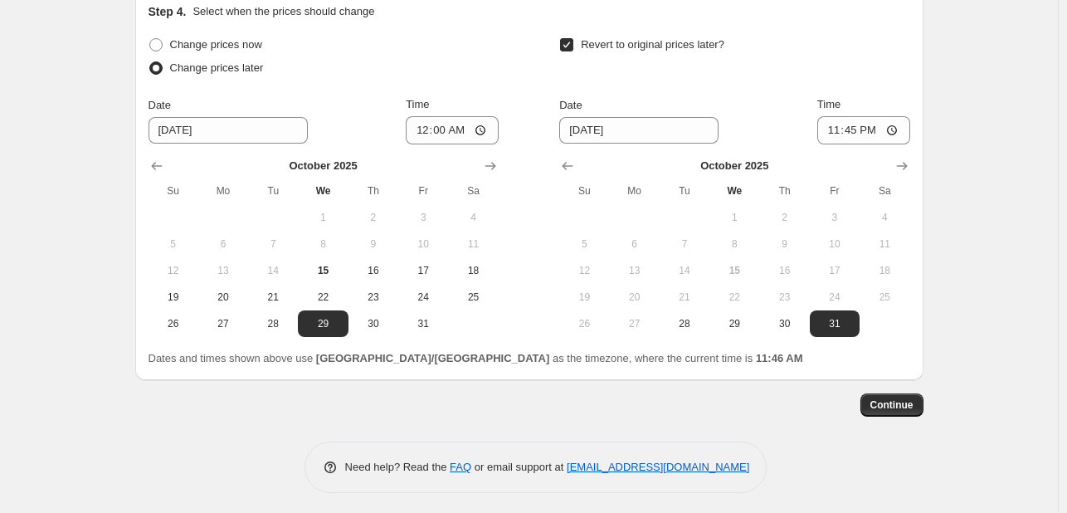
scroll to position [1633, 0]
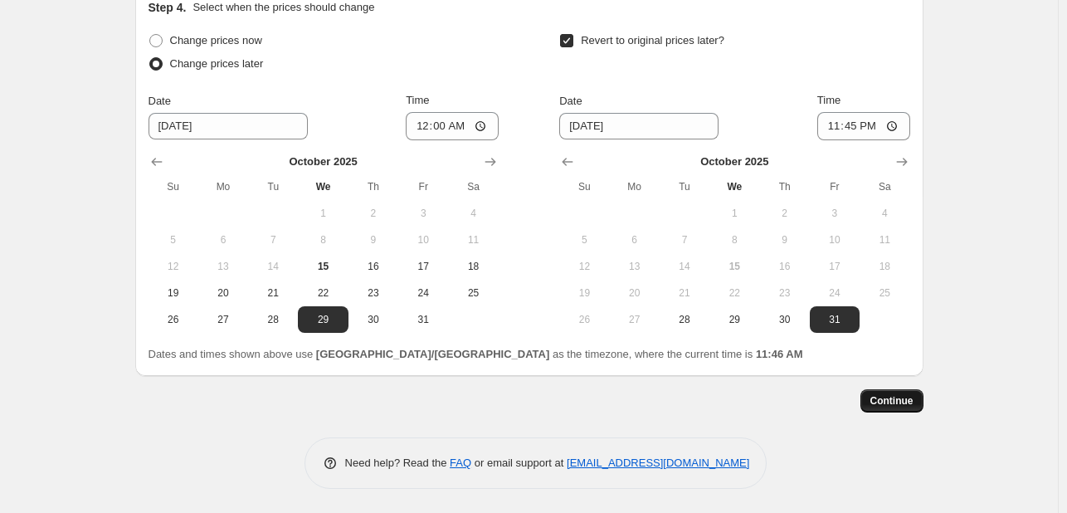
click at [901, 397] on span "Continue" at bounding box center [892, 400] width 43 height 13
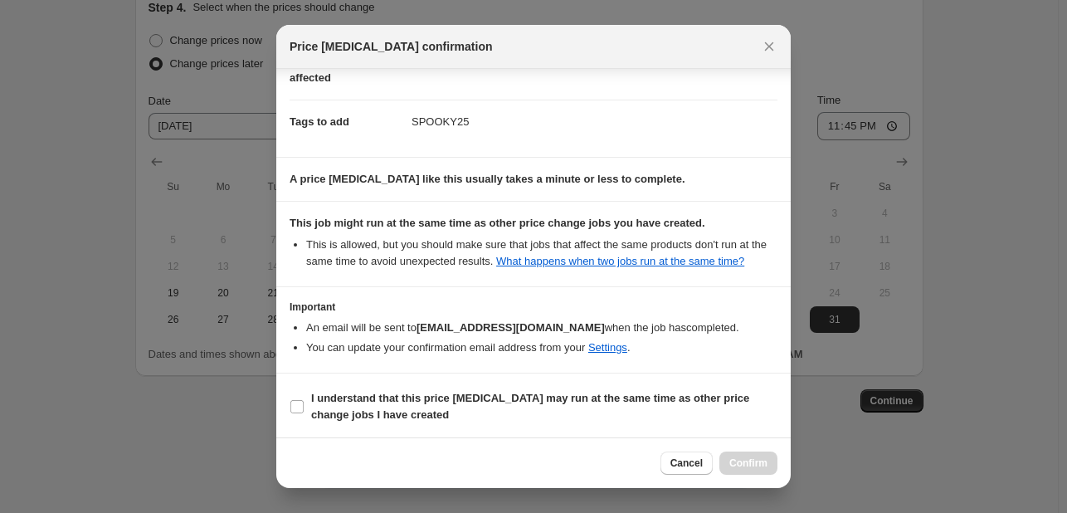
scroll to position [225, 0]
click at [578, 394] on b "I understand that this price change job may run at the same time as other price…" at bounding box center [530, 405] width 438 height 29
click at [304, 399] on input "I understand that this price change job may run at the same time as other price…" at bounding box center [296, 405] width 13 height 13
checkbox input "true"
click at [749, 462] on span "Confirm" at bounding box center [749, 462] width 38 height 13
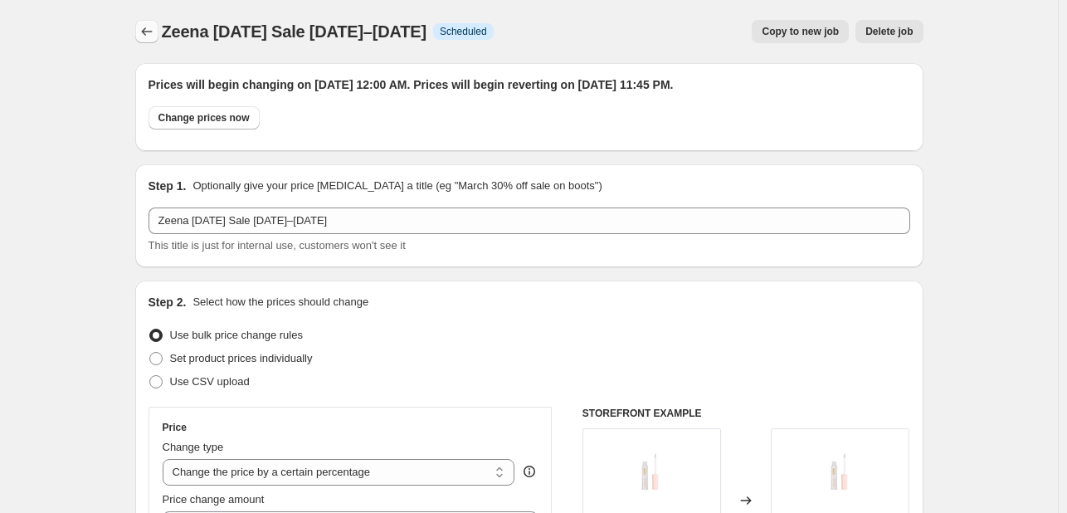
click at [144, 23] on button "Price change jobs" at bounding box center [146, 31] width 23 height 23
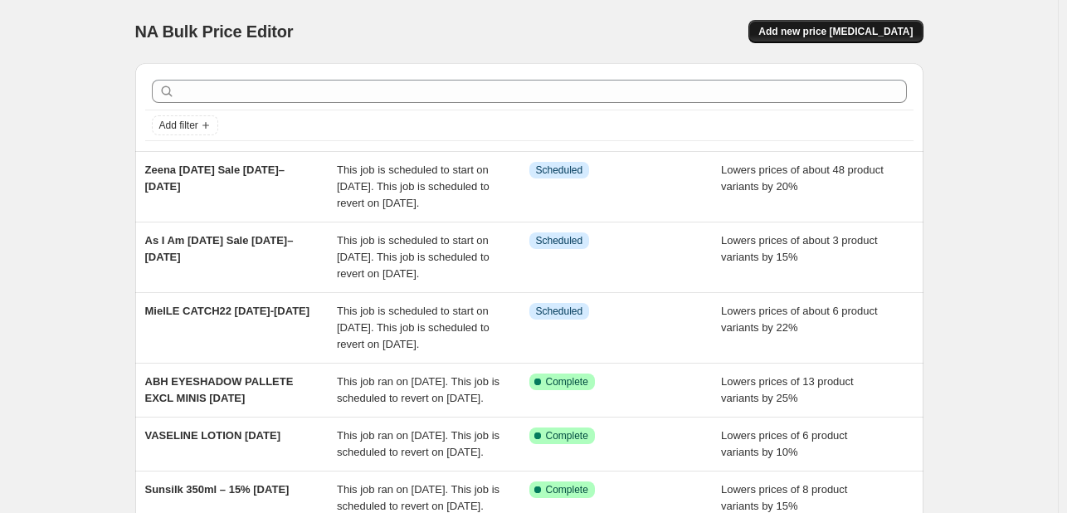
click at [810, 37] on span "Add new price change job" at bounding box center [836, 31] width 154 height 13
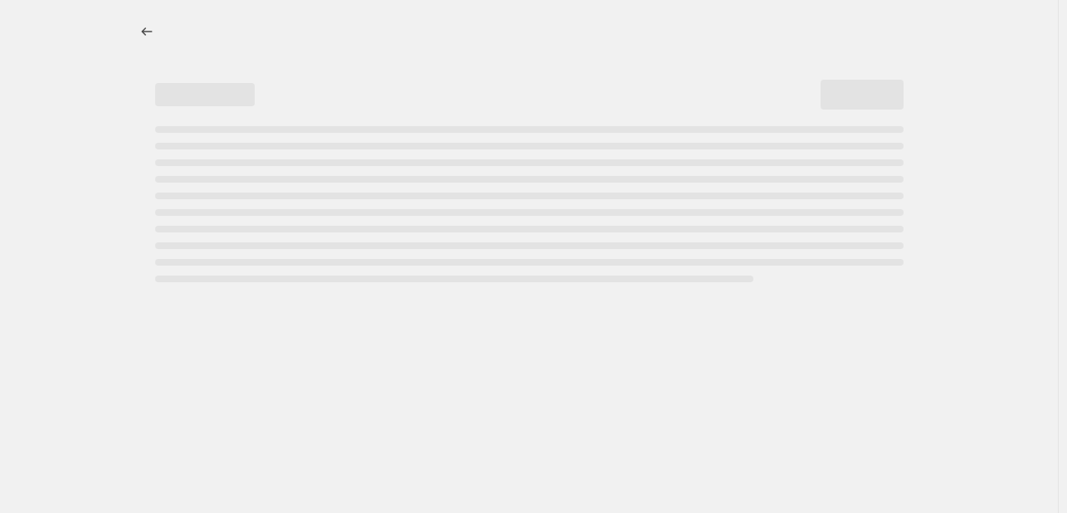
select select "percentage"
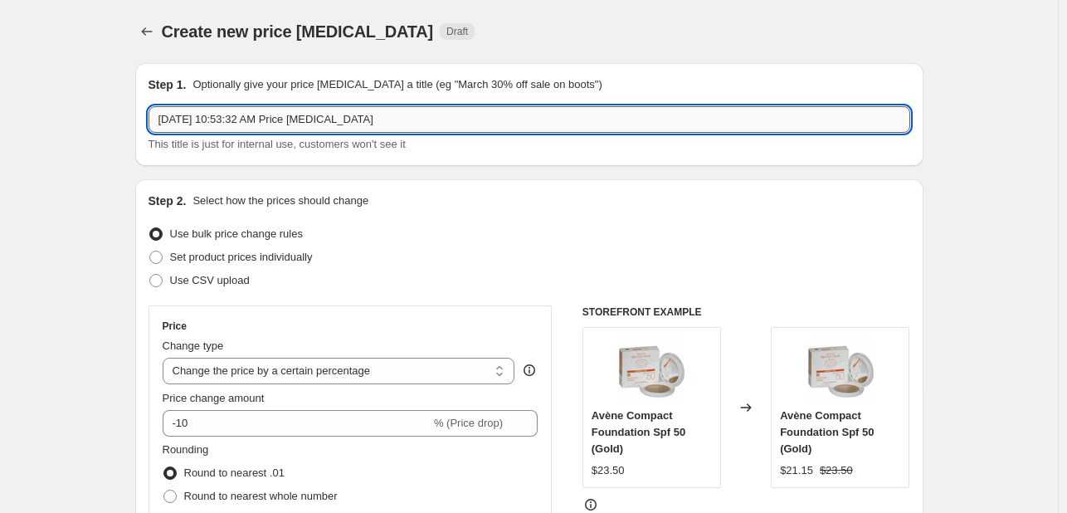
click at [252, 120] on input "Oct 15, 2025, 10:53:32 AM Price change job" at bounding box center [530, 119] width 762 height 27
paste input ""Catch22 (Oct 22–28)""
type input "THANK YOU FARMER Catch22 Oct 22–28"
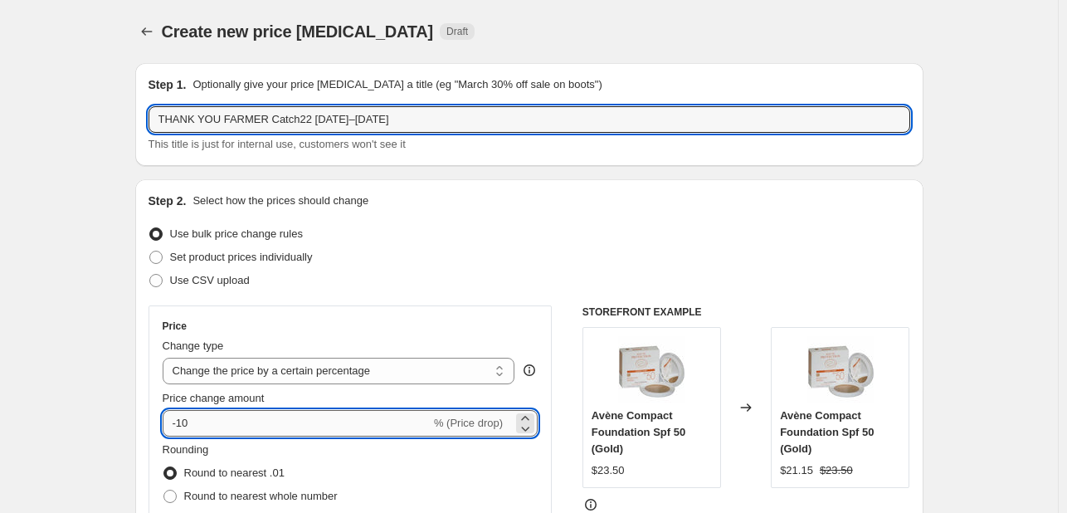
click at [189, 420] on input "-10" at bounding box center [297, 423] width 268 height 27
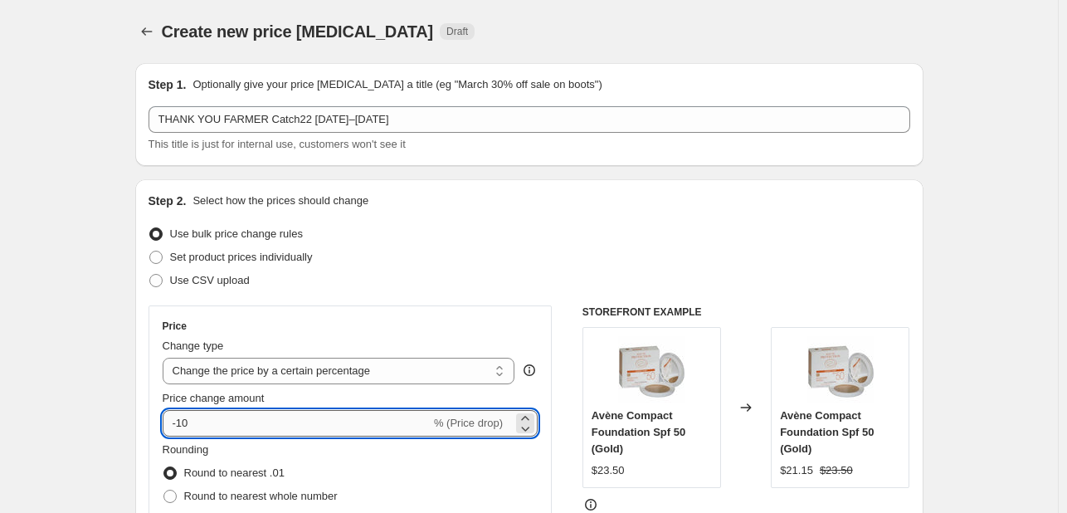
type input "-1"
type input "-30"
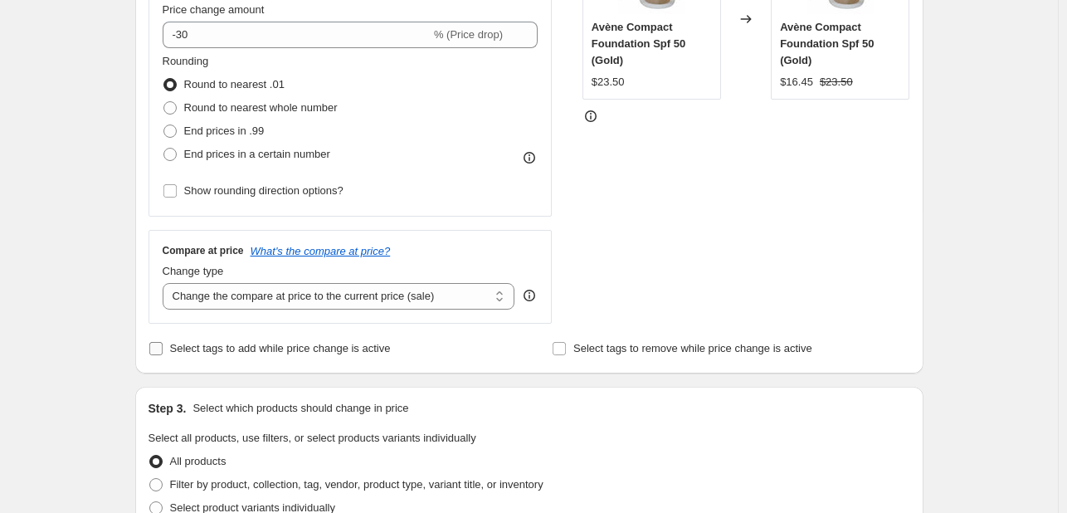
scroll to position [415, 0]
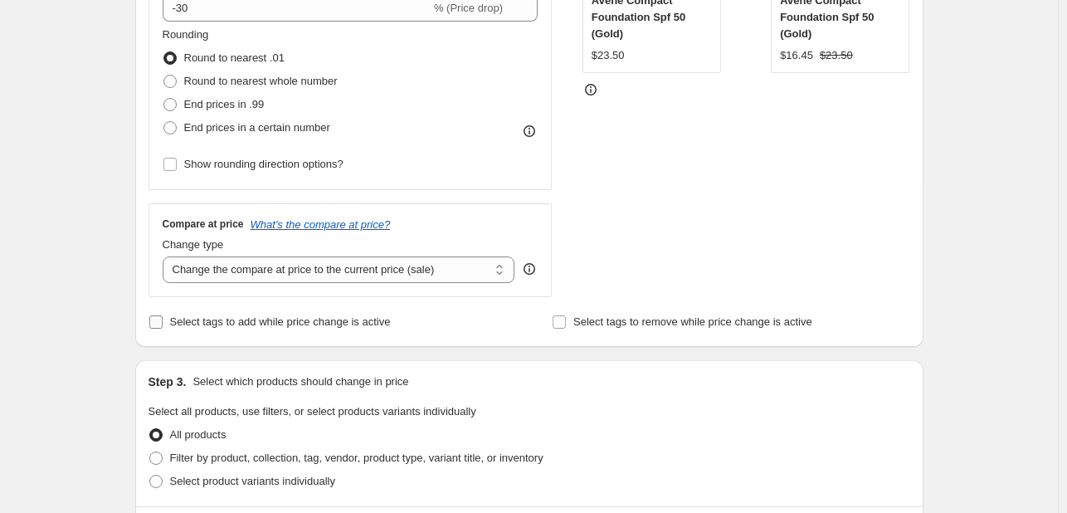
click at [227, 328] on span "Select tags to add while price change is active" at bounding box center [280, 321] width 221 height 12
click at [163, 328] on input "Select tags to add while price change is active" at bounding box center [155, 321] width 13 height 13
checkbox input "true"
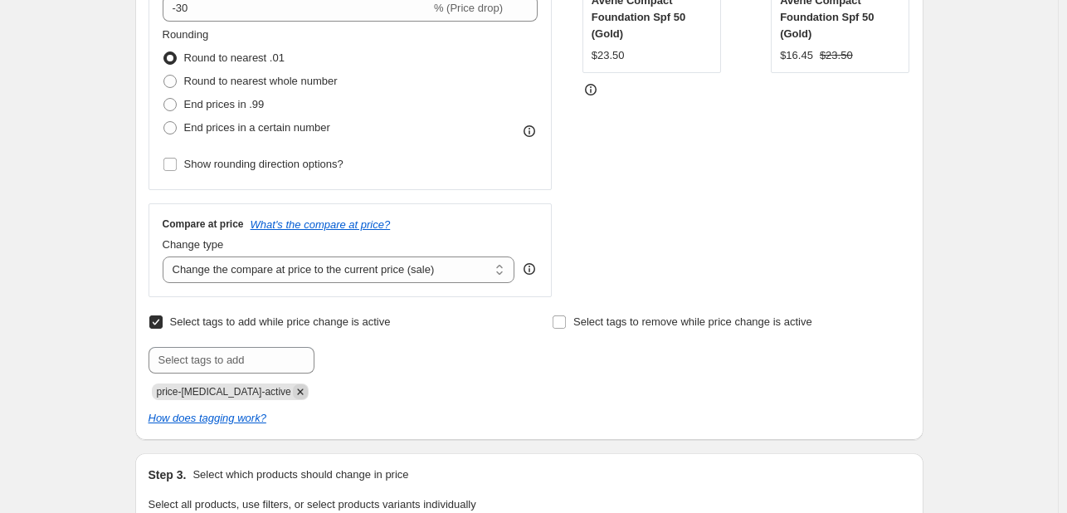
click at [293, 398] on icon "Remove price-change-job-active" at bounding box center [300, 391] width 15 height 15
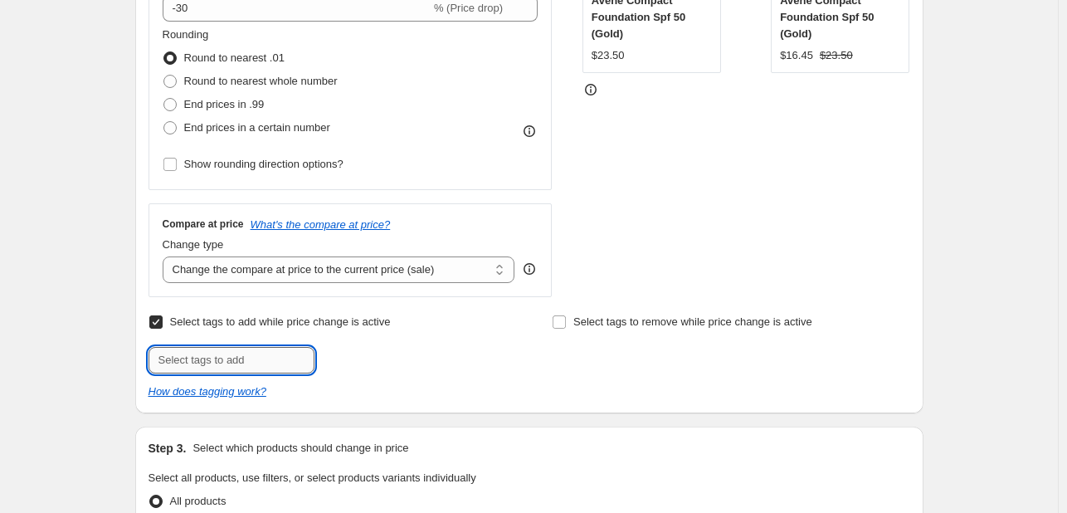
click at [217, 366] on input "text" at bounding box center [232, 360] width 166 height 27
type input "CATCH1025"
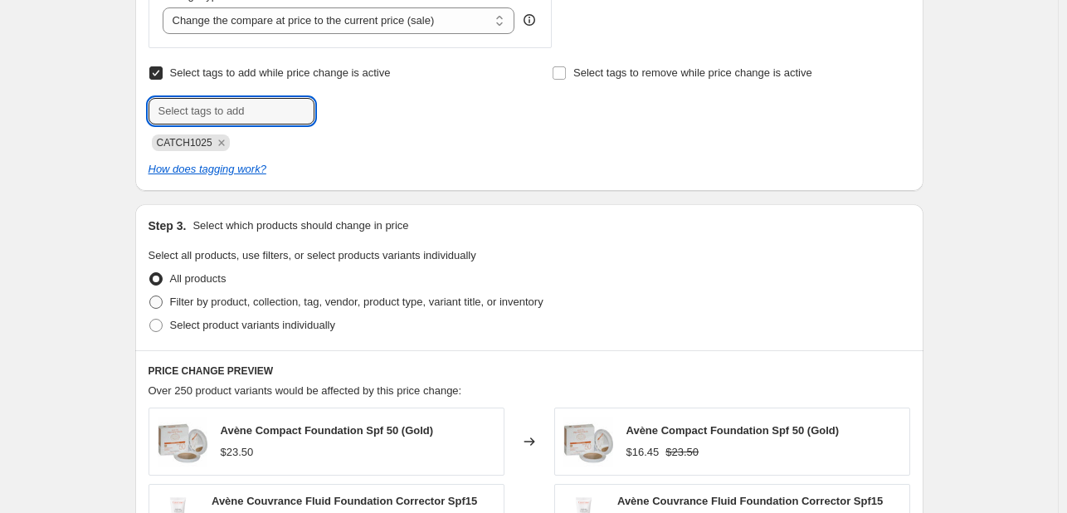
click at [309, 310] on label "Filter by product, collection, tag, vendor, product type, variant title, or inv…" at bounding box center [346, 301] width 395 height 23
click at [150, 296] on input "Filter by product, collection, tag, vendor, product type, variant title, or inv…" at bounding box center [149, 295] width 1 height 1
radio input "true"
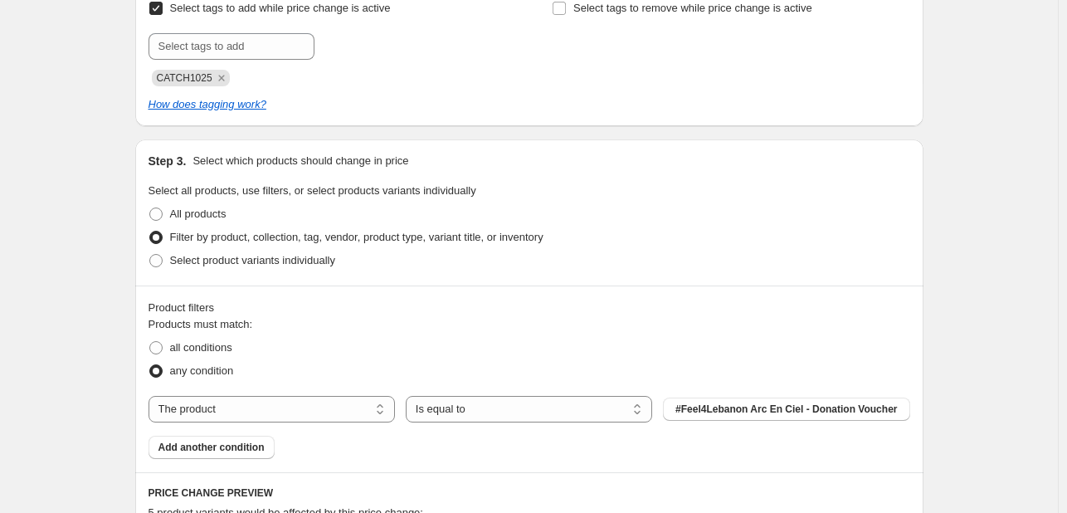
scroll to position [747, 0]
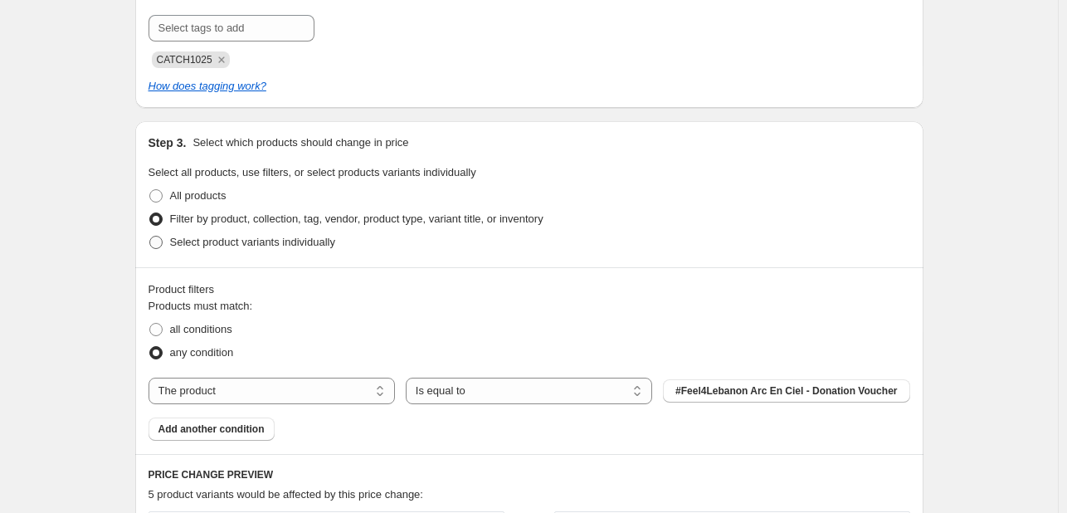
click at [274, 238] on span "Select product variants individually" at bounding box center [252, 242] width 165 height 12
click at [150, 237] on input "Select product variants individually" at bounding box center [149, 236] width 1 height 1
radio input "true"
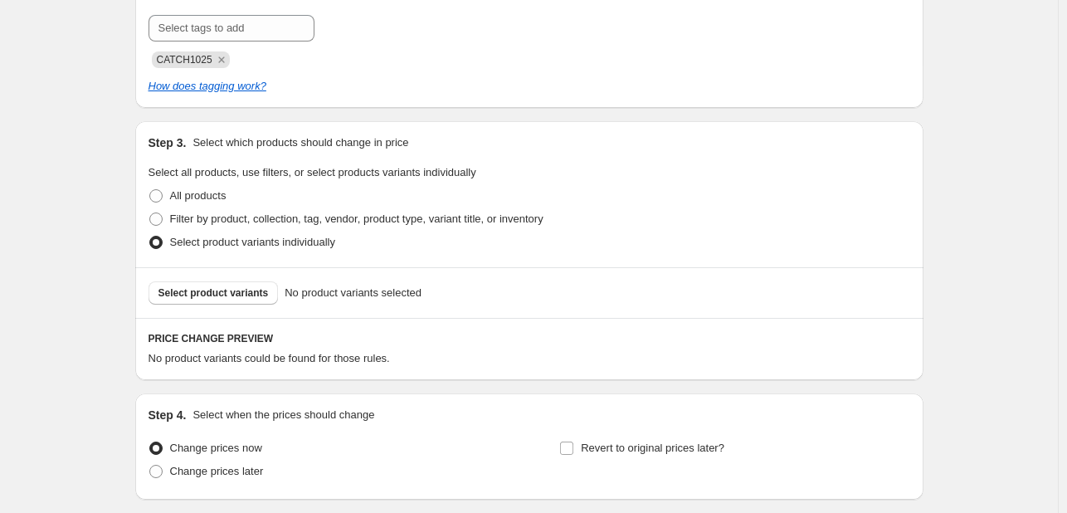
click at [252, 295] on span "Select product variants" at bounding box center [214, 292] width 110 height 13
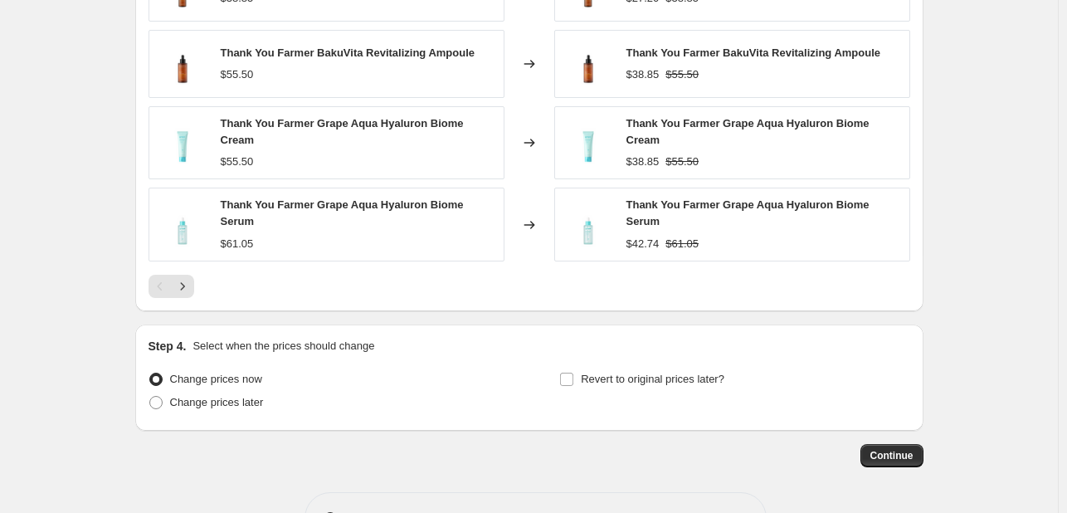
scroll to position [1288, 0]
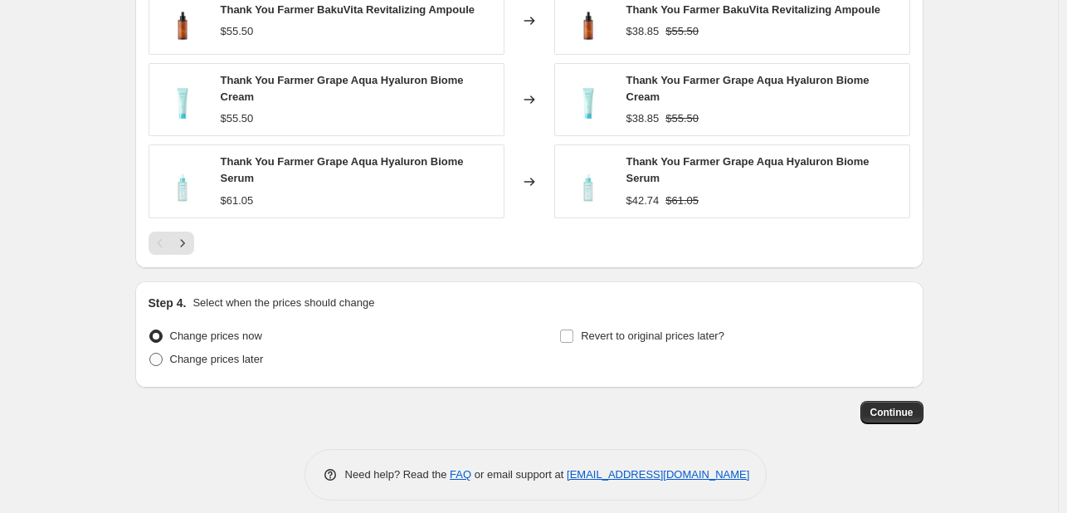
click at [239, 353] on span "Change prices later" at bounding box center [217, 359] width 94 height 12
click at [150, 353] on input "Change prices later" at bounding box center [149, 353] width 1 height 1
radio input "true"
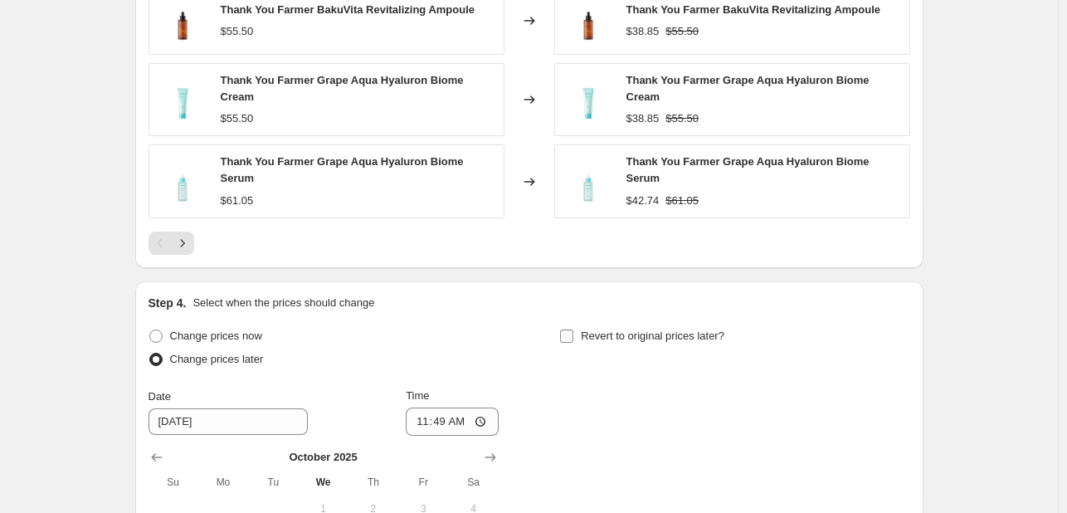
click at [590, 330] on span "Revert to original prices later?" at bounding box center [653, 336] width 144 height 12
click at [574, 330] on input "Revert to original prices later?" at bounding box center [566, 336] width 13 height 13
checkbox input "true"
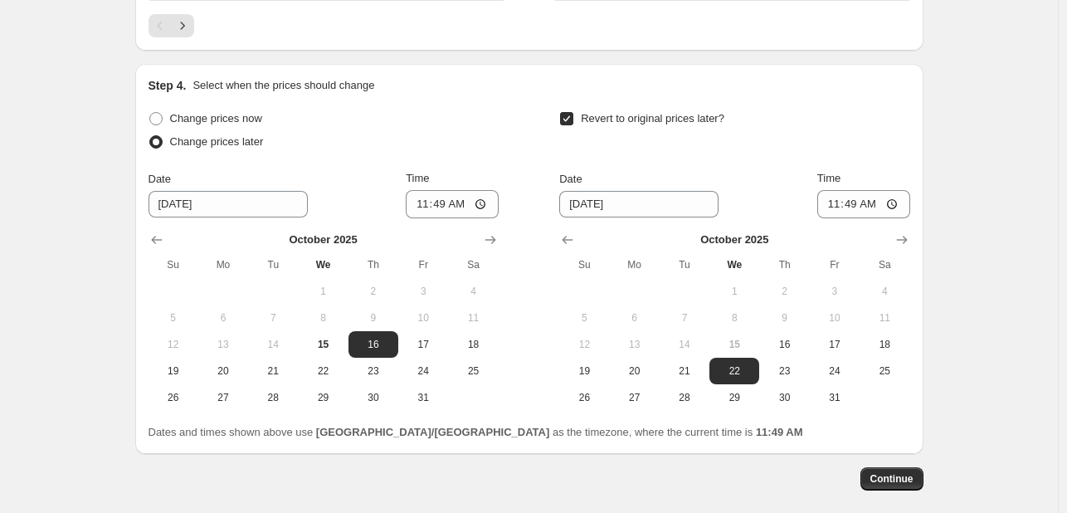
scroll to position [1537, 0]
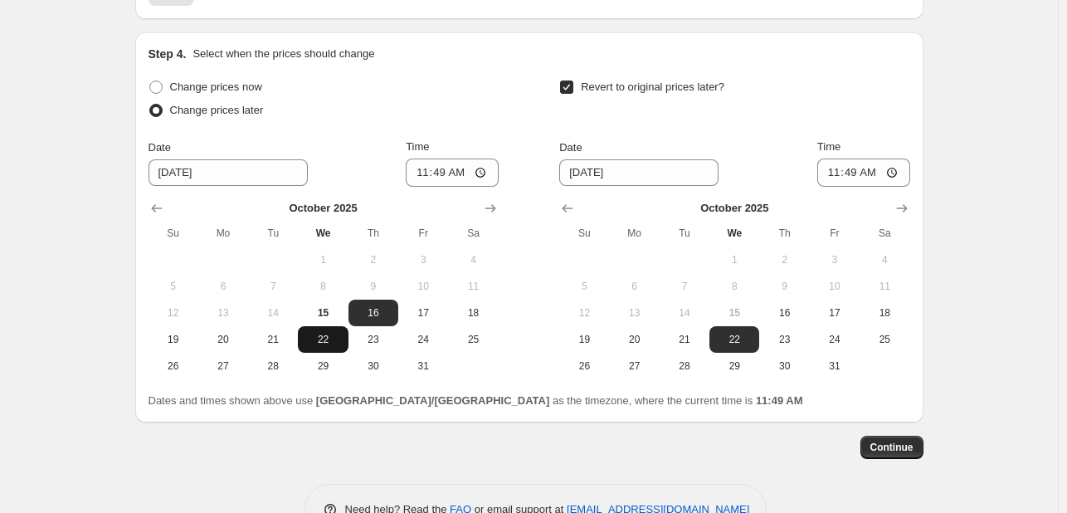
click at [329, 333] on span "22" at bounding box center [323, 339] width 37 height 13
type input "10/22/2025"
click at [697, 359] on span "28" at bounding box center [684, 365] width 37 height 13
type input "10/28/2025"
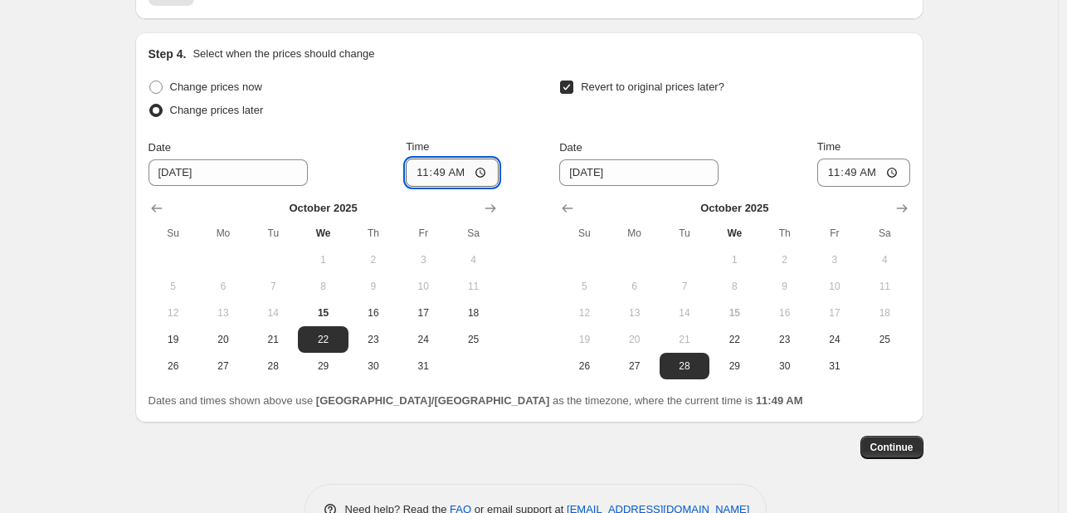
click at [422, 164] on input "11:49" at bounding box center [452, 173] width 93 height 28
type input "00:00"
click at [859, 162] on input "11:49" at bounding box center [864, 173] width 93 height 28
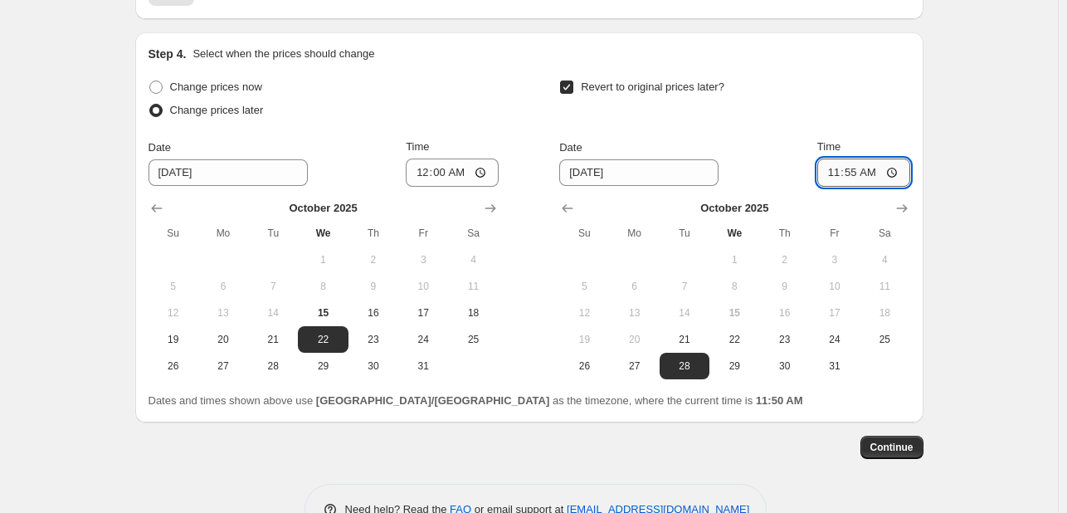
type input "23:55"
click at [906, 441] on span "Continue" at bounding box center [892, 447] width 43 height 13
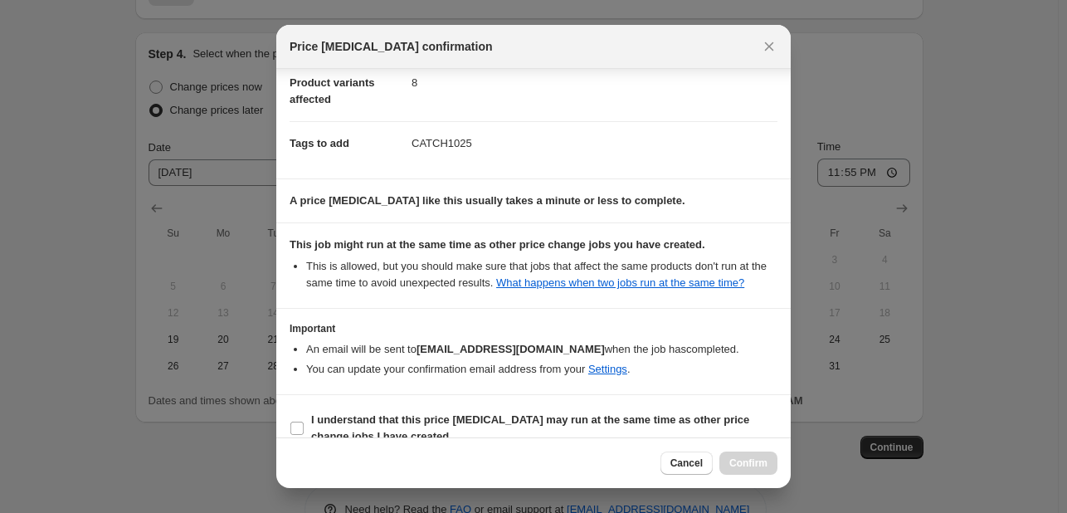
scroll to position [225, 0]
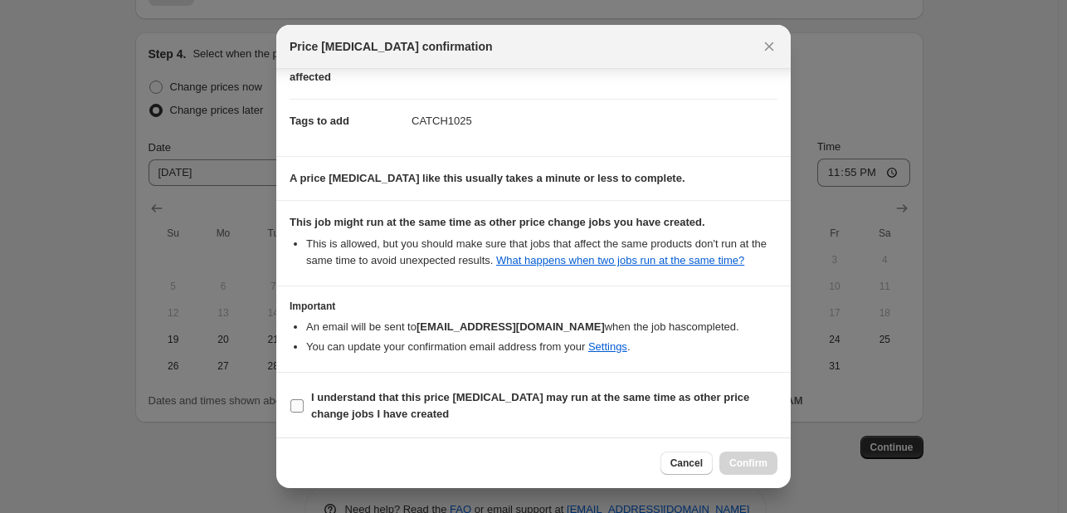
click at [682, 396] on b "I understand that this price change job may run at the same time as other price…" at bounding box center [530, 405] width 438 height 29
click at [304, 399] on input "I understand that this price change job may run at the same time as other price…" at bounding box center [296, 405] width 13 height 13
checkbox input "true"
click at [750, 457] on span "Confirm" at bounding box center [749, 462] width 38 height 13
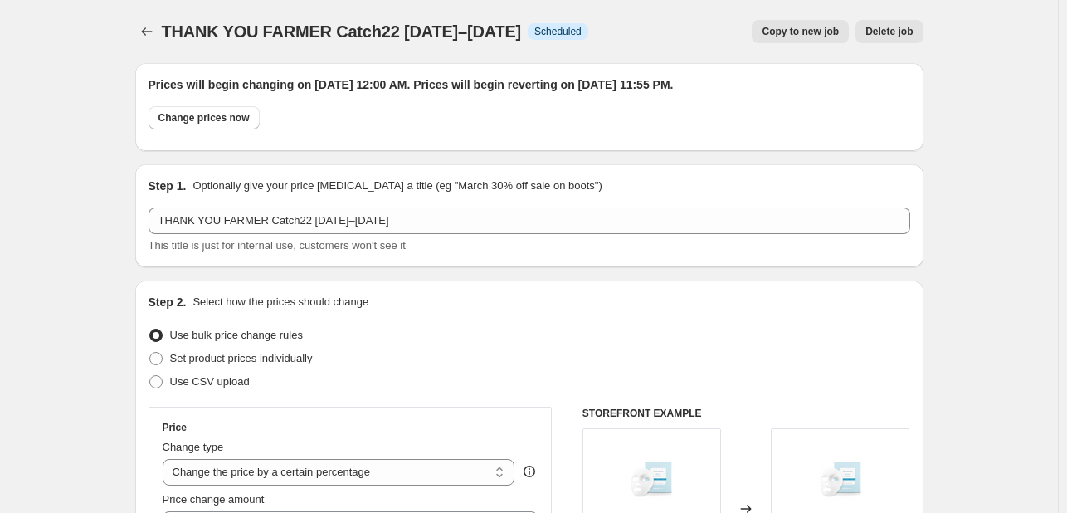
scroll to position [1537, 0]
